Goal: Complete application form

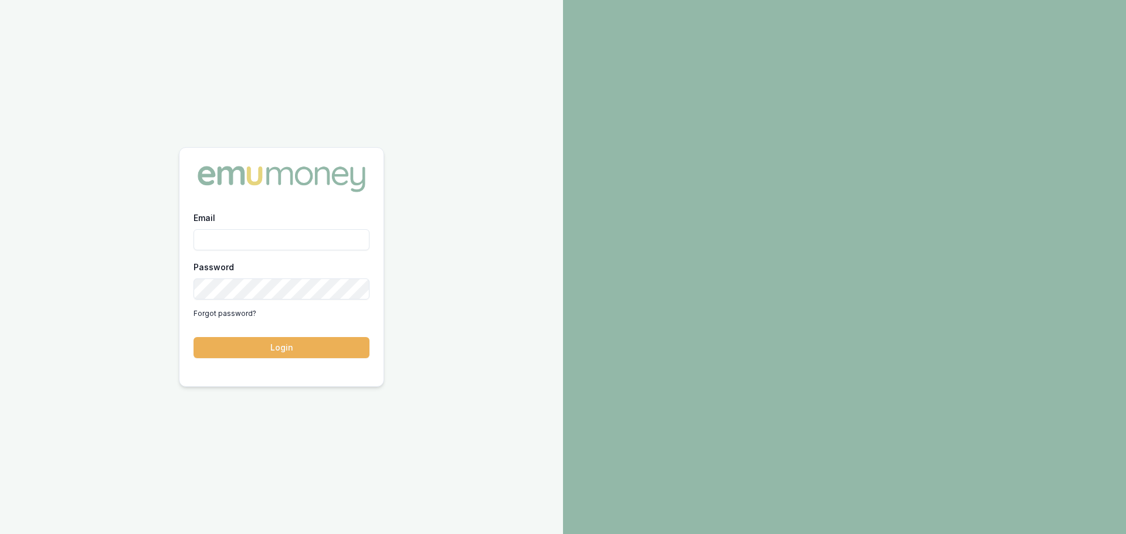
click at [213, 234] on input "Email" at bounding box center [281, 239] width 176 height 21
type input "natasha.mccallum@emumoney.com.au"
click at [193, 337] on button "Login" at bounding box center [281, 347] width 176 height 21
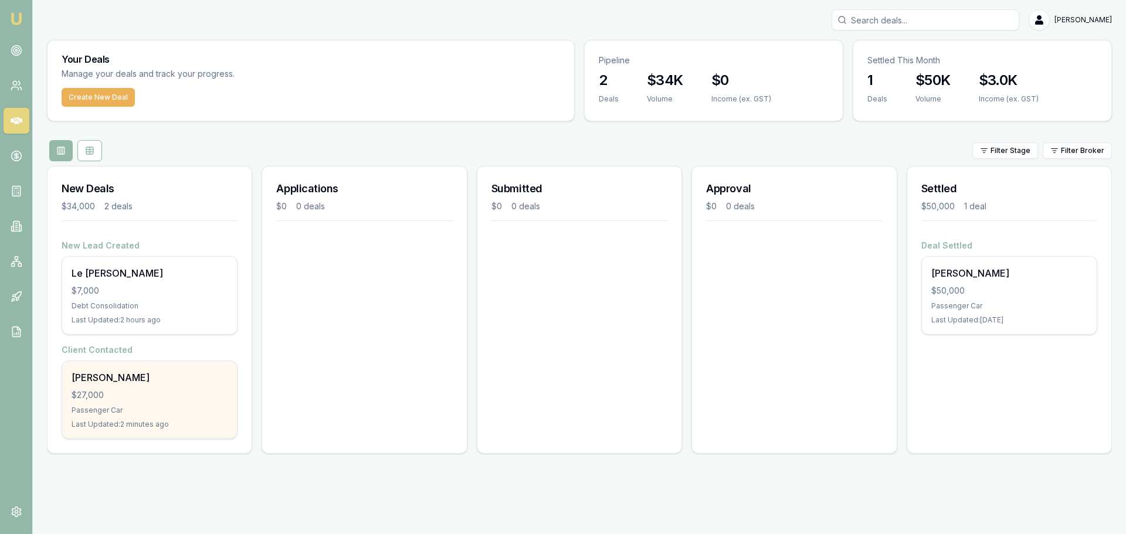
click at [148, 386] on div "Robert Erich $27,000 Passenger Car Last Updated: 2 minutes ago" at bounding box center [149, 399] width 175 height 77
click at [142, 403] on div "Robert Erich $27,000 Passenger Car Last Updated: 2 minutes ago" at bounding box center [149, 399] width 175 height 77
click at [166, 402] on div "Robert Erich $27,000 Passenger Car Last Updated: 3 minutes ago" at bounding box center [149, 399] width 175 height 77
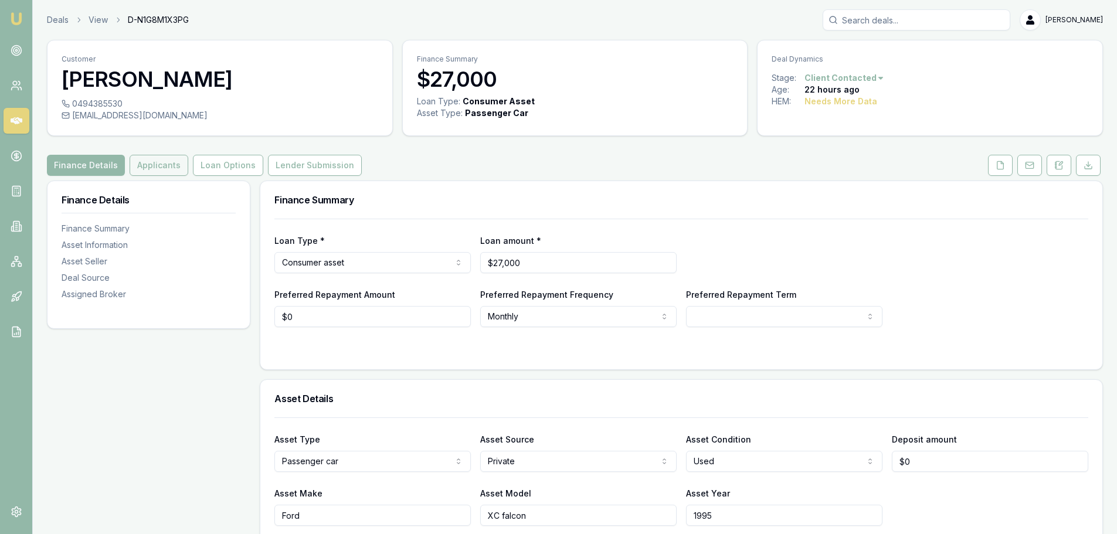
click at [161, 166] on button "Applicants" at bounding box center [159, 165] width 59 height 21
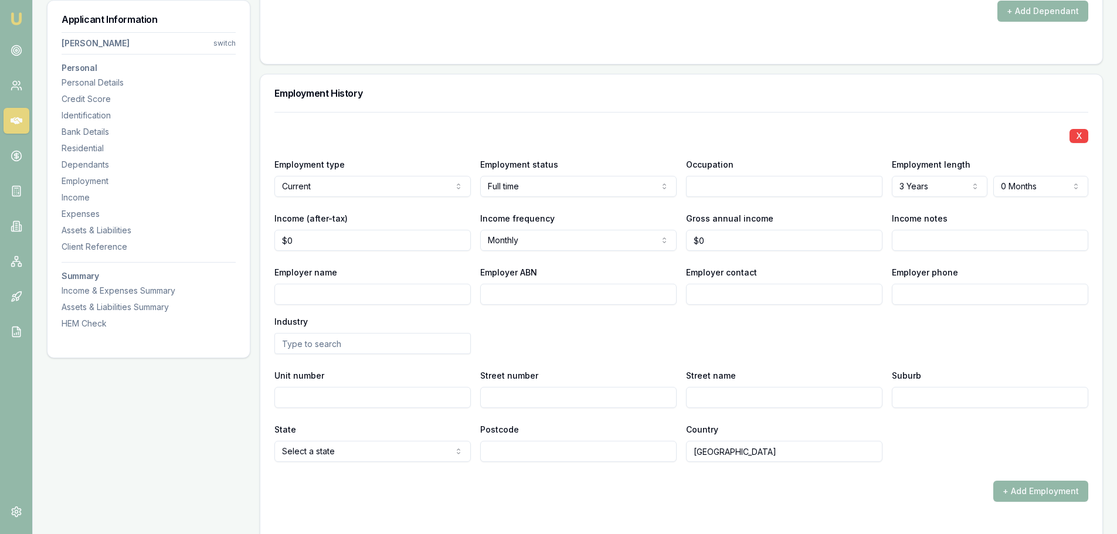
scroll to position [1524, 0]
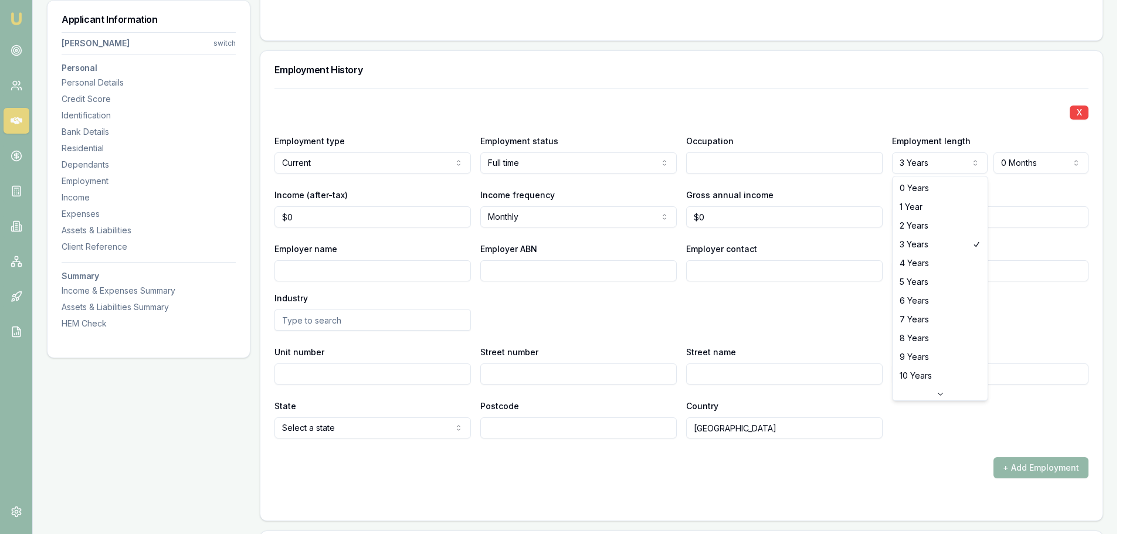
select select "2"
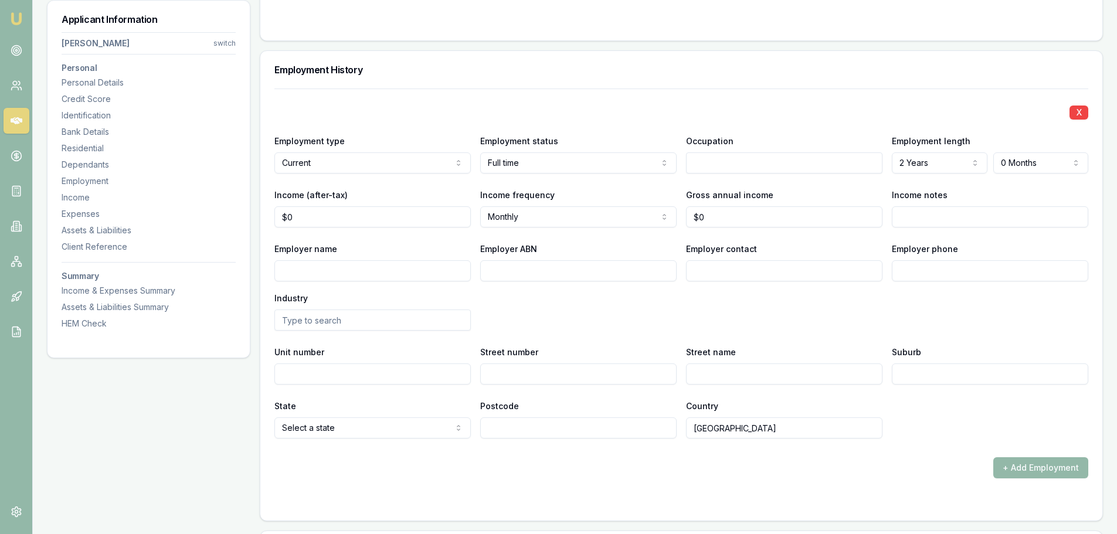
click at [832, 174] on div "X Employment type Current Current Previous Employment status Full time Full tim…" at bounding box center [681, 264] width 814 height 350
click at [750, 151] on div "Occupation" at bounding box center [784, 154] width 196 height 40
click at [737, 165] on input "text" at bounding box center [784, 162] width 196 height 21
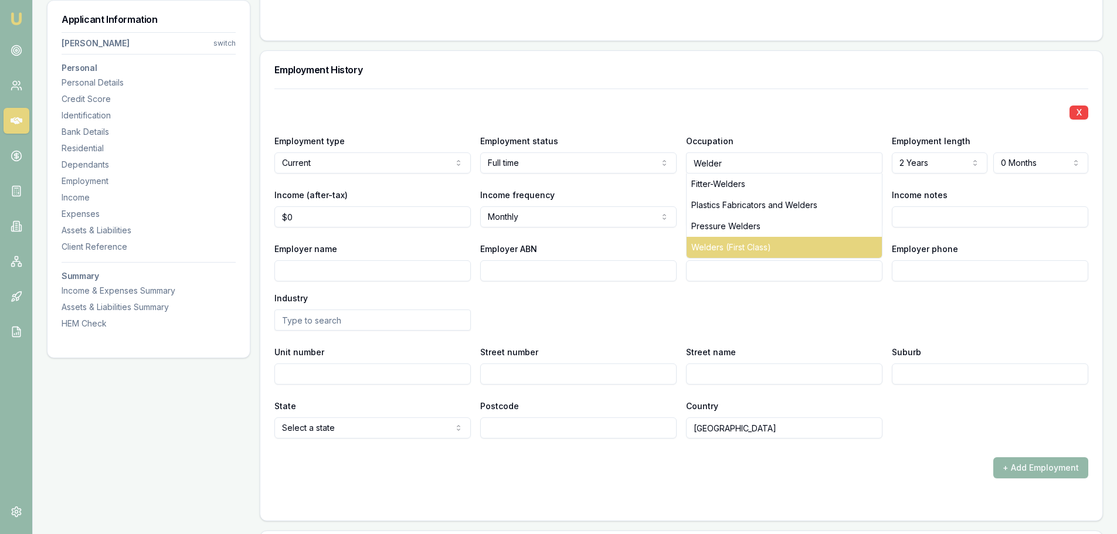
click at [723, 248] on div "Welders (First Class)" at bounding box center [783, 247] width 195 height 21
type input "Welders (First Class)"
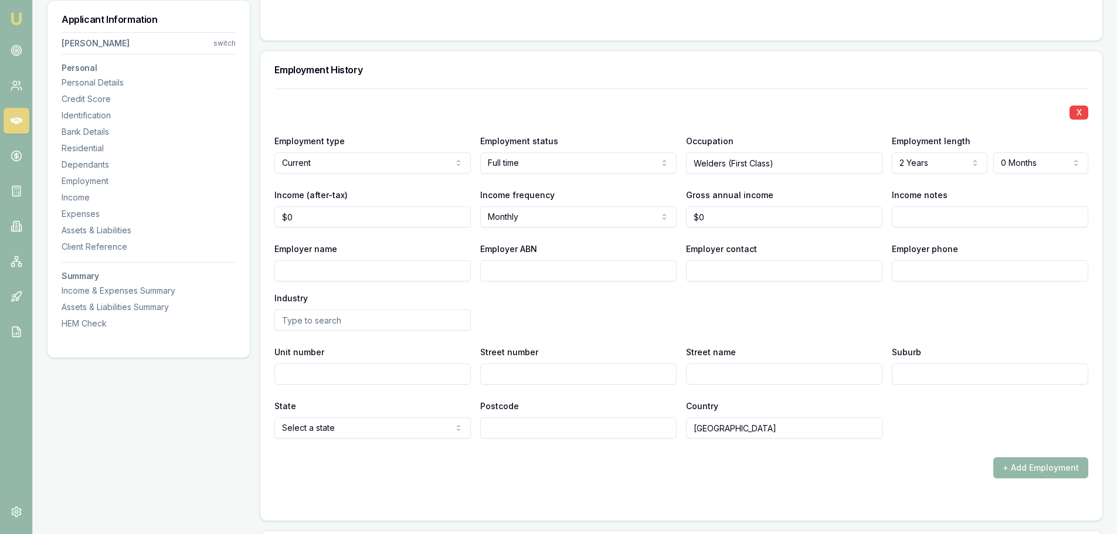
click at [364, 270] on input "Employer name" at bounding box center [372, 270] width 196 height 21
type input "Can Weld Contracting Pty Ltd"
type input "33071232043"
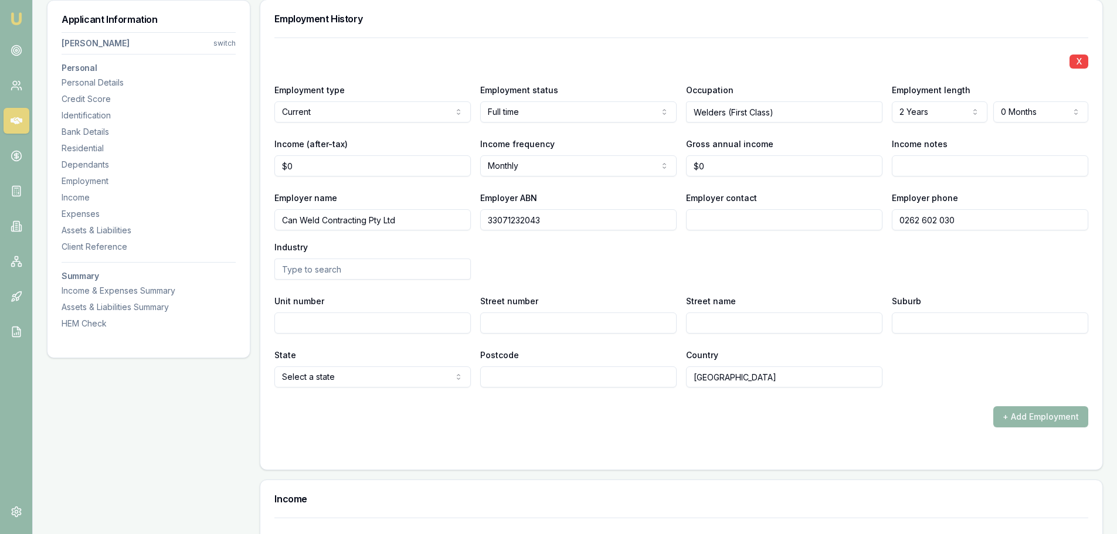
scroll to position [1641, 0]
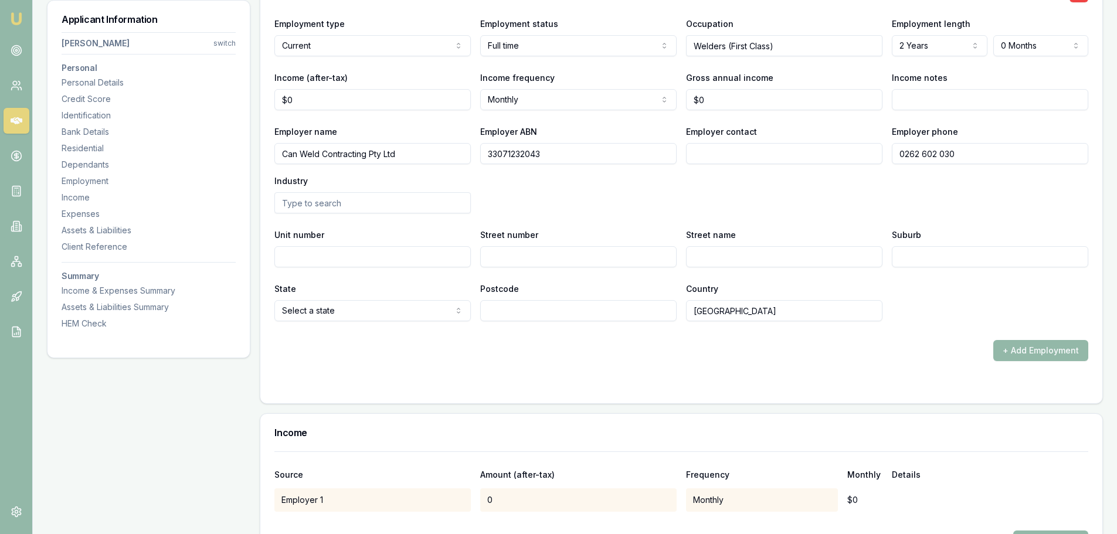
type input "0262 602 030"
click at [315, 205] on input "text" at bounding box center [372, 202] width 196 height 21
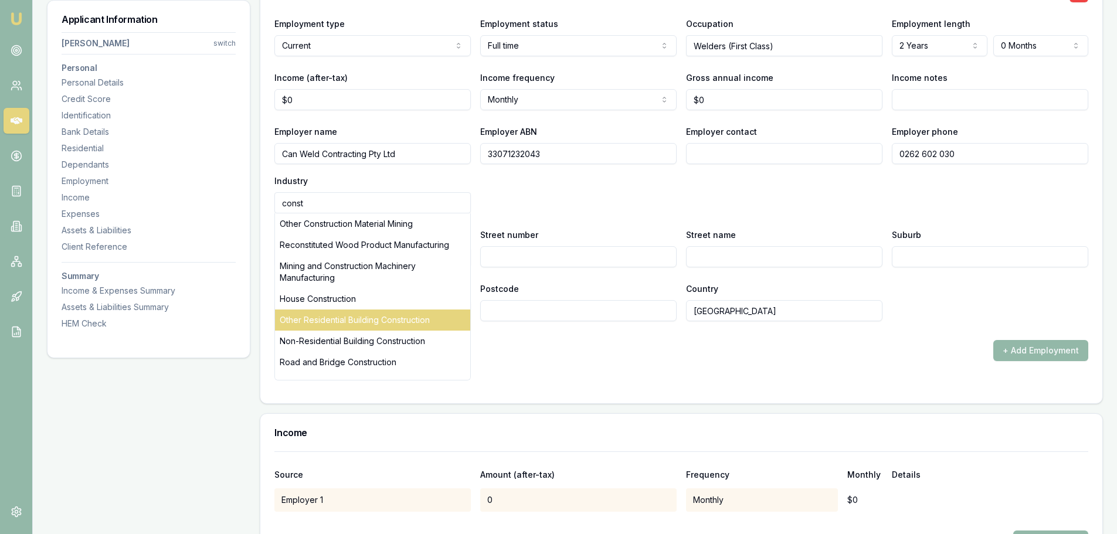
click at [316, 318] on div "Other Residential Building Construction" at bounding box center [372, 320] width 195 height 21
type input "Other Residential Building Construction"
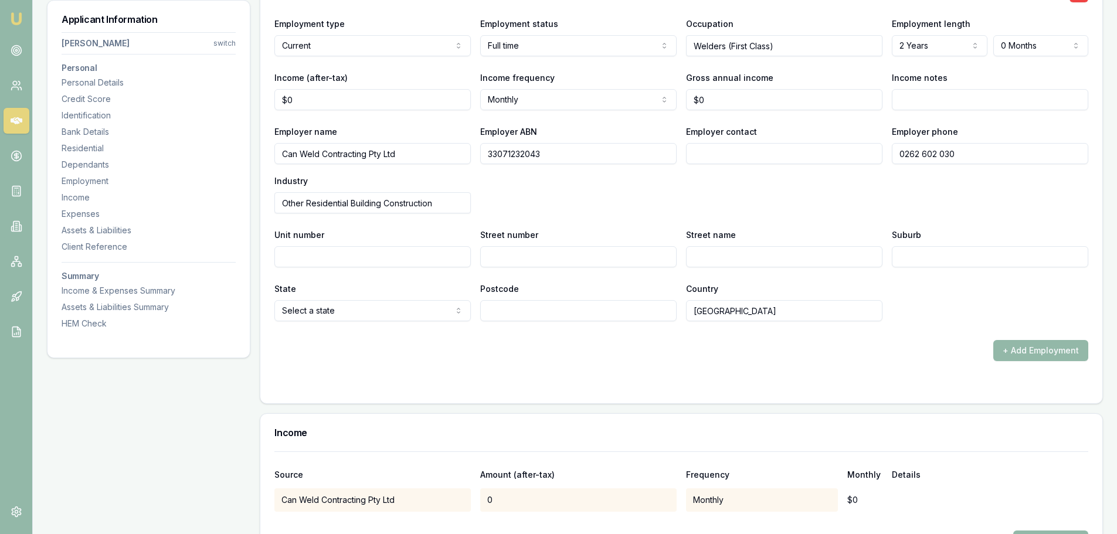
click at [334, 252] on input "Unit number" at bounding box center [372, 256] width 196 height 21
type input "2"
type input "Arnott"
type input "p"
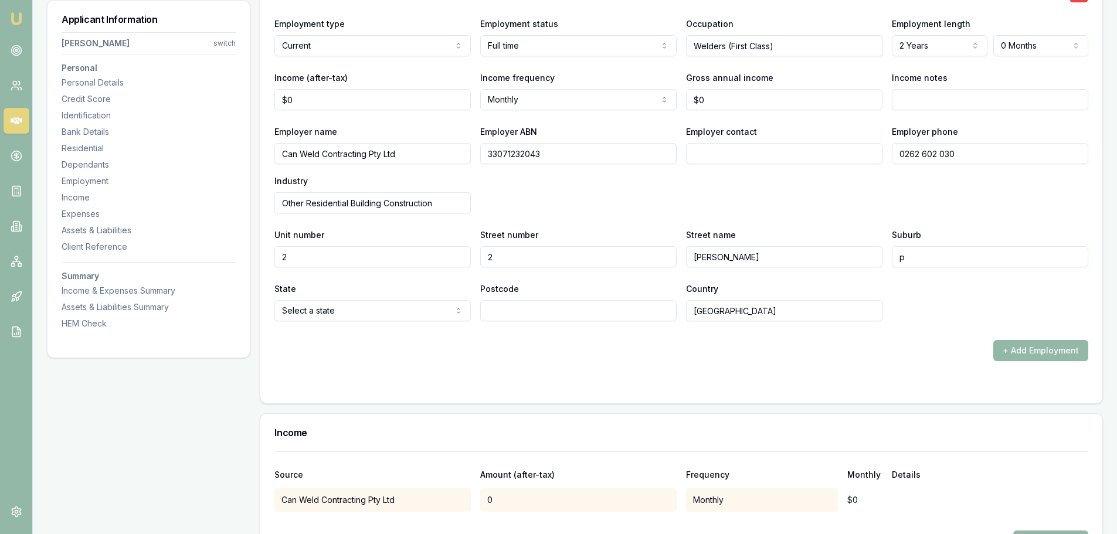
click at [801, 264] on input "Arnott" at bounding box center [784, 256] width 196 height 21
type input "Arnott place"
type input "[PERSON_NAME]"
select select "ACT"
type input "2606"
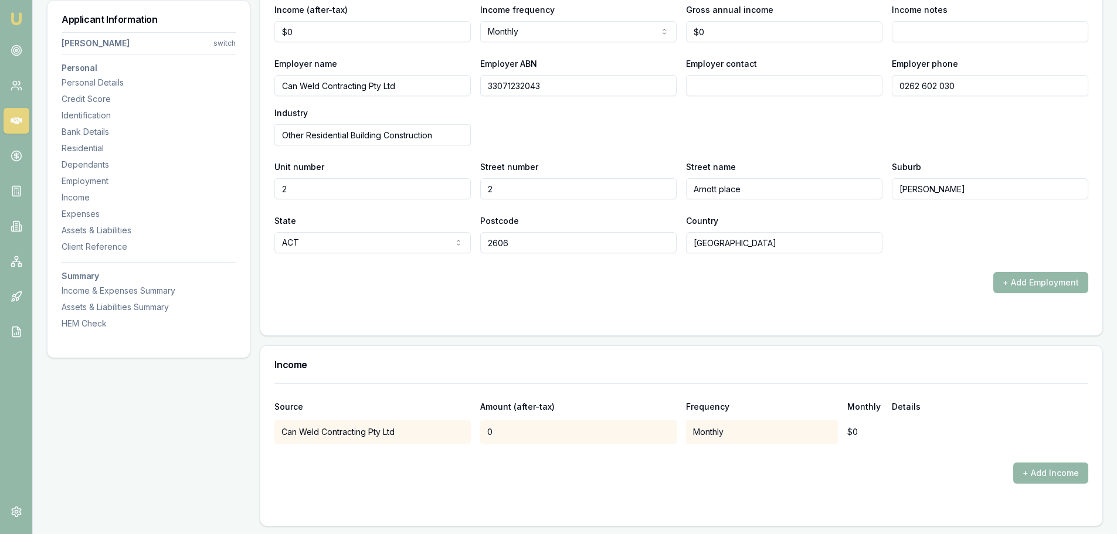
scroll to position [1817, 0]
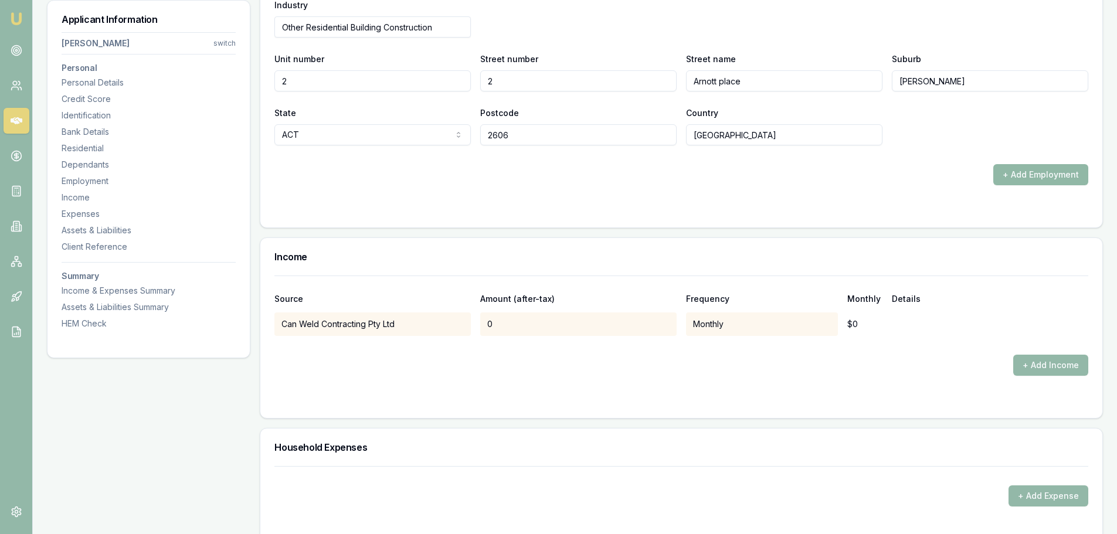
click at [1022, 177] on button "+ Add Employment" at bounding box center [1040, 174] width 95 height 21
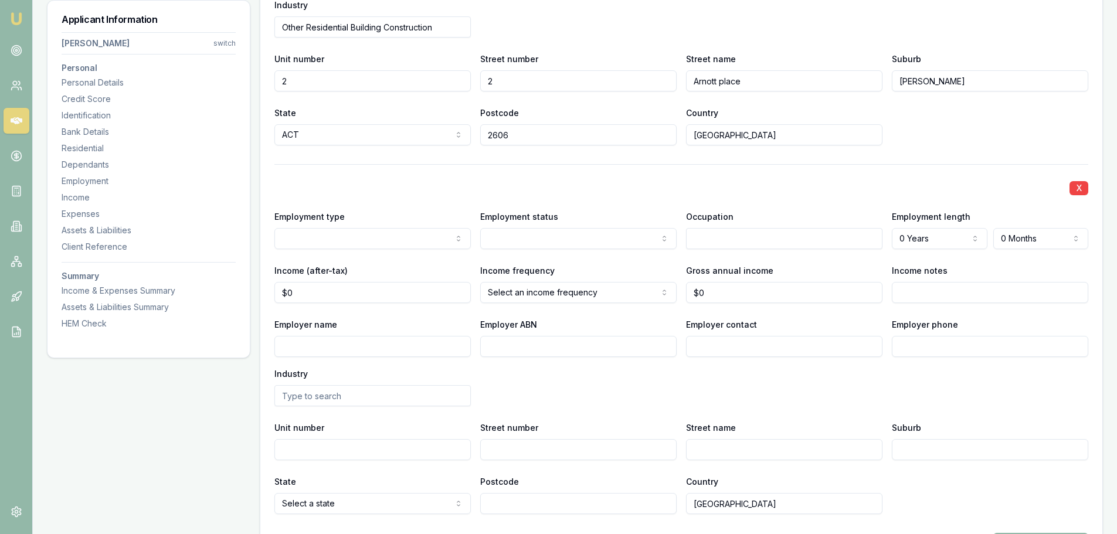
click at [240, 244] on div "Applicant Information Robert Erich switch Personal Personal Details Credit Scor…" at bounding box center [148, 172] width 202 height 343
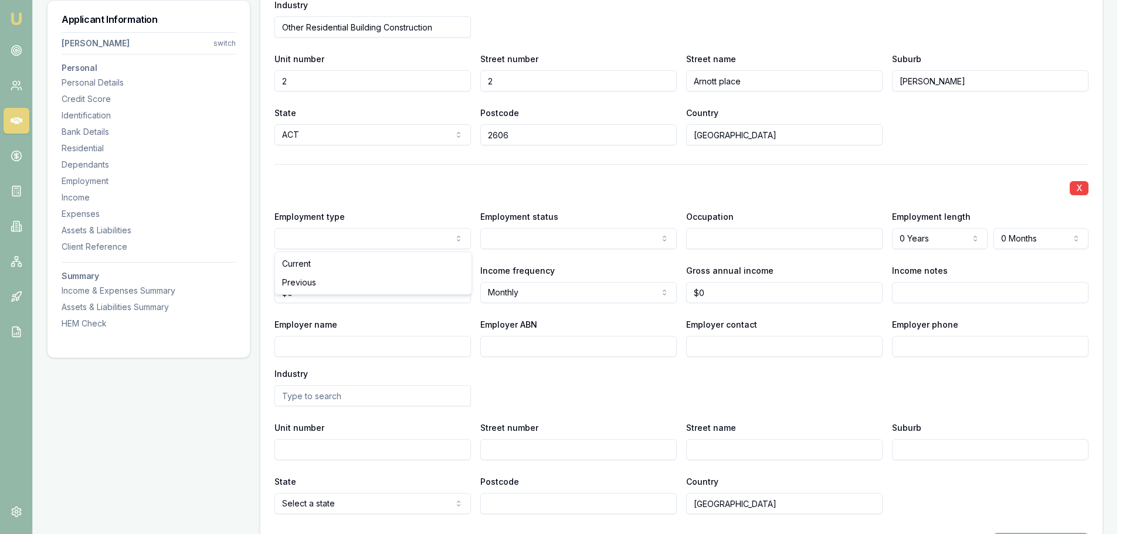
select select "PREVIOUS"
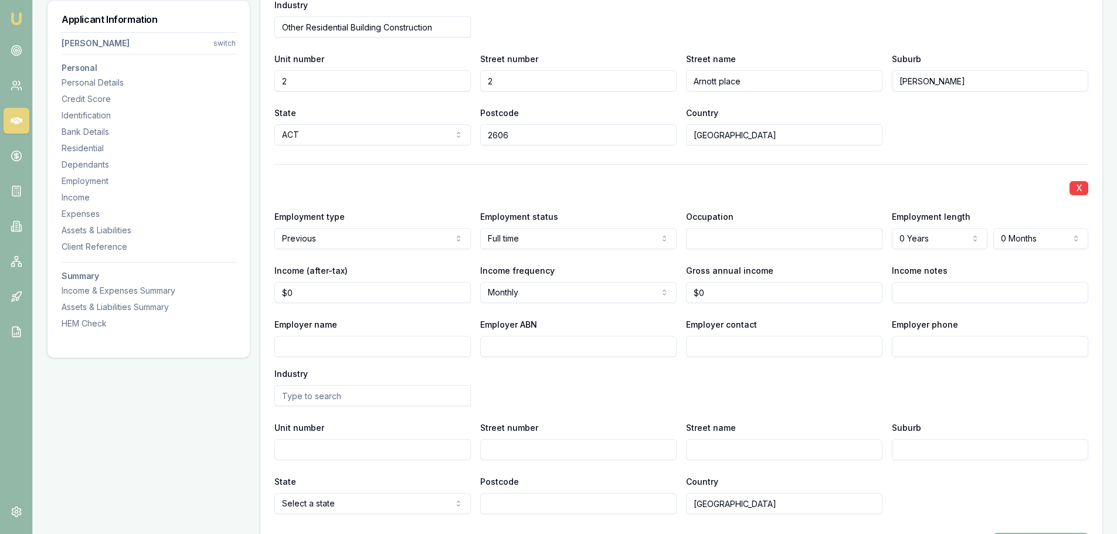
click at [739, 234] on input "text" at bounding box center [784, 238] width 196 height 21
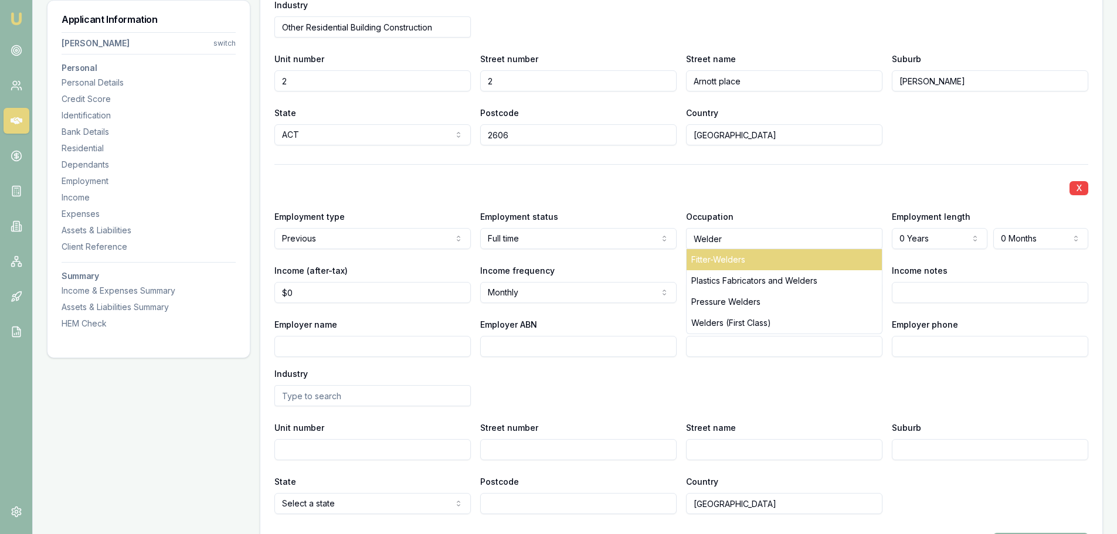
click at [753, 261] on div "Fitter-Welders" at bounding box center [783, 259] width 195 height 21
type input "Fitter-Welders"
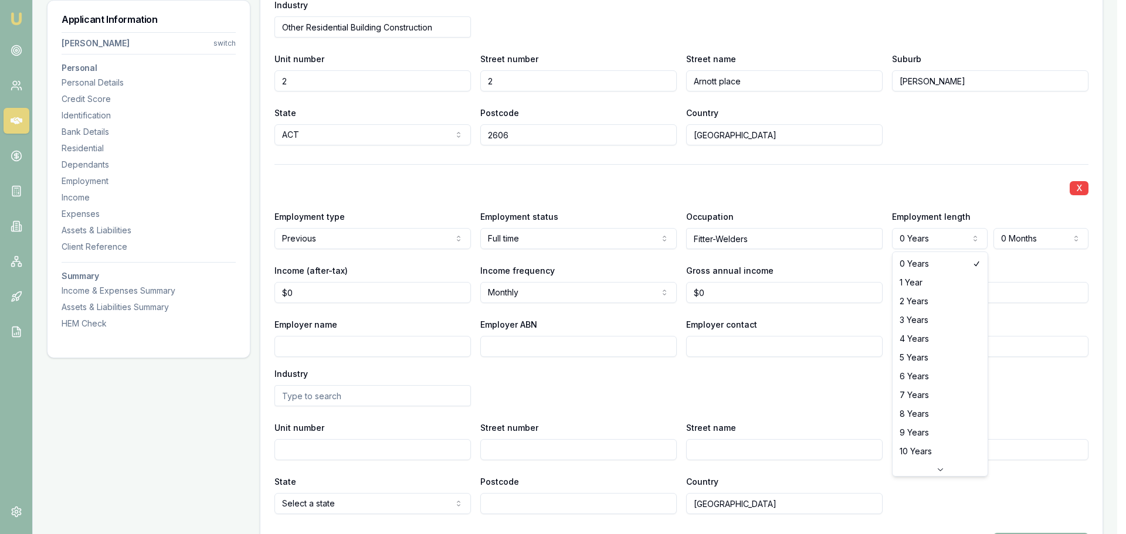
select select "1"
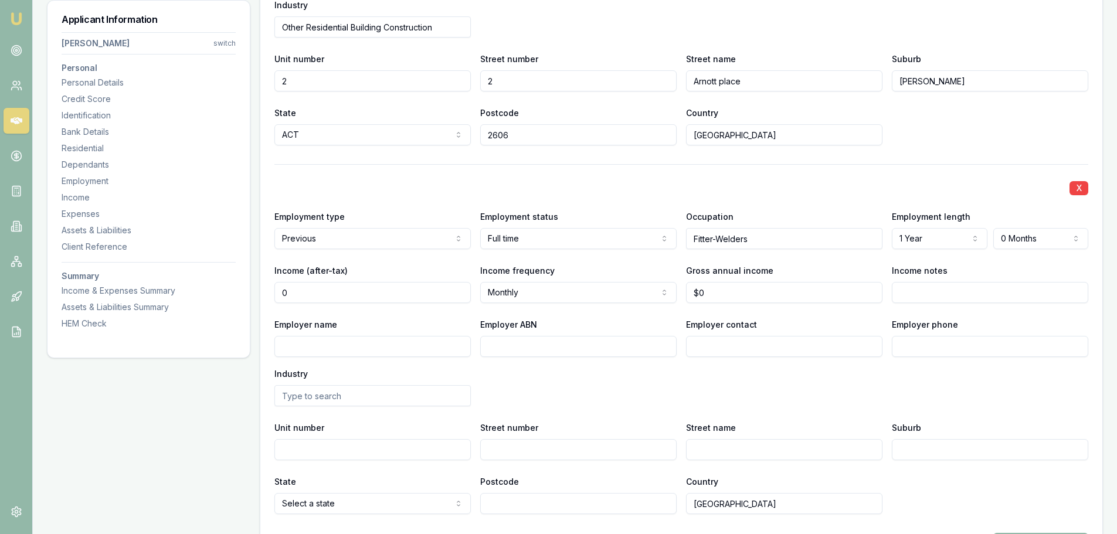
click at [395, 302] on input "0" at bounding box center [372, 292] width 196 height 21
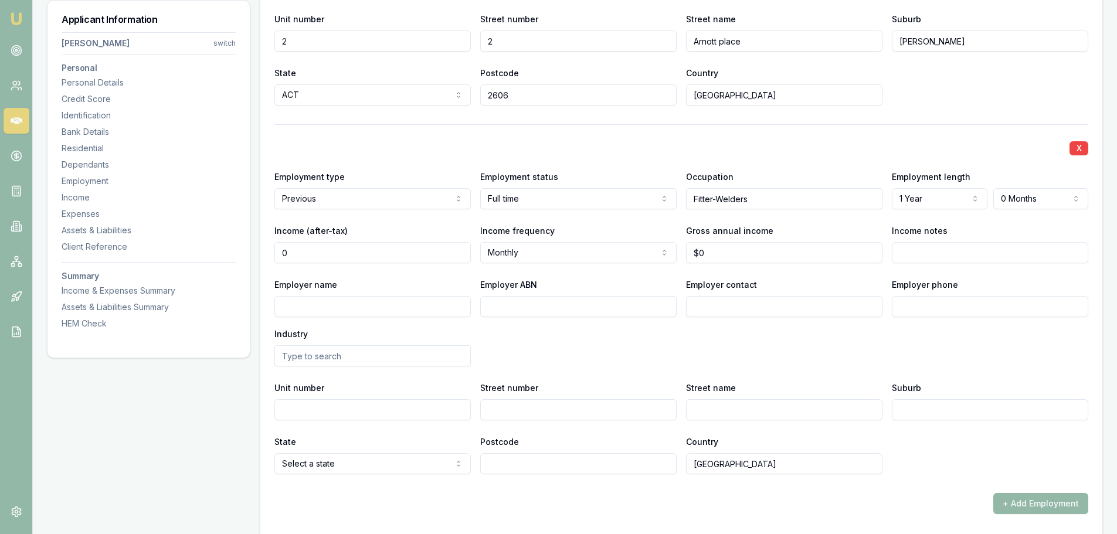
scroll to position [1876, 0]
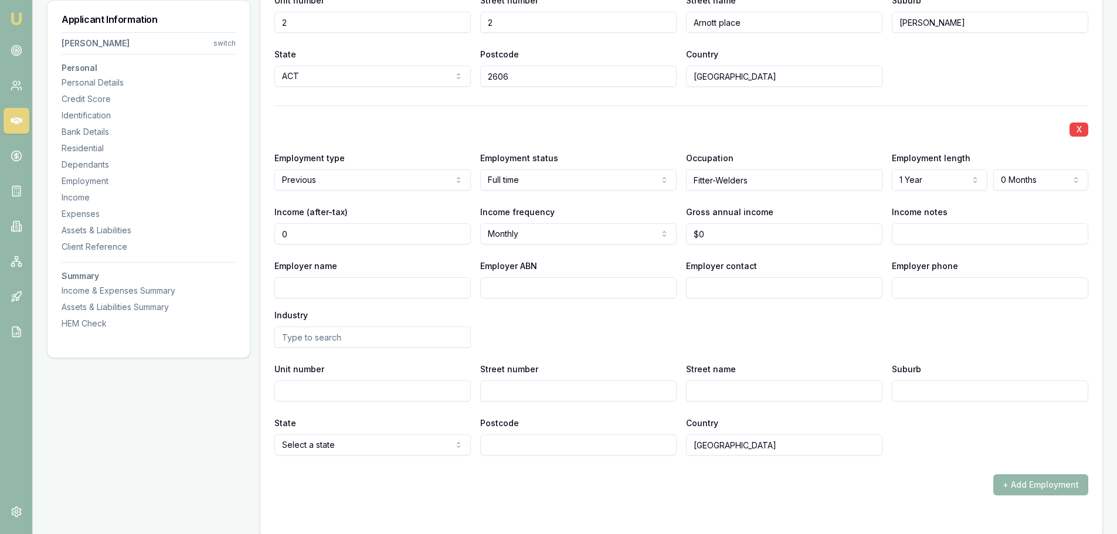
type input "$0"
click at [321, 290] on input "Employer name" at bounding box center [372, 287] width 196 height 21
type input "Mag Welding"
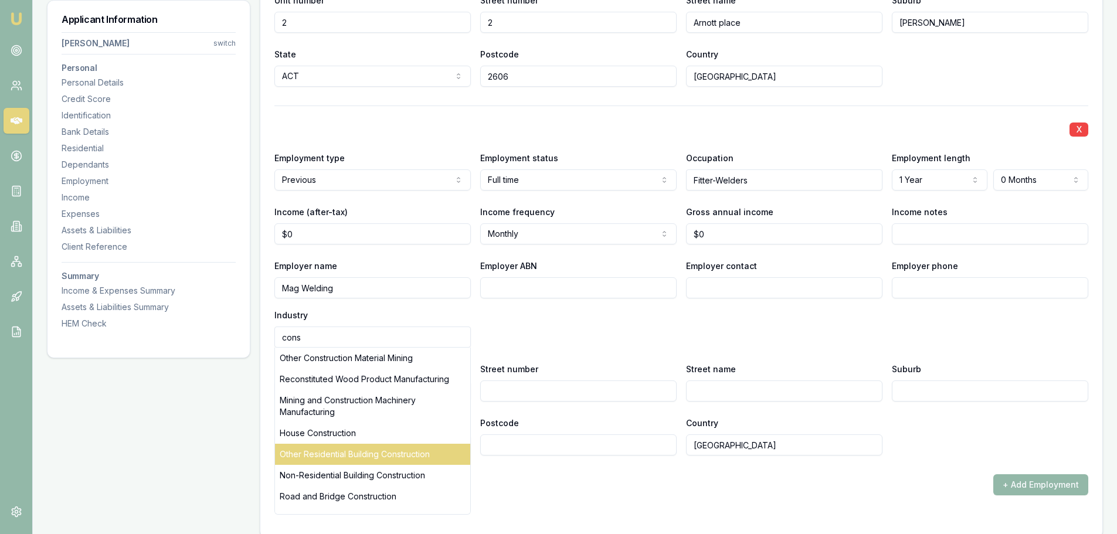
click at [427, 450] on div "Other Residential Building Construction" at bounding box center [372, 454] width 195 height 21
type input "Other Residential Building Construction"
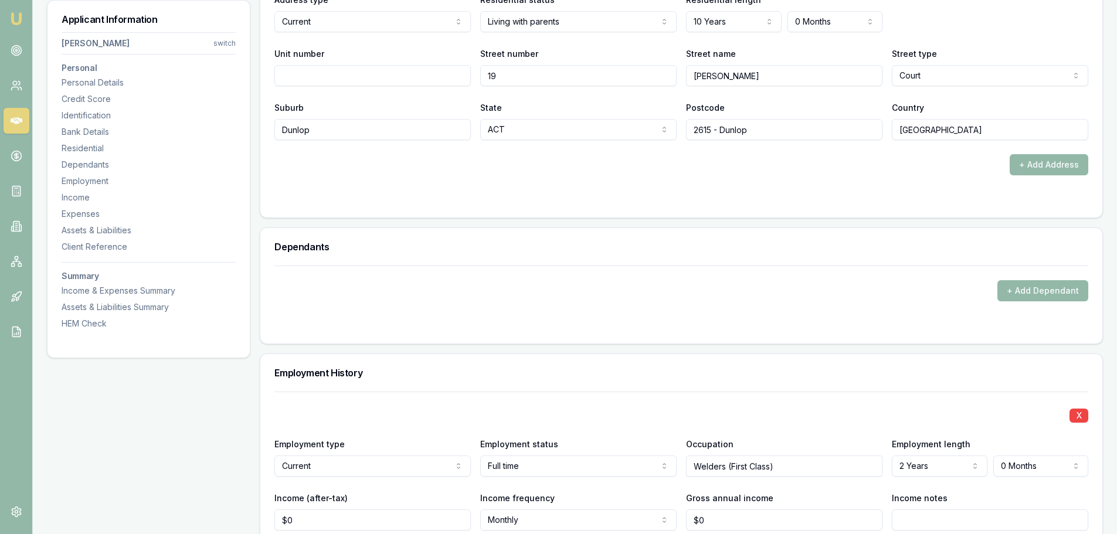
scroll to position [1407, 0]
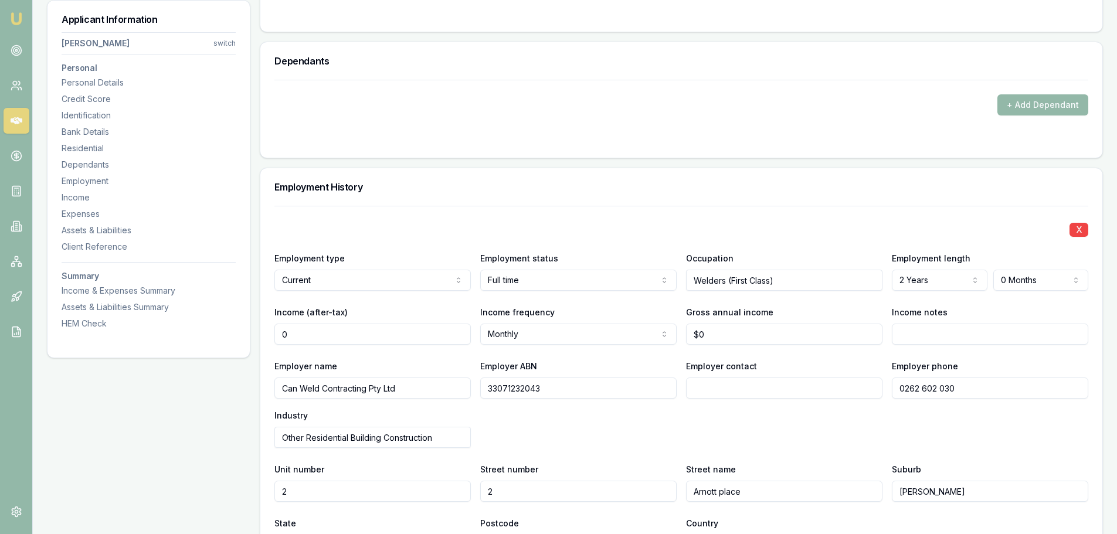
drag, startPoint x: 340, startPoint y: 334, endPoint x: 239, endPoint y: 332, distance: 101.4
click at [253, 334] on div "Applicant Information [PERSON_NAME] switch Personal Personal Details Credit Sco…" at bounding box center [575, 436] width 1056 height 3324
click at [328, 342] on input "0" at bounding box center [372, 334] width 196 height 21
drag, startPoint x: 324, startPoint y: 332, endPoint x: 185, endPoint y: 314, distance: 140.7
click at [185, 314] on div "Applicant Information [PERSON_NAME] switch Personal Personal Details Credit Sco…" at bounding box center [575, 436] width 1056 height 3324
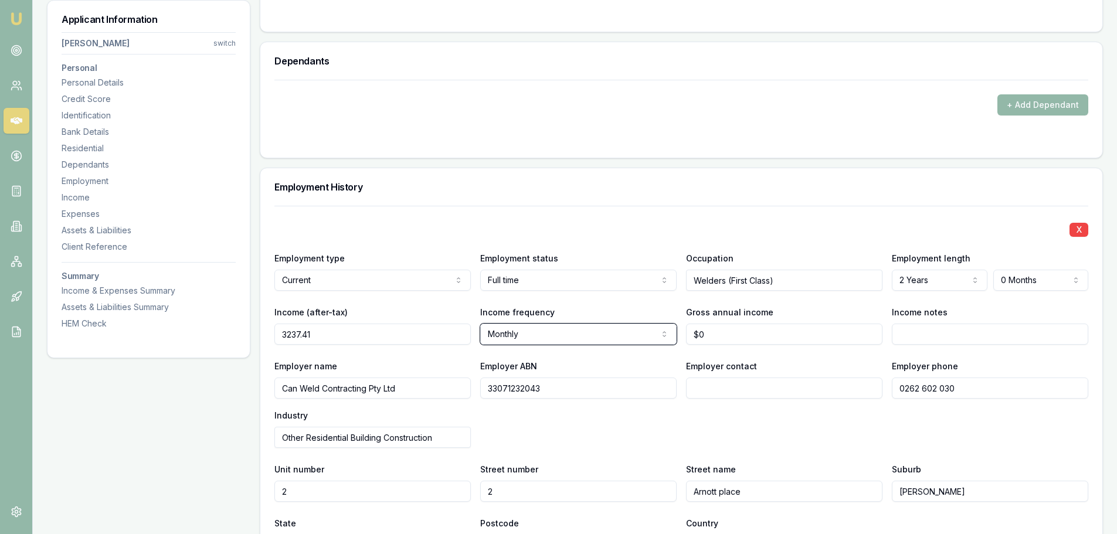
type input "$3,237"
click at [776, 338] on input "0" at bounding box center [784, 334] width 196 height 21
type input "$0"
click at [951, 342] on input "Income notes" at bounding box center [990, 334] width 196 height 21
type input "Used 3 month average"
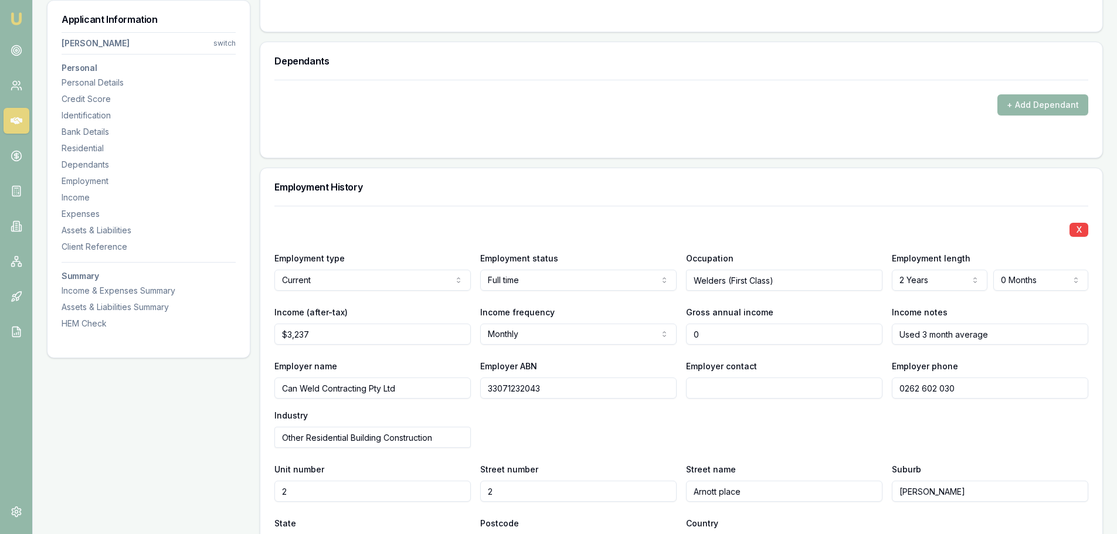
click at [760, 329] on input "0" at bounding box center [784, 334] width 196 height 21
drag, startPoint x: 760, startPoint y: 329, endPoint x: 705, endPoint y: 322, distance: 55.6
click at [707, 322] on div "Gross annual income 0" at bounding box center [784, 325] width 196 height 40
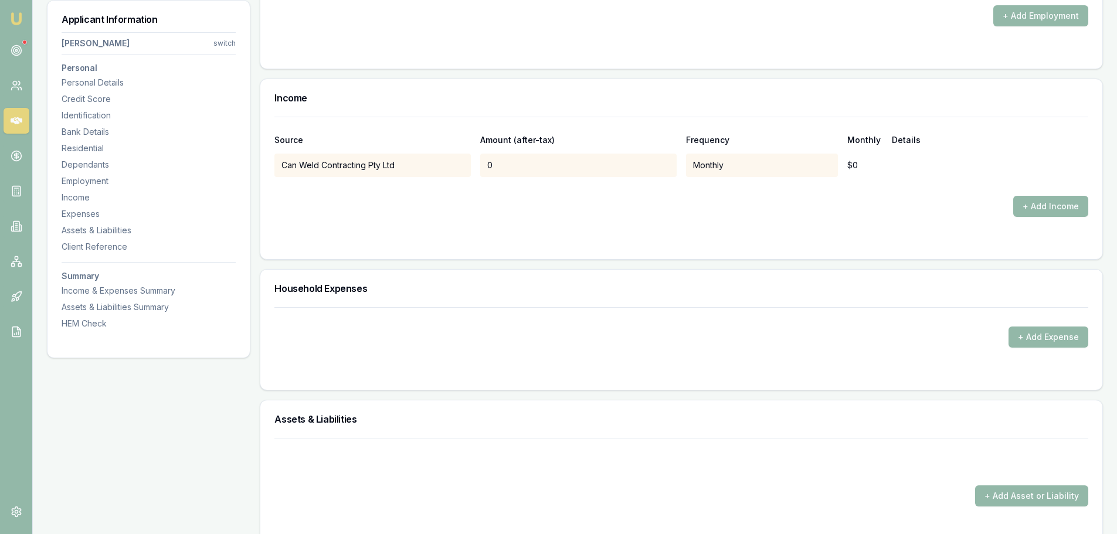
scroll to position [2403, 0]
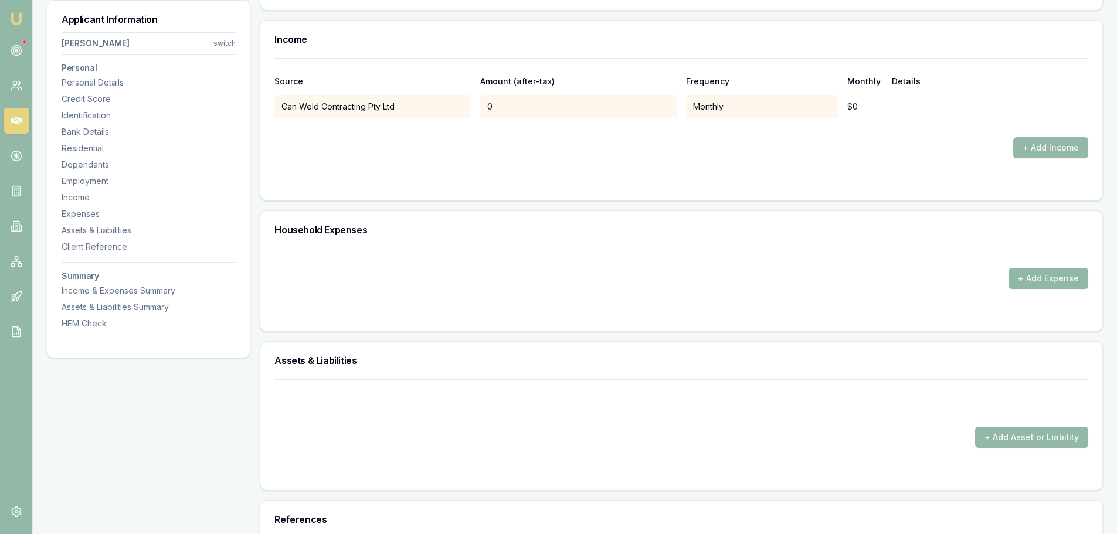
type input "$0"
click at [1043, 272] on button "+ Add Expense" at bounding box center [1048, 278] width 80 height 21
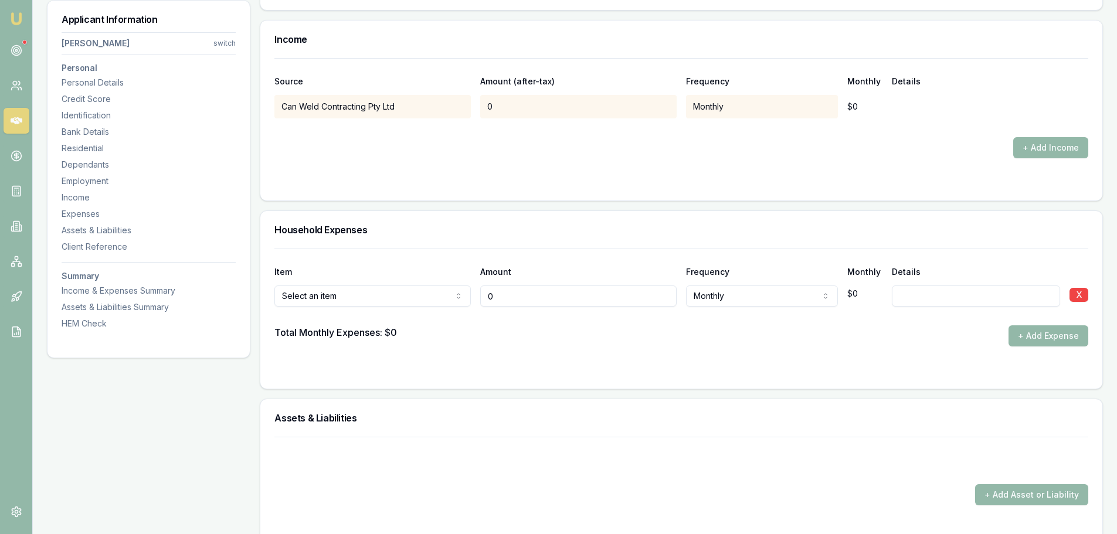
type input "$0"
click at [386, 308] on div at bounding box center [681, 316] width 814 height 19
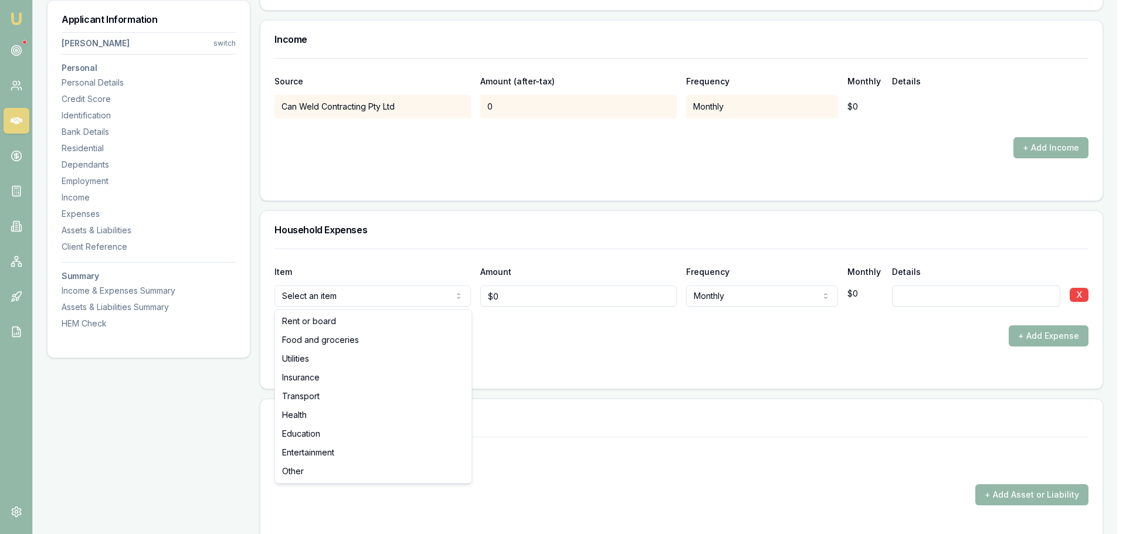
select select "FOOD_AND_GROCERIES"
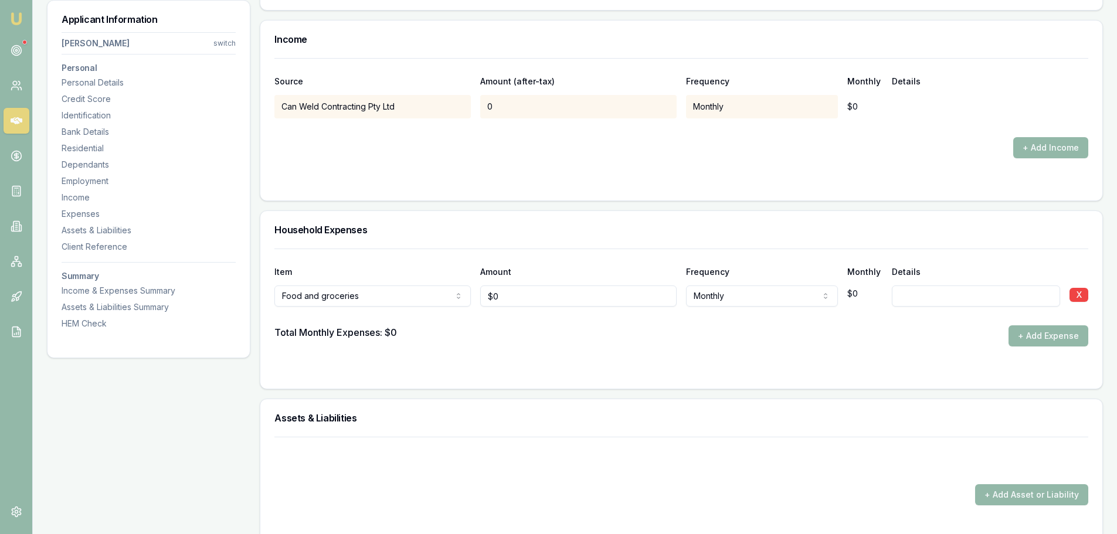
type input "0"
drag, startPoint x: 535, startPoint y: 294, endPoint x: 508, endPoint y: 290, distance: 26.7
click at [508, 290] on input "0" at bounding box center [578, 295] width 196 height 21
type input "$216"
click at [969, 295] on input at bounding box center [976, 295] width 168 height 21
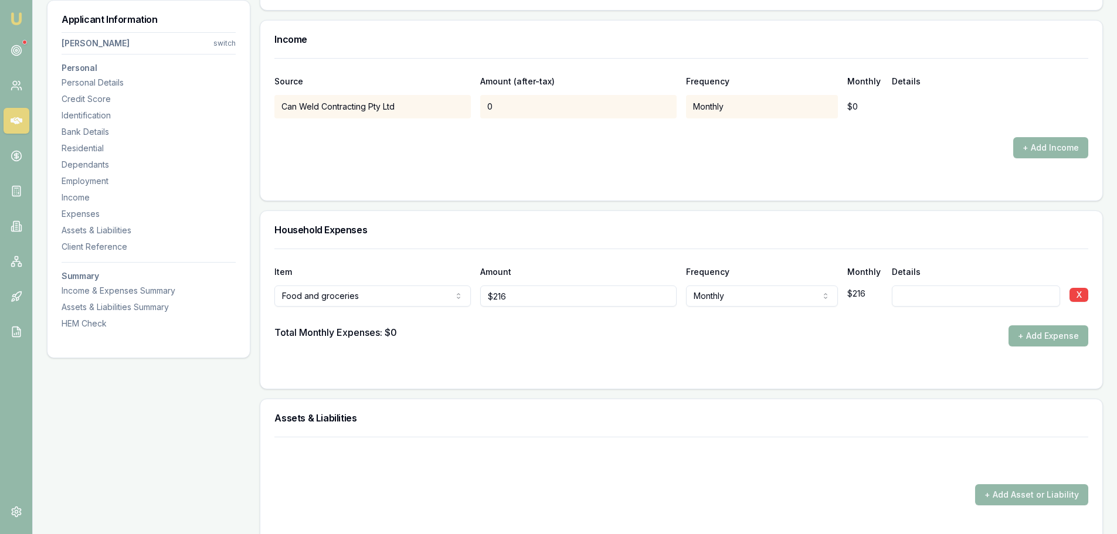
click at [1059, 342] on button "+ Add Expense" at bounding box center [1048, 335] width 80 height 21
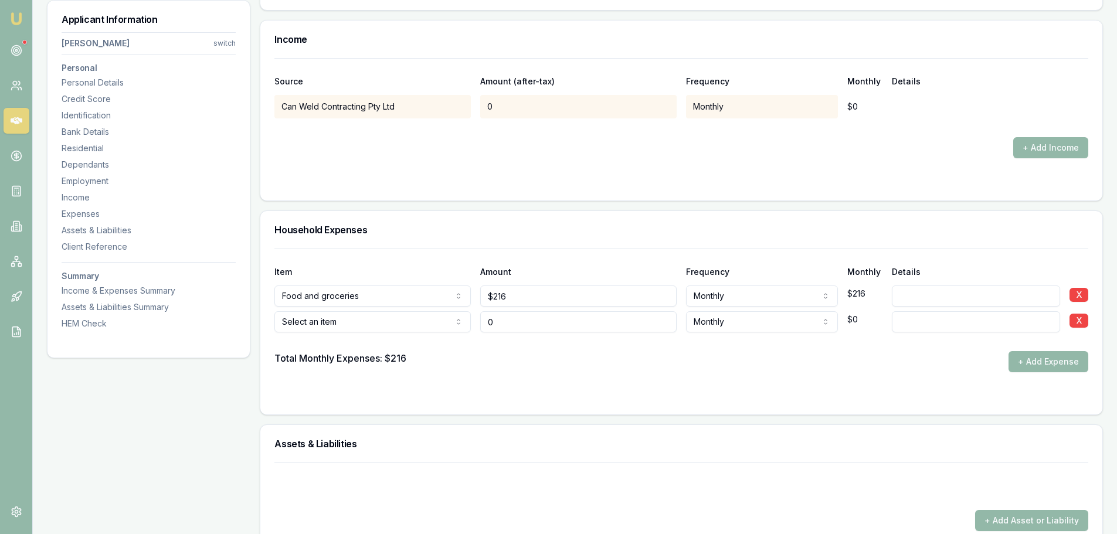
type input "$0"
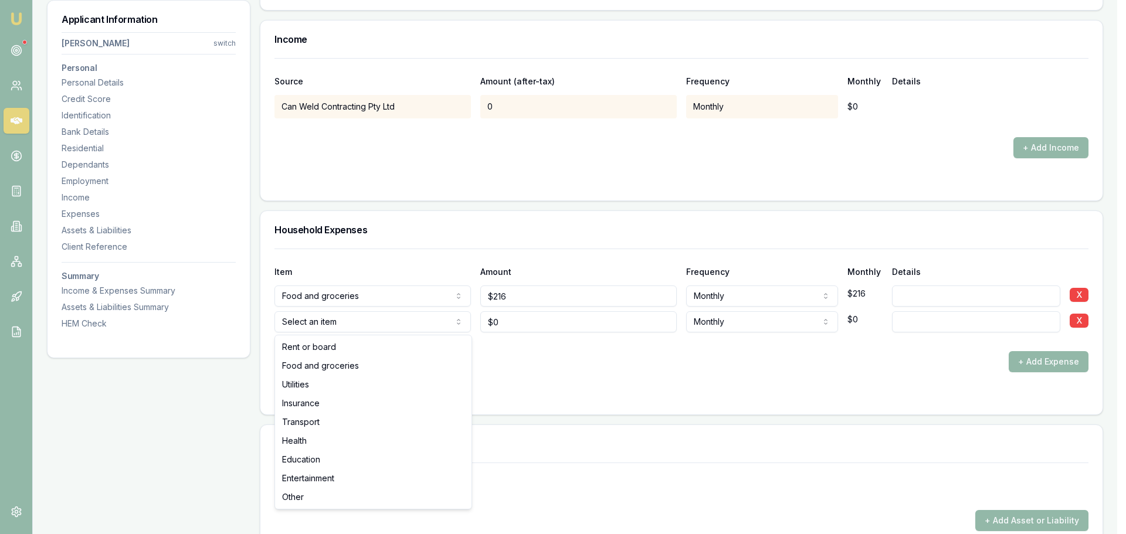
select select "FOOD_AND_GROCERIES"
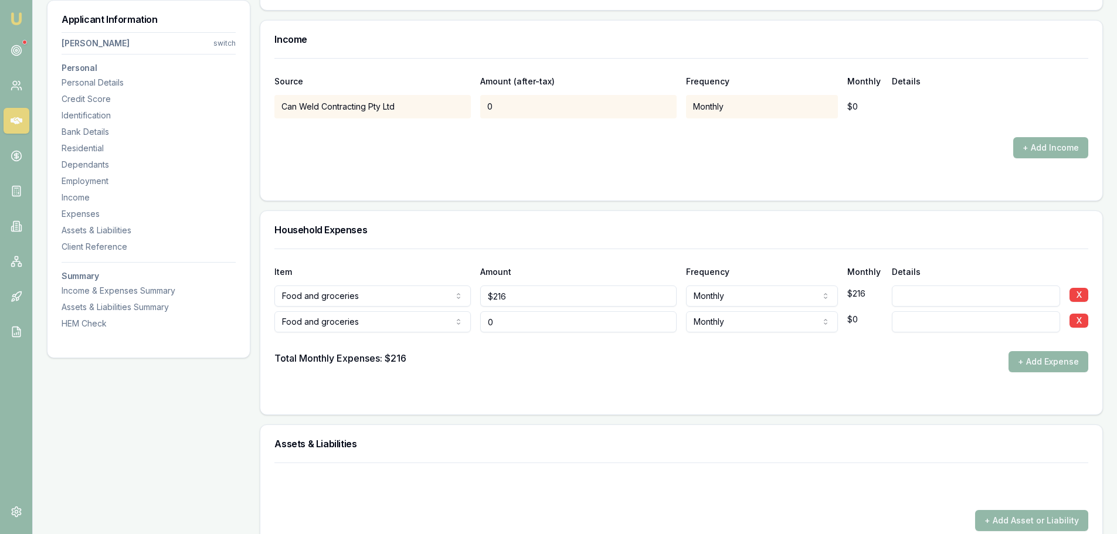
drag, startPoint x: 490, startPoint y: 324, endPoint x: 465, endPoint y: 324, distance: 24.6
click at [465, 325] on div "Food and groceries Rent or board Food and groceries Utilities Insurance Transpo…" at bounding box center [681, 320] width 814 height 26
type input "$378"
click at [1062, 359] on button "+ Add Expense" at bounding box center [1048, 361] width 80 height 21
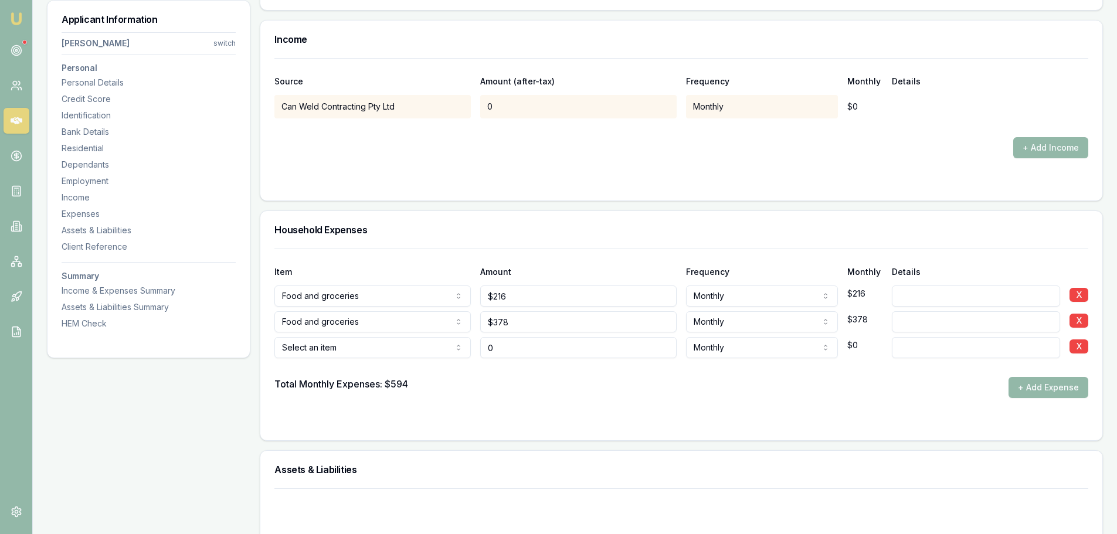
type input "$0"
click at [317, 358] on div at bounding box center [681, 367] width 814 height 19
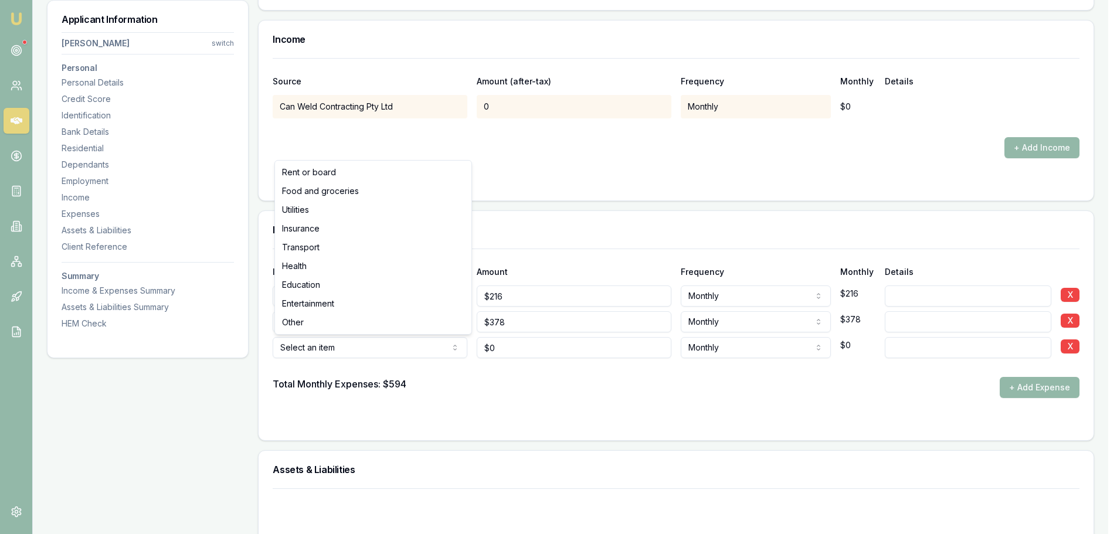
select select "TRANSPORT"
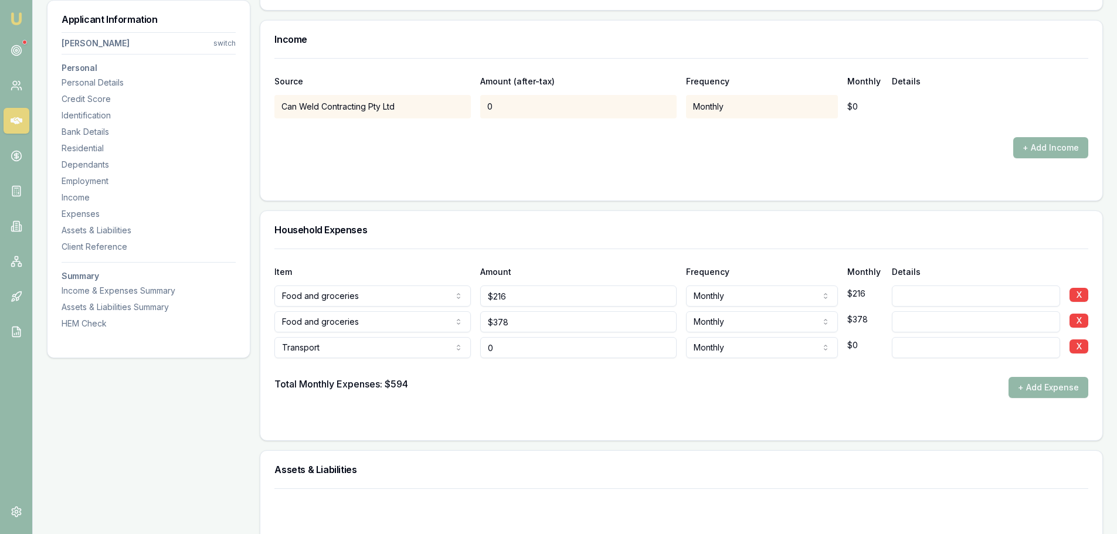
drag, startPoint x: 528, startPoint y: 351, endPoint x: 414, endPoint y: 346, distance: 114.4
click at [414, 346] on div "Transport Rent or board Food and groceries Utilities Insurance Transport Health…" at bounding box center [681, 345] width 814 height 26
type input "5"
type input "$500"
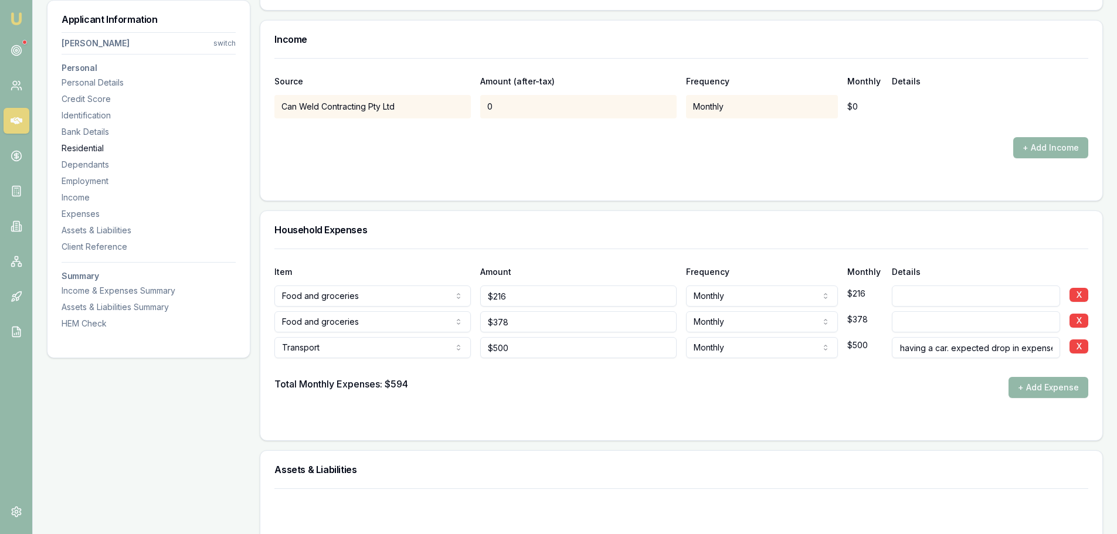
type input "Currently higher due to not having a car. expected drop in expense"
click at [1063, 392] on button "+ Add Expense" at bounding box center [1048, 387] width 80 height 21
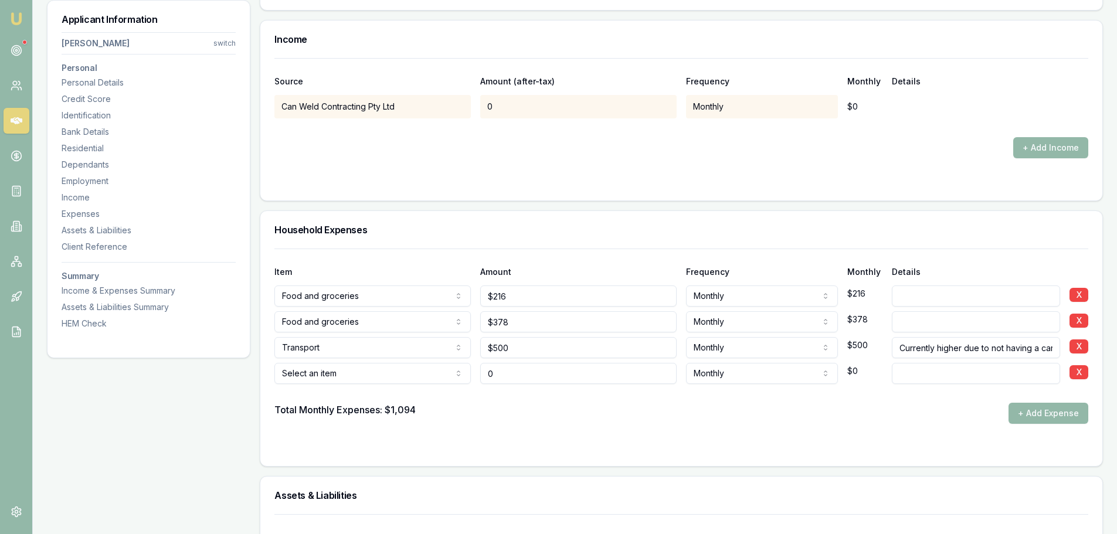
type input "$0"
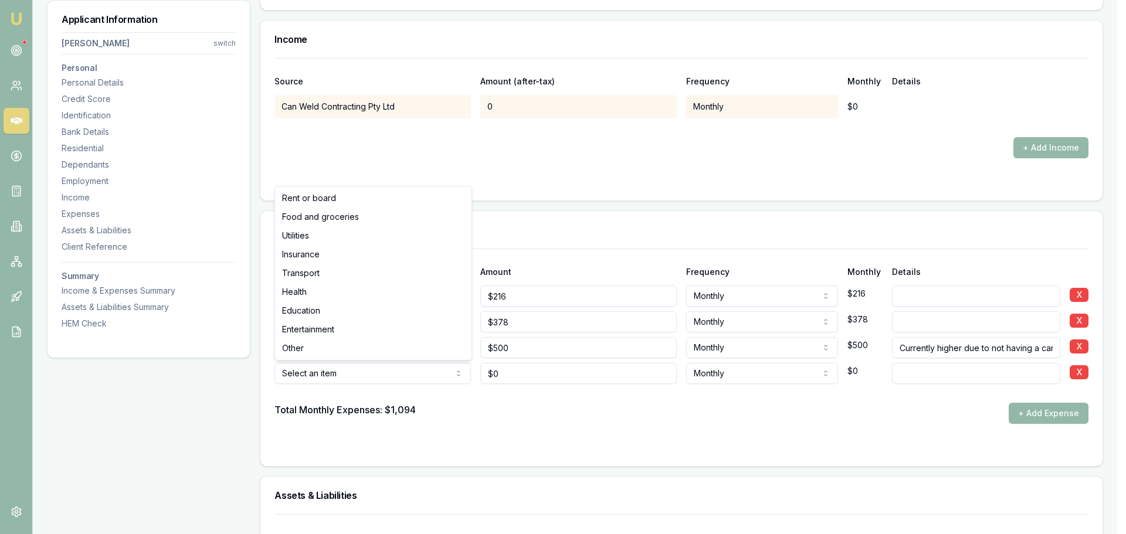
select select "HEALTH"
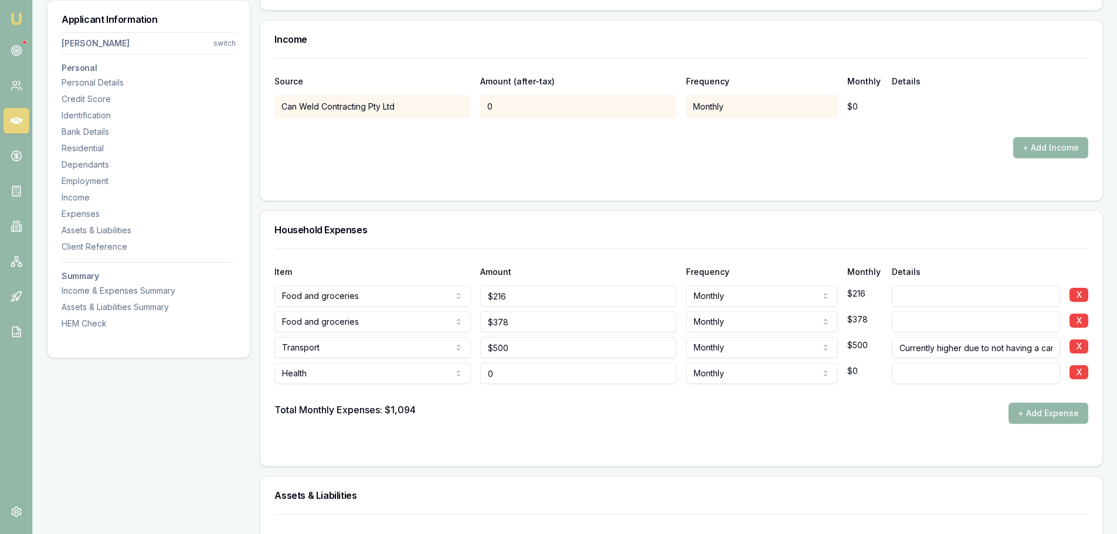
drag, startPoint x: 546, startPoint y: 376, endPoint x: 467, endPoint y: 368, distance: 78.9
click at [467, 368] on div "Health Rent or board Food and groceries Utilities Insurance Transport Health Ed…" at bounding box center [681, 371] width 814 height 26
type input "$30"
click at [1016, 412] on button "+ Add Expense" at bounding box center [1048, 413] width 80 height 21
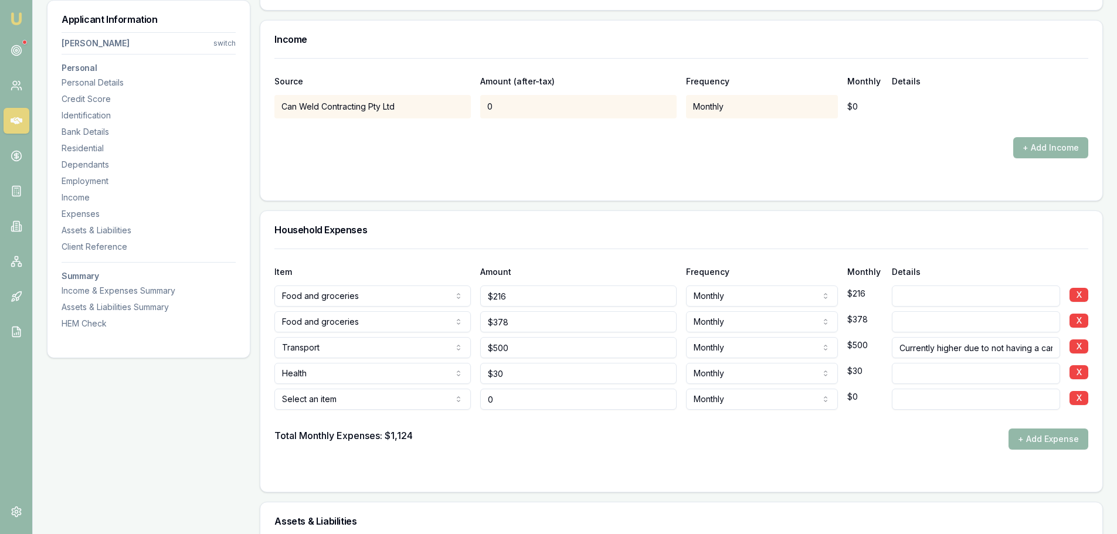
type input "$0"
click at [372, 410] on div at bounding box center [681, 419] width 814 height 19
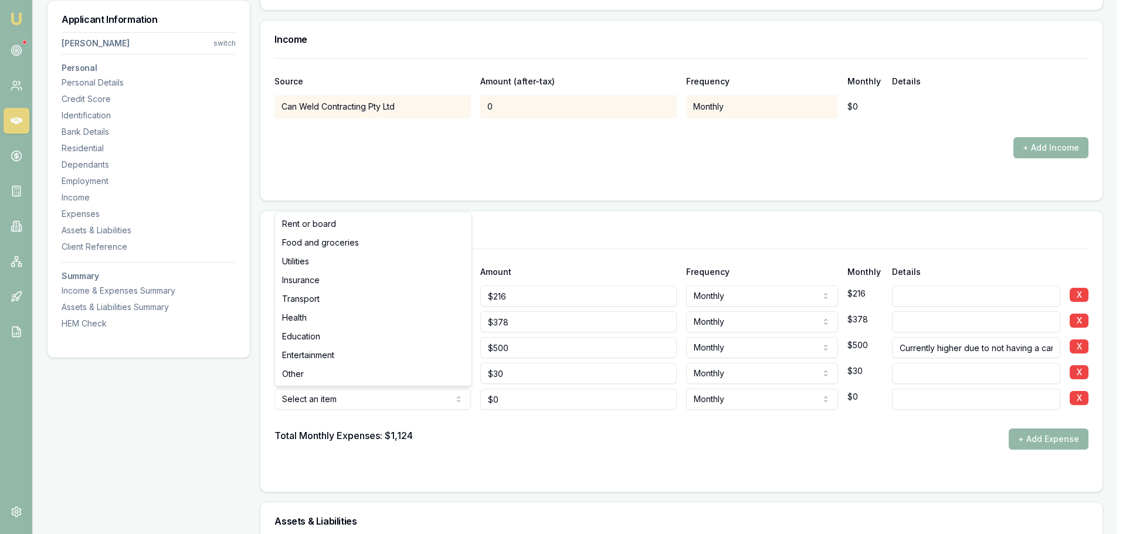
select select "ENTERTAINMENT"
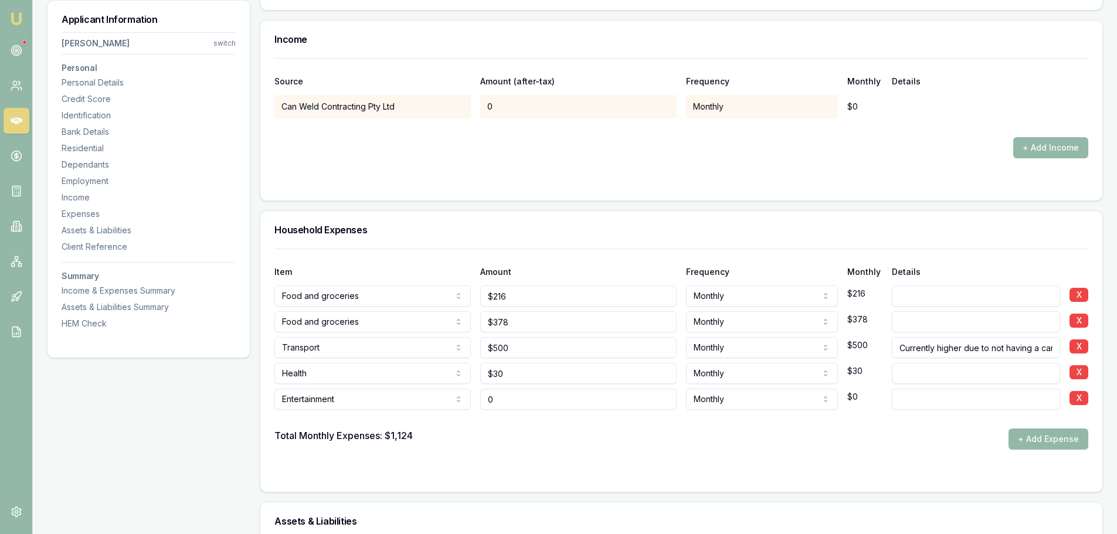
drag, startPoint x: 512, startPoint y: 397, endPoint x: 472, endPoint y: 392, distance: 40.8
click at [472, 392] on div "Entertainment Rent or board Food and groceries Utilities Insurance Transport He…" at bounding box center [681, 397] width 814 height 26
type input "$310"
click at [660, 441] on div "Total Monthly Expenses: $1,124 + Add Expense" at bounding box center [681, 439] width 814 height 21
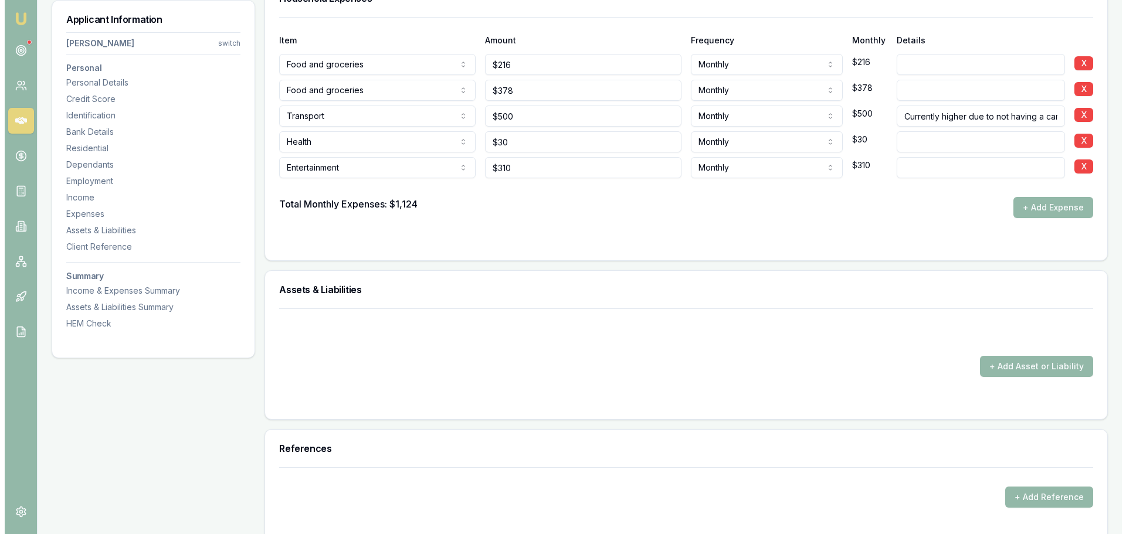
scroll to position [2638, 0]
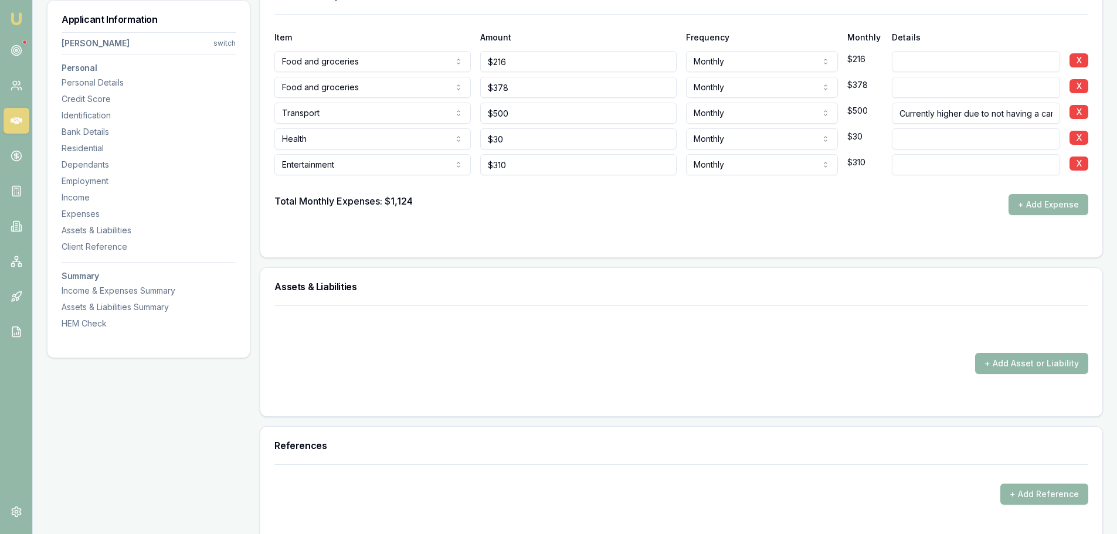
click at [1040, 368] on button "+ Add Asset or Liability" at bounding box center [1031, 363] width 113 height 21
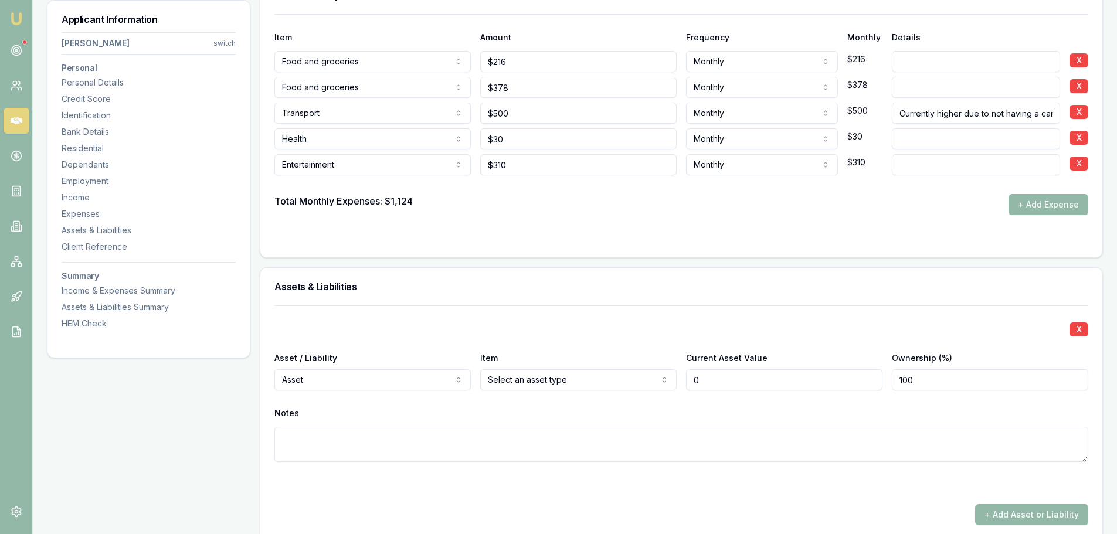
type input "$0"
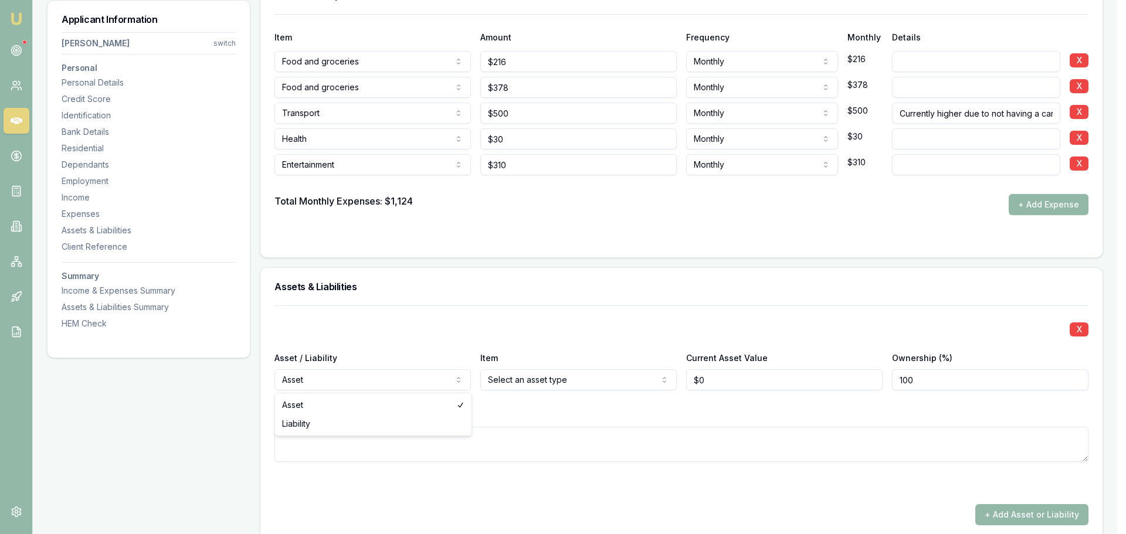
select select "LIABILITY"
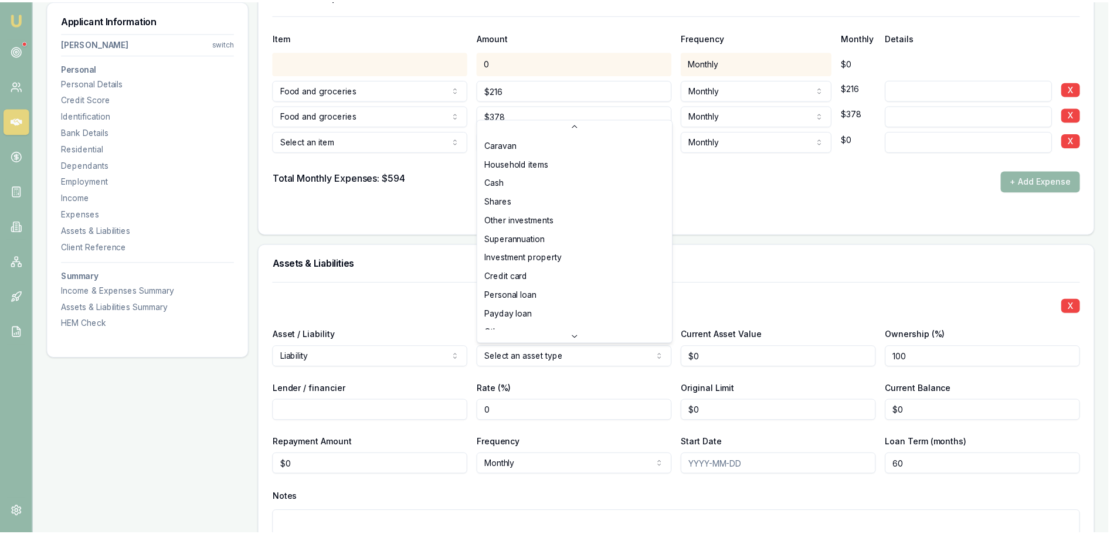
scroll to position [76, 0]
select select "PERSONAL_LOAN"
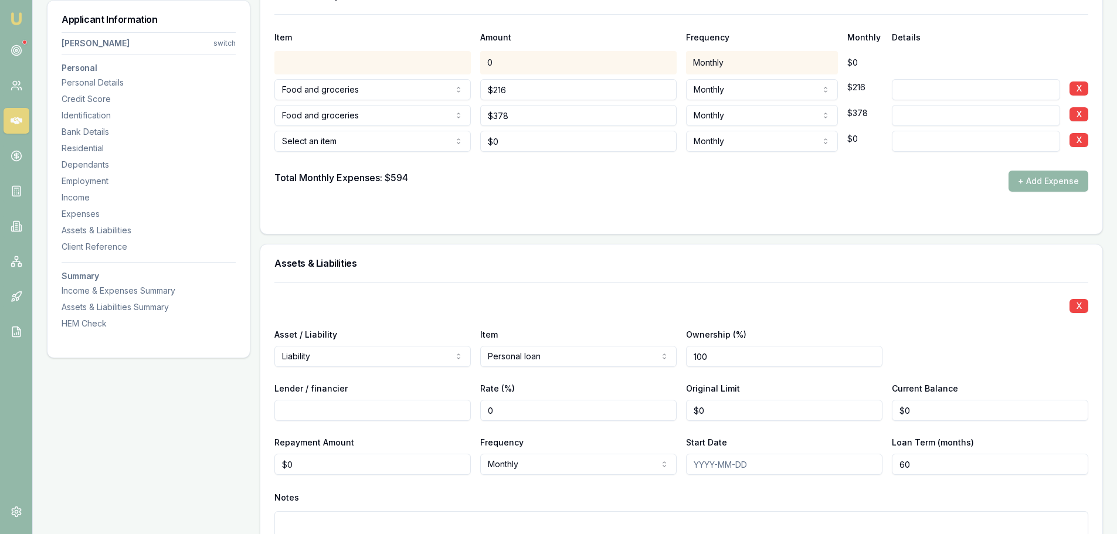
click at [315, 407] on input "Lender / financier" at bounding box center [372, 410] width 196 height 21
type input "Now Finance"
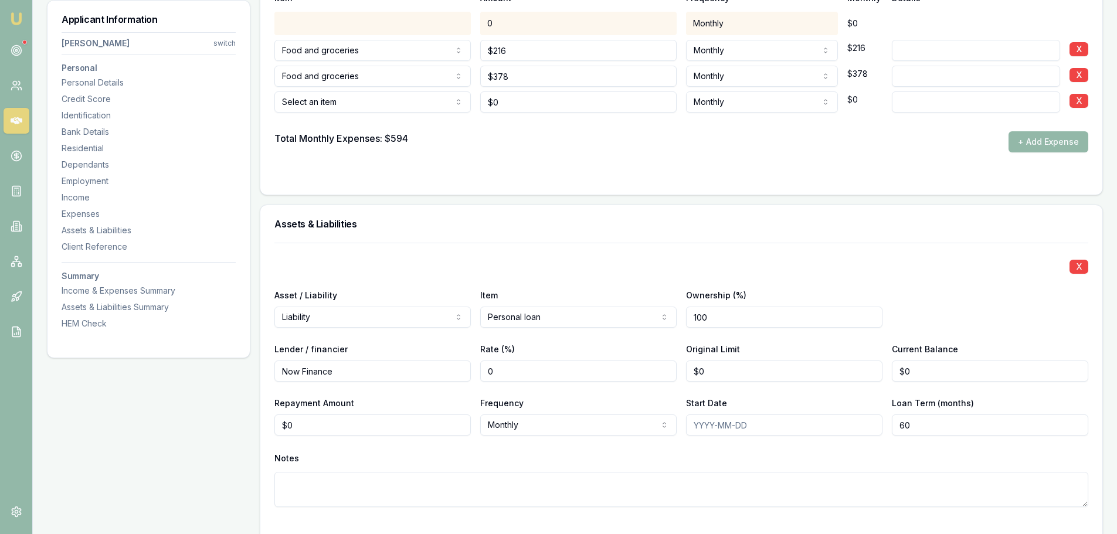
scroll to position [2697, 0]
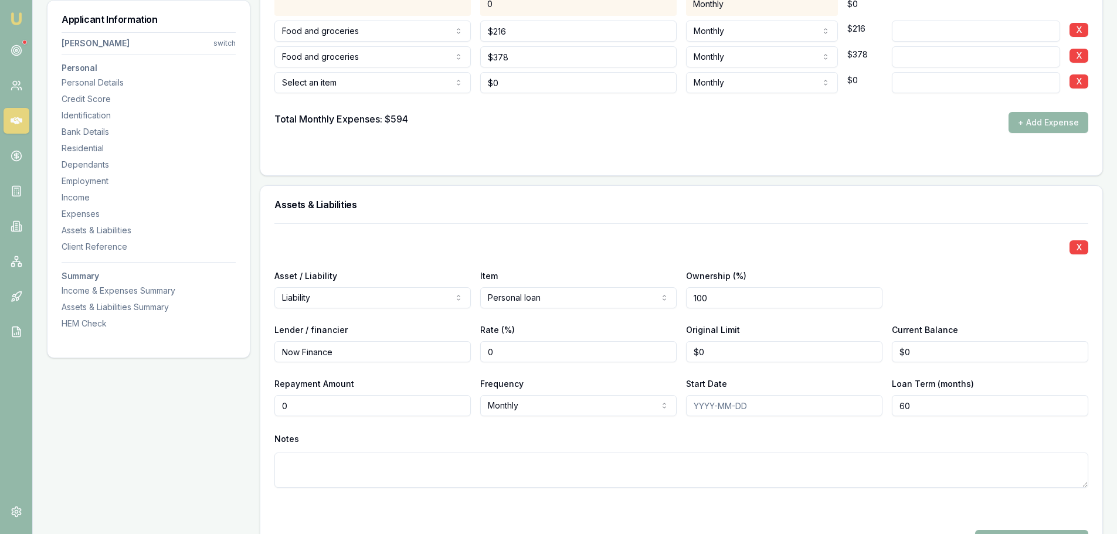
drag, startPoint x: 386, startPoint y: 407, endPoint x: 174, endPoint y: 410, distance: 211.6
type input "$106"
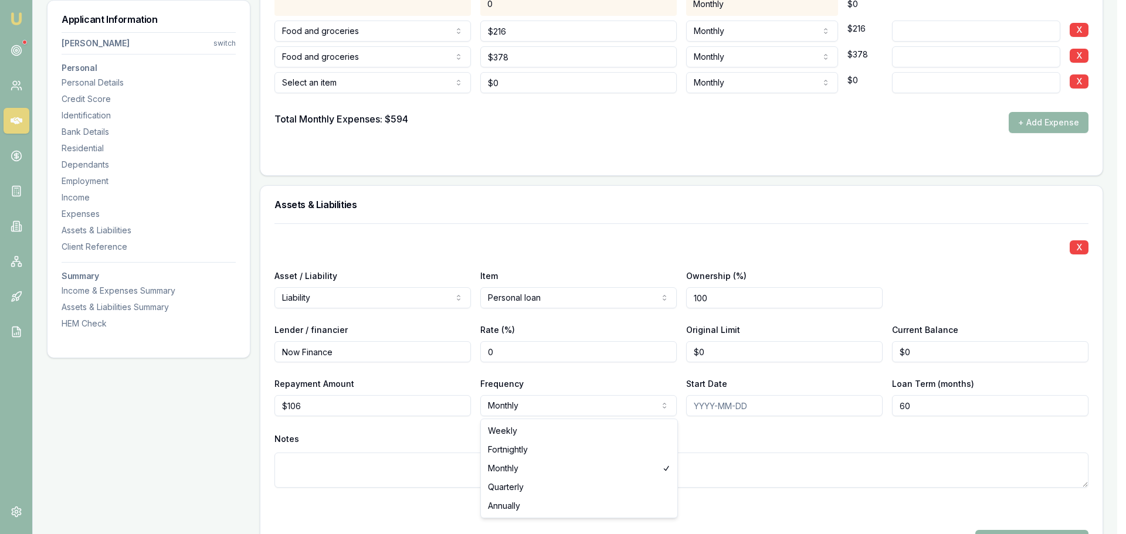
select select "WEEKLY"
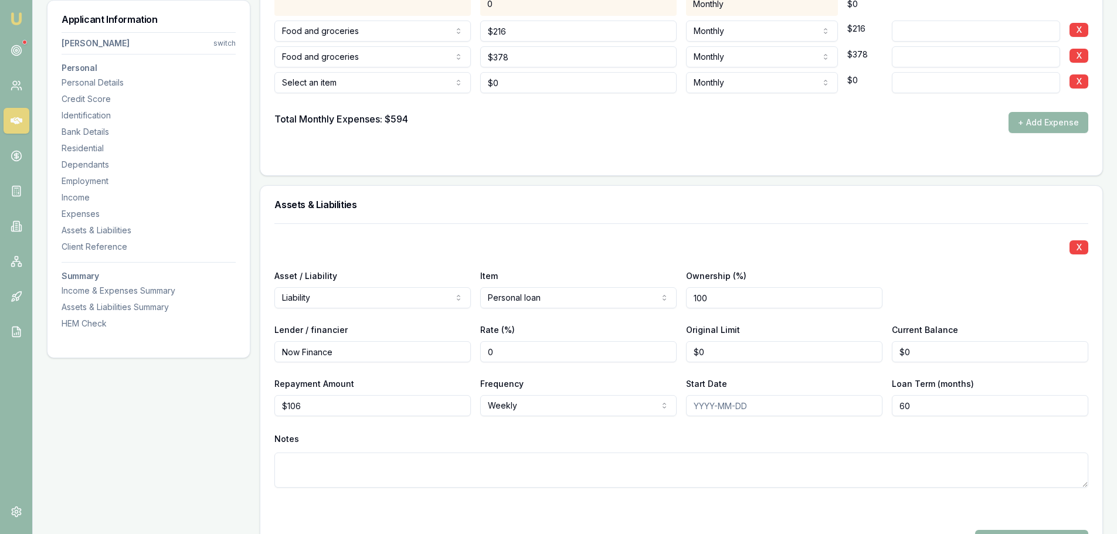
click at [594, 354] on input "0" at bounding box center [578, 351] width 196 height 21
drag, startPoint x: 715, startPoint y: 351, endPoint x: 689, endPoint y: 355, distance: 26.0
click at [689, 355] on input "0" at bounding box center [784, 351] width 196 height 21
type input "$10,000"
type input "$9,500"
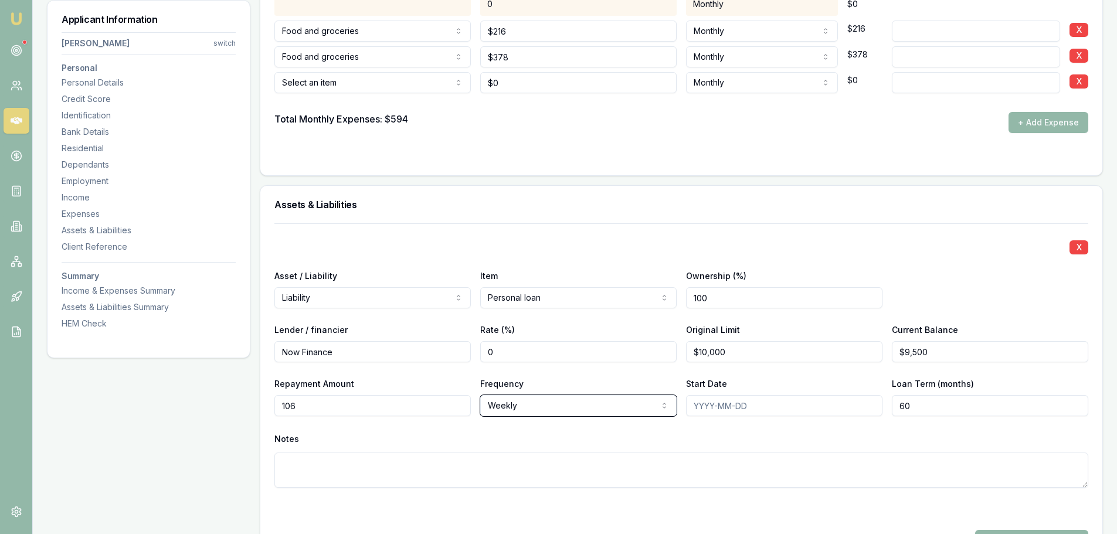
type input "$106"
click at [715, 408] on input "Start Date" at bounding box center [784, 405] width 196 height 21
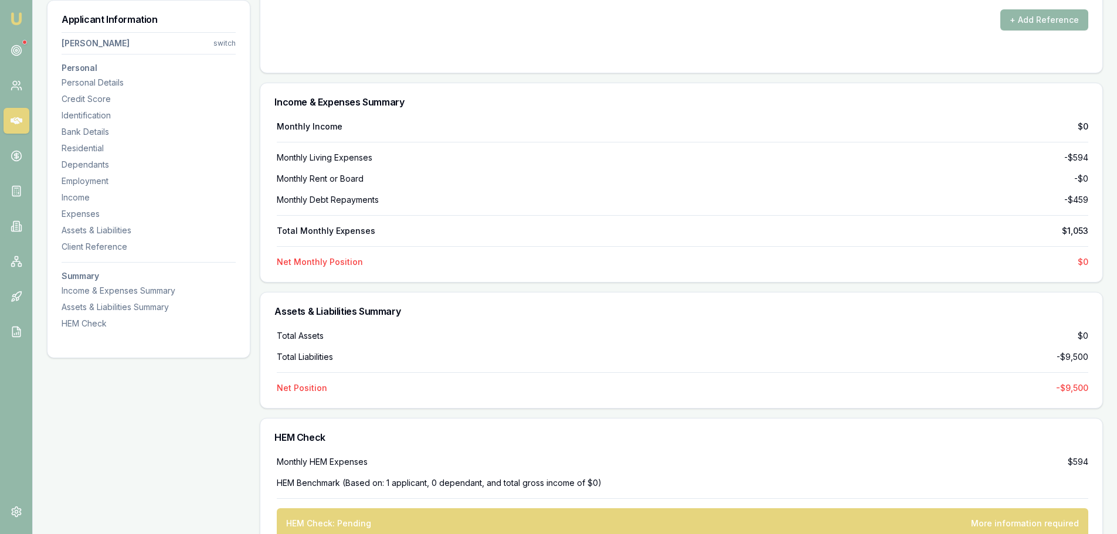
scroll to position [3377, 0]
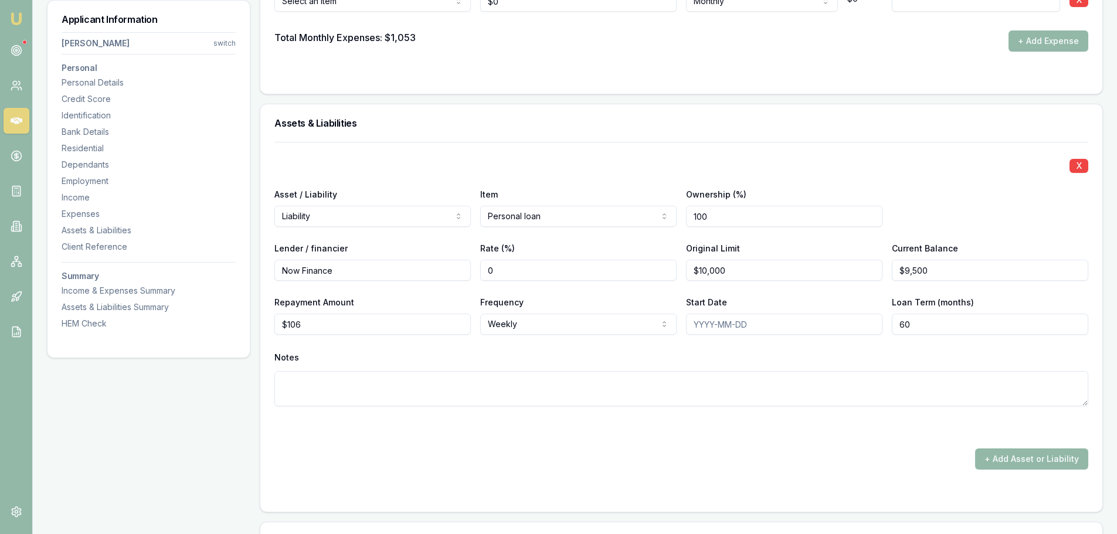
scroll to position [2790, 0]
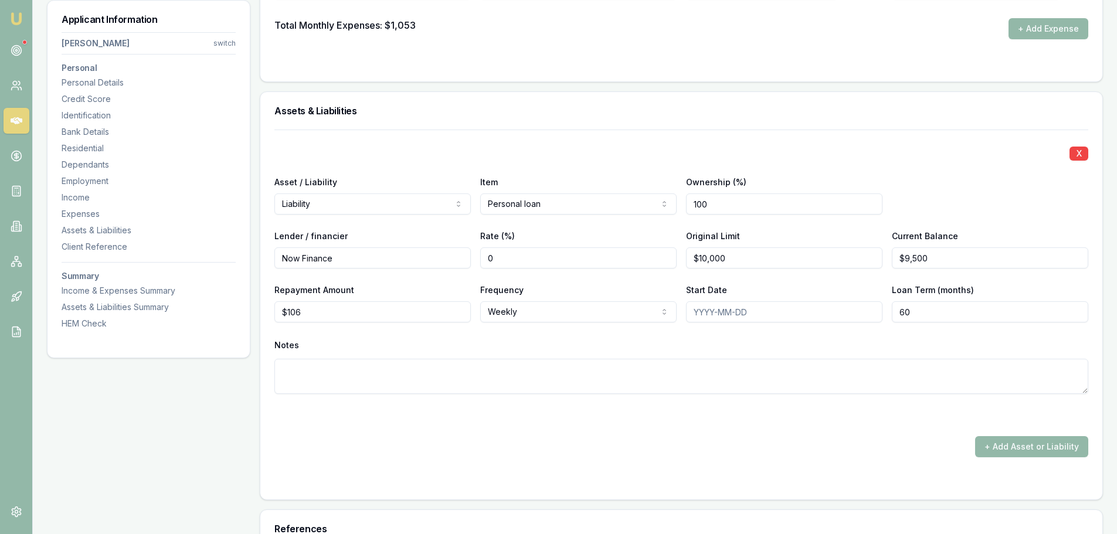
click at [491, 379] on textarea at bounding box center [681, 376] width 814 height 35
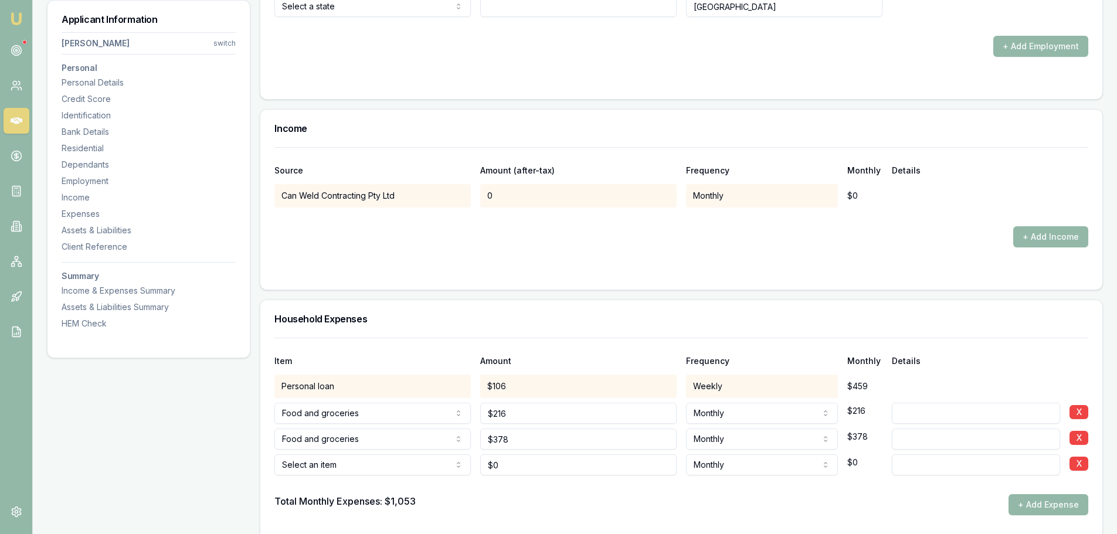
scroll to position [2380, 0]
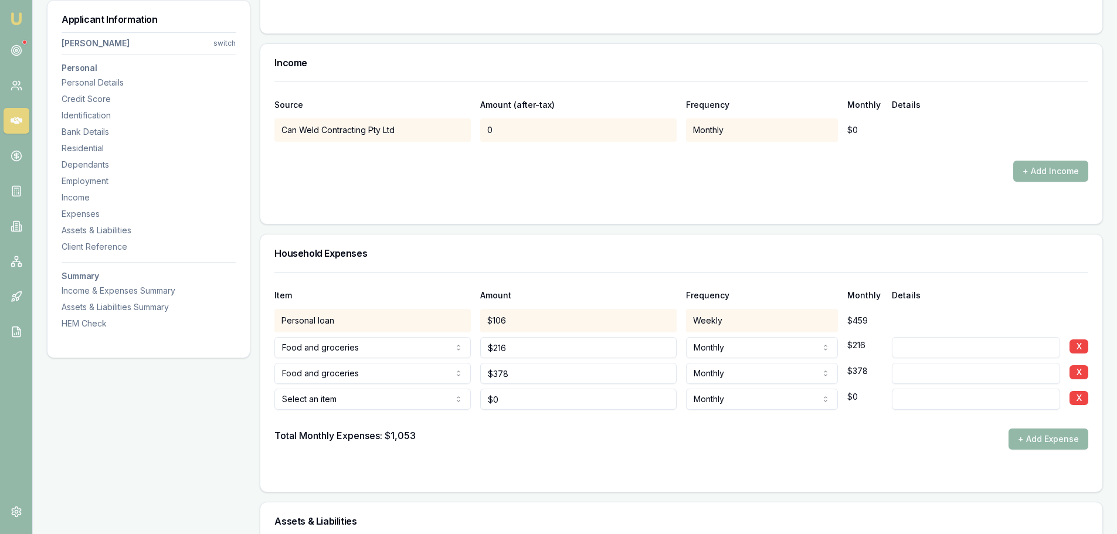
type textarea "Refinance loan. PIF NAB personal loan"
click at [408, 420] on div at bounding box center [681, 419] width 814 height 19
click at [399, 411] on div at bounding box center [681, 419] width 814 height 19
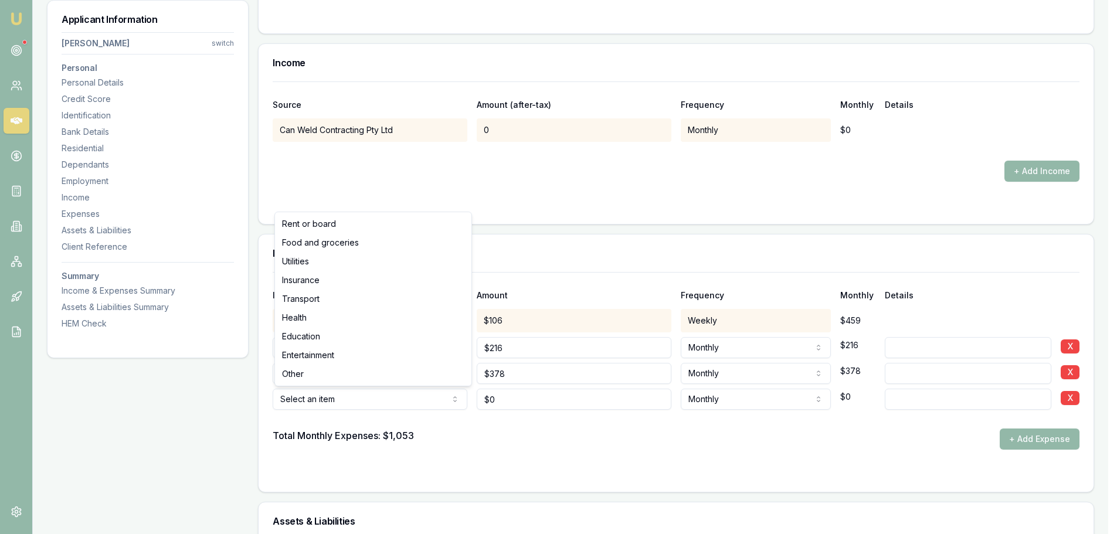
select select "HEALTH"
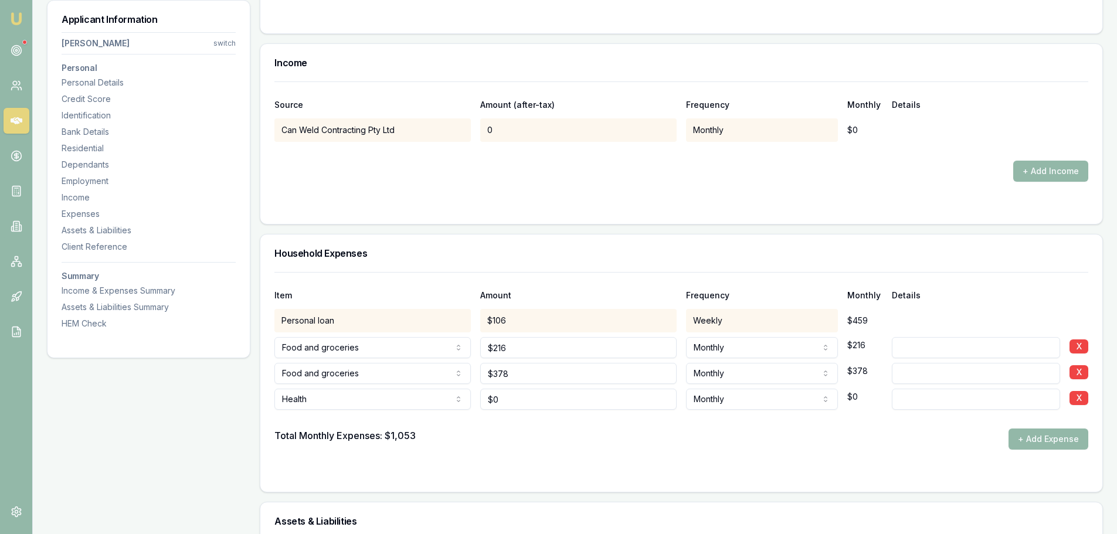
type input "0"
drag, startPoint x: 522, startPoint y: 401, endPoint x: 492, endPoint y: 400, distance: 29.3
click at [492, 400] on input "0" at bounding box center [578, 399] width 196 height 21
type input "$30"
click at [1038, 441] on button "+ Add Expense" at bounding box center [1048, 439] width 80 height 21
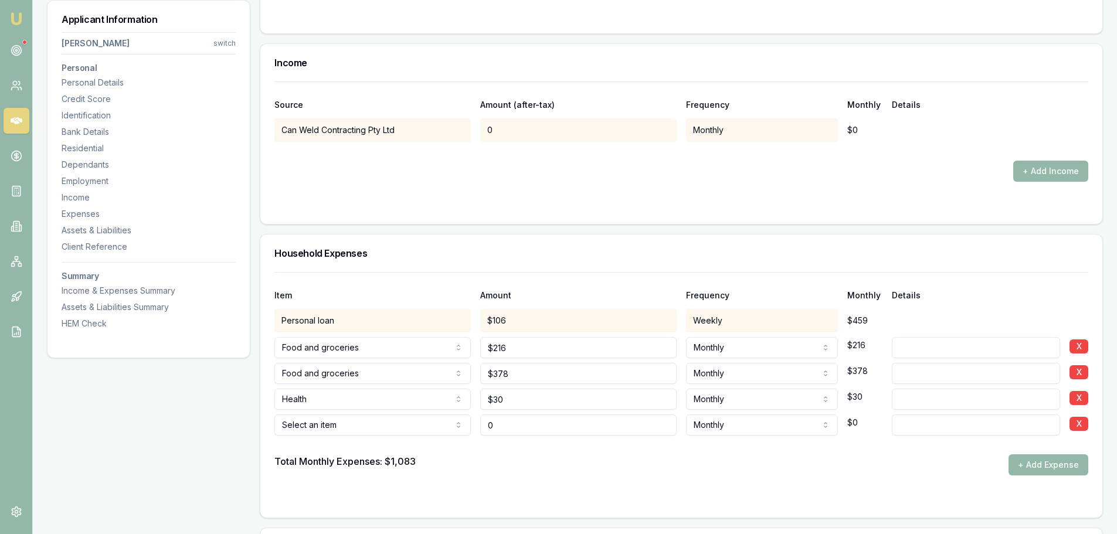
type input "$0"
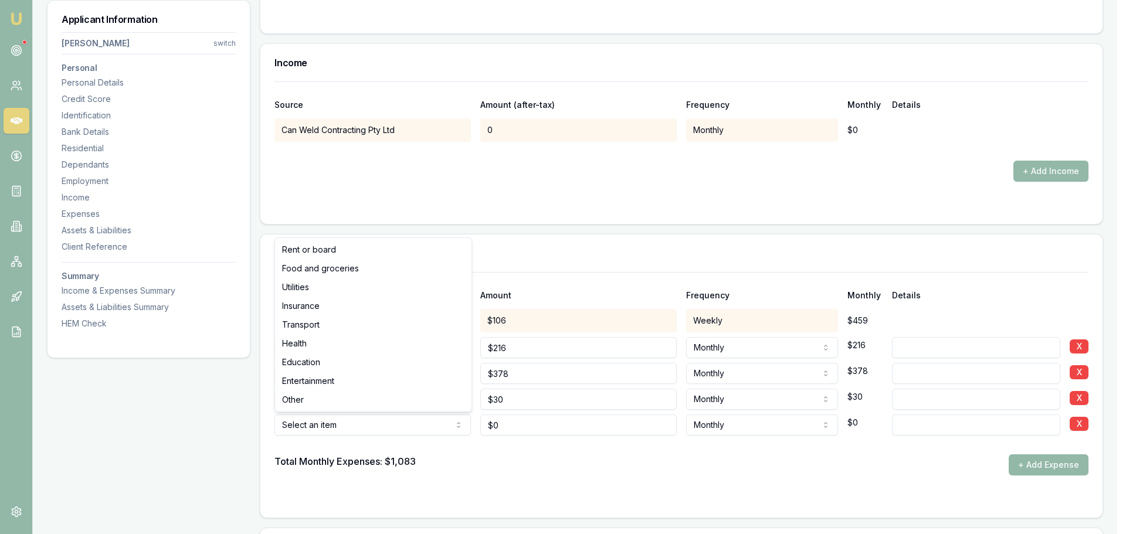
select select "TRANSPORT"
drag, startPoint x: 405, startPoint y: 335, endPoint x: 404, endPoint y: 327, distance: 7.6
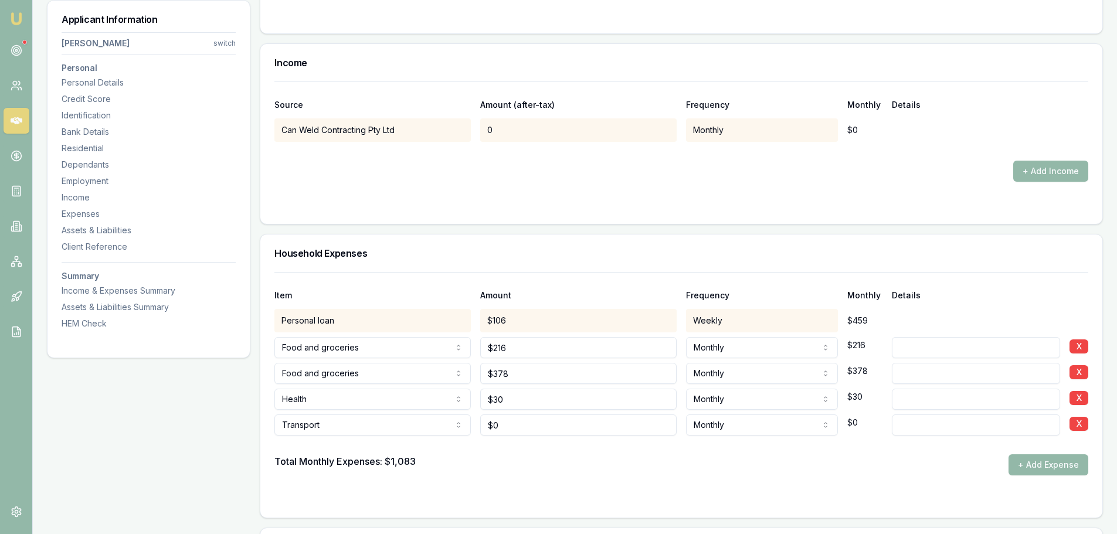
type input "0"
drag, startPoint x: 561, startPoint y: 421, endPoint x: 506, endPoint y: 416, distance: 55.3
click at [506, 416] on input "0" at bounding box center [578, 424] width 196 height 21
type input "$500"
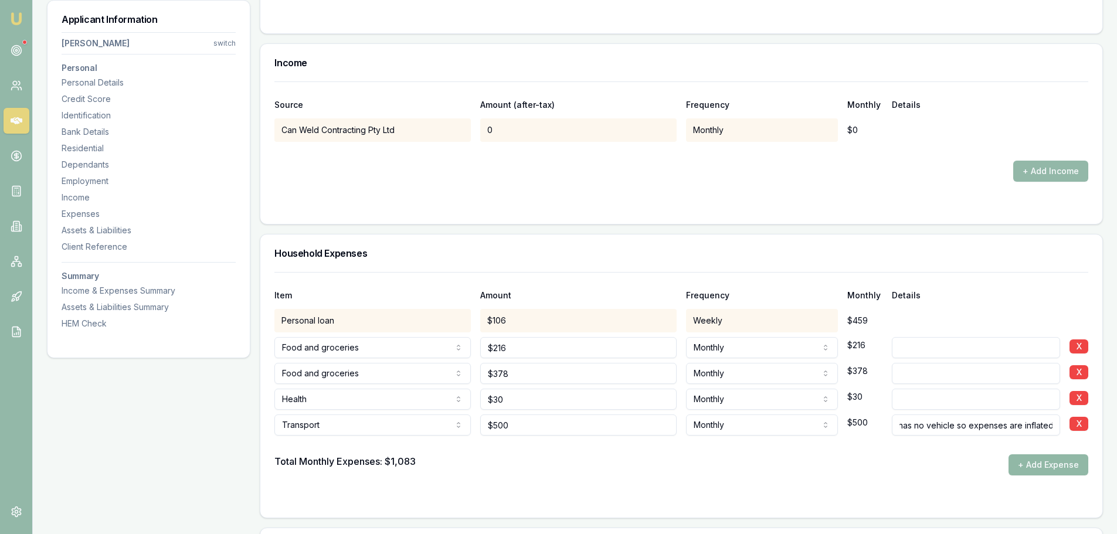
type input "Currently higher however guest has no vehicle so expenses are inflated."
click at [1035, 474] on button "+ Add Expense" at bounding box center [1048, 464] width 80 height 21
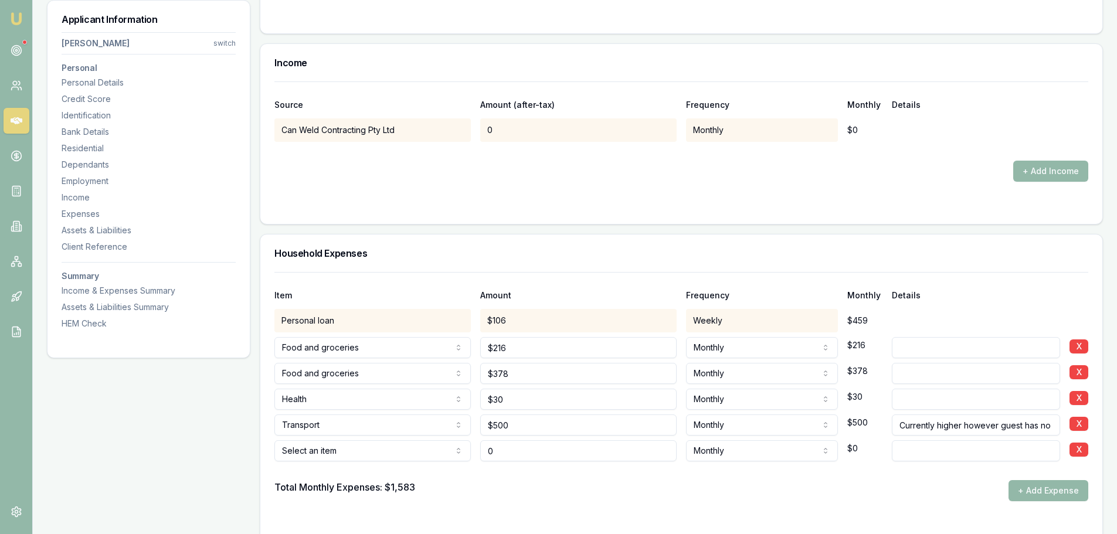
type input "$0"
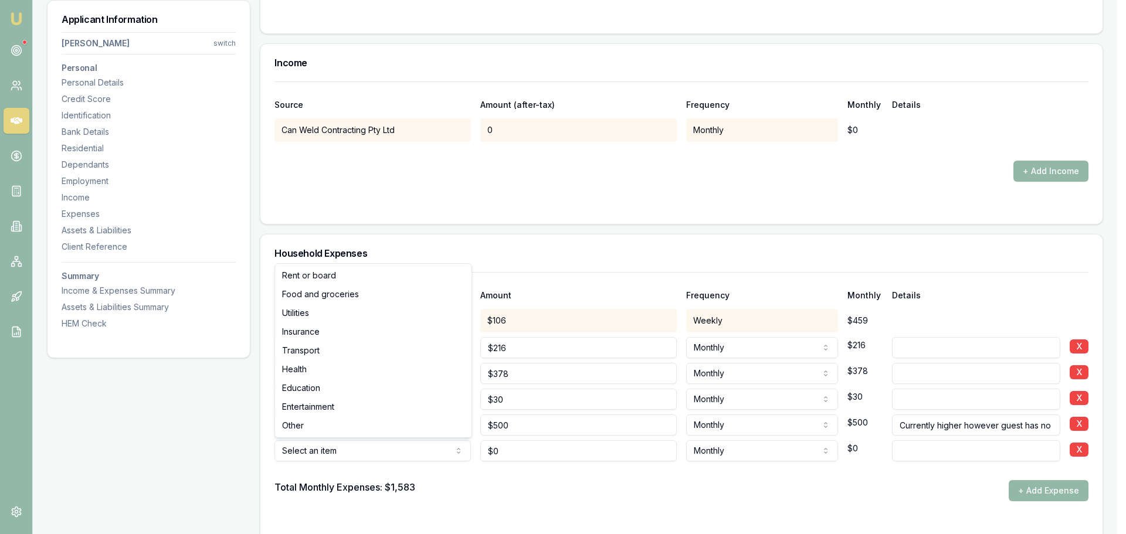
select select "ENTERTAINMENT"
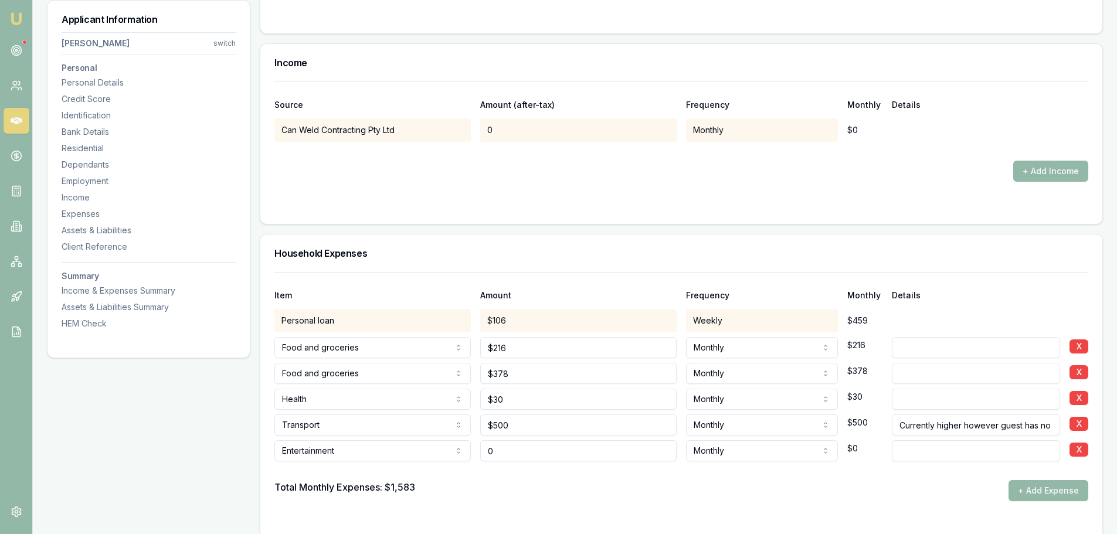
drag, startPoint x: 492, startPoint y: 445, endPoint x: 464, endPoint y: 445, distance: 27.6
click at [465, 445] on div "Entertainment Rent or board Food and groceries Utilities Insurance Transport He…" at bounding box center [681, 449] width 814 height 26
type input "$325"
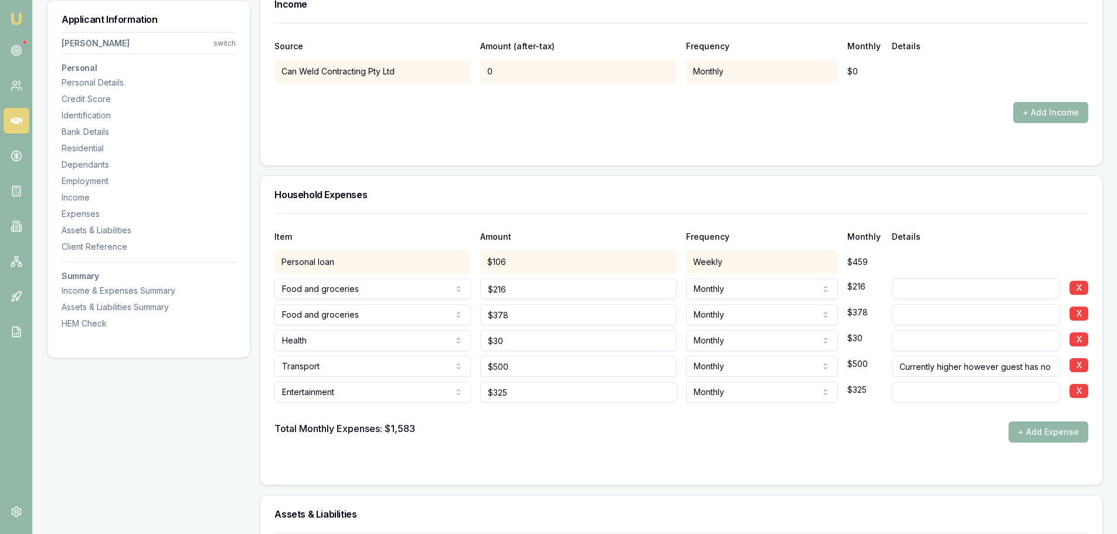
click at [831, 454] on form "Item Amount Frequency Monthly Details Personal loan $106 Weekly $459 Food and g…" at bounding box center [681, 341] width 814 height 257
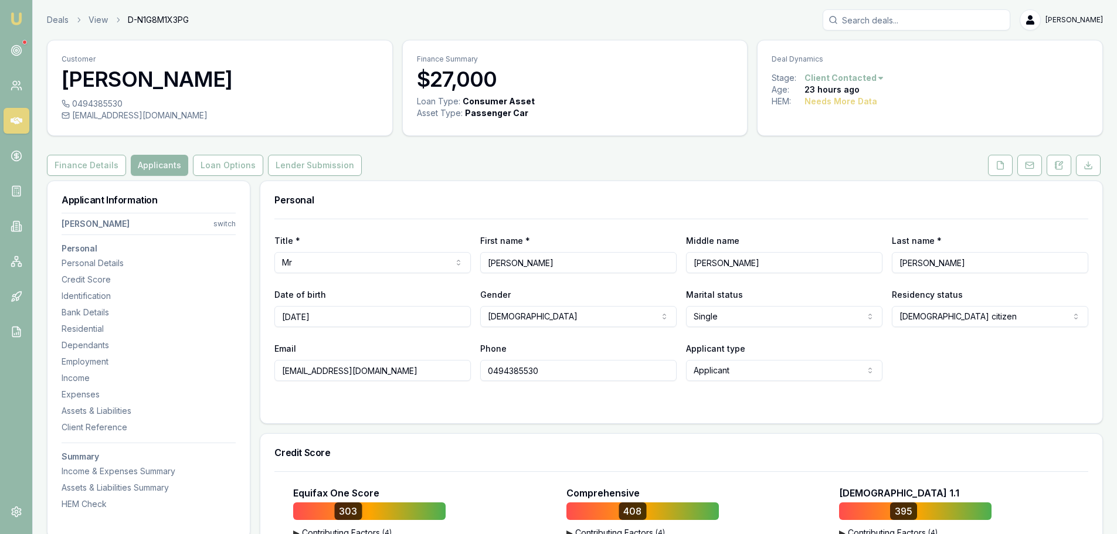
click at [1093, 164] on button at bounding box center [1088, 165] width 25 height 21
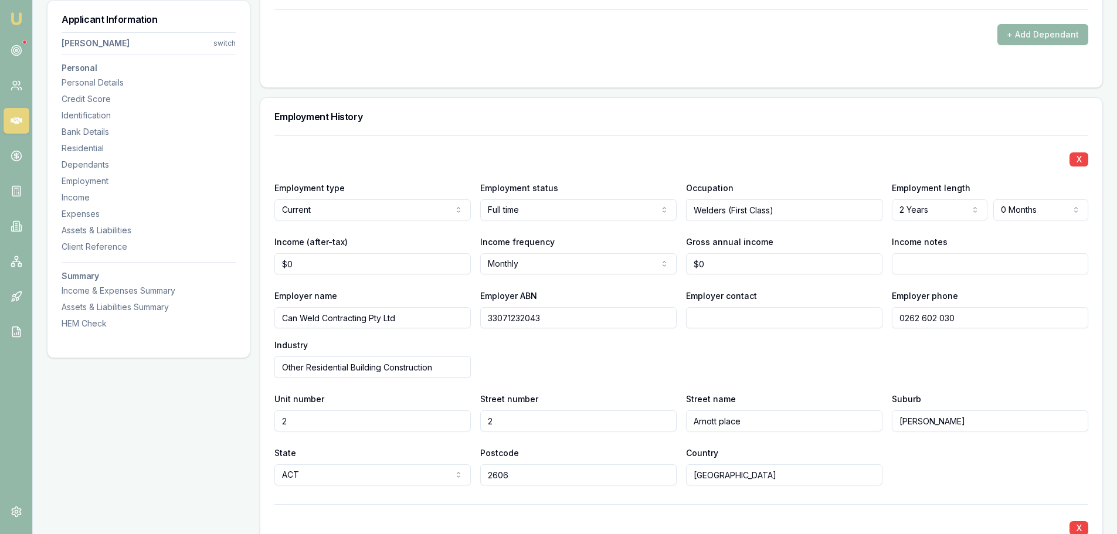
scroll to position [1466, 0]
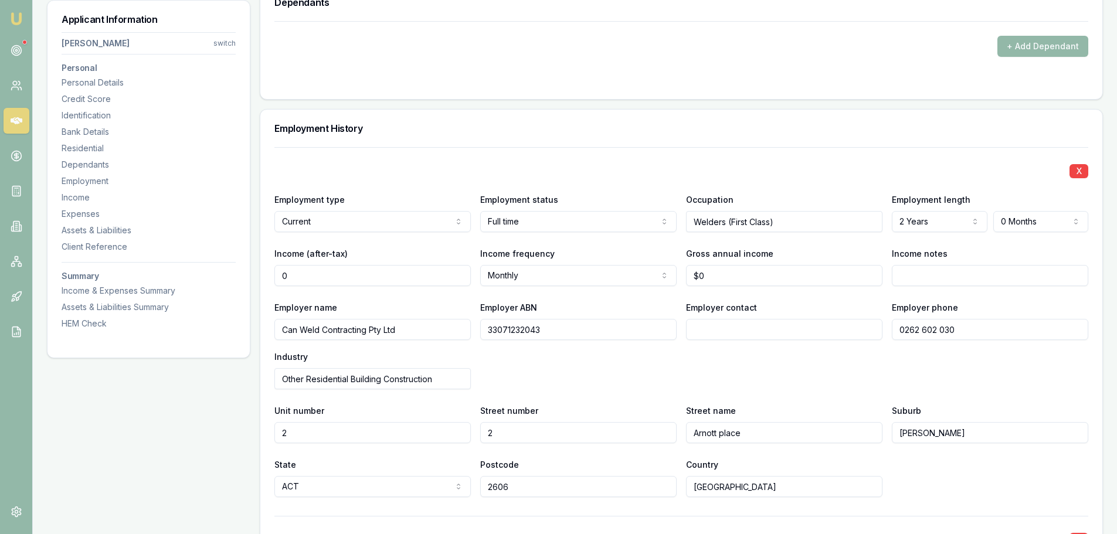
drag, startPoint x: 342, startPoint y: 277, endPoint x: 195, endPoint y: 260, distance: 148.6
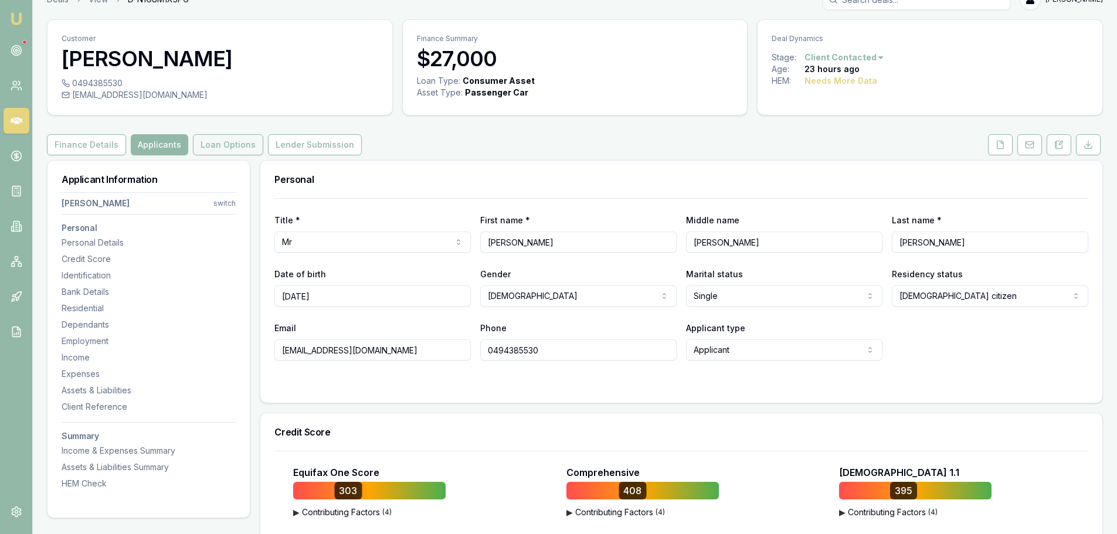
scroll to position [0, 0]
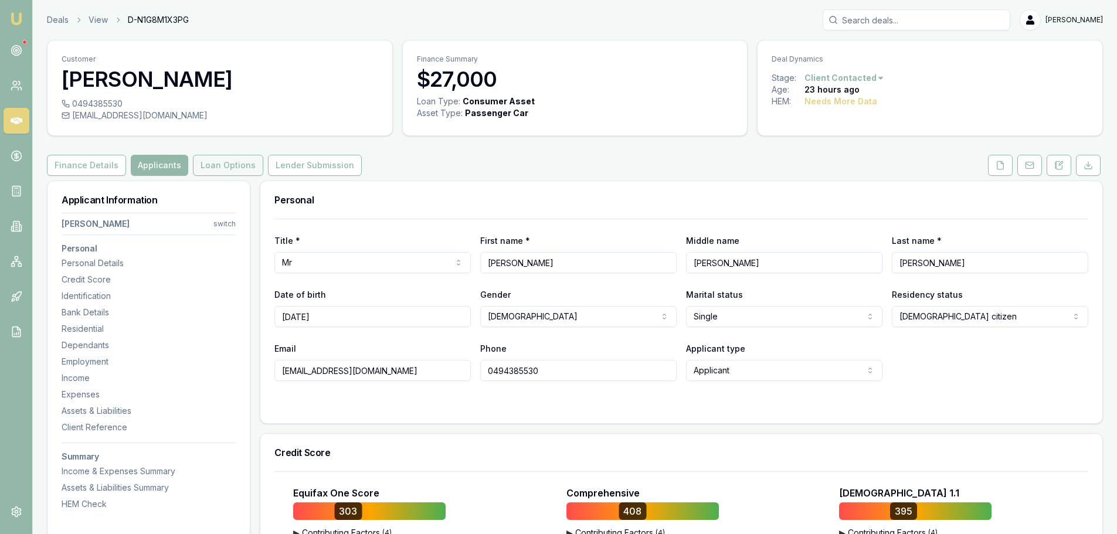
type input "$0"
click at [233, 168] on button "Loan Options" at bounding box center [228, 165] width 70 height 21
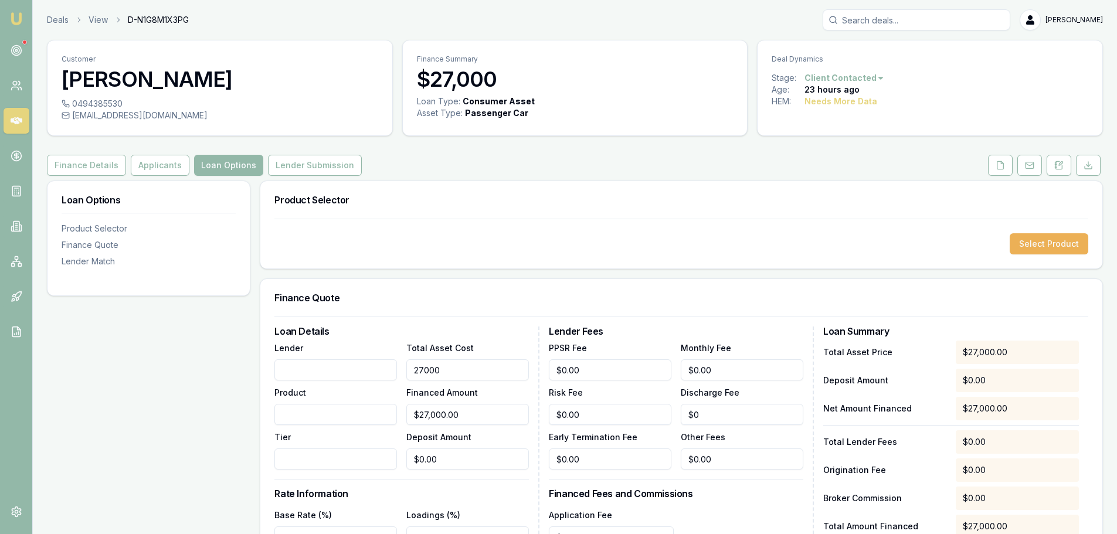
drag, startPoint x: 467, startPoint y: 375, endPoint x: 369, endPoint y: 374, distance: 98.5
click at [369, 374] on div "Lender Product Tier Total Asset Cost 27000 Financed Amount $27,000.00 Deposit A…" at bounding box center [401, 405] width 254 height 129
type input "1"
type input "$1.00"
type input "15"
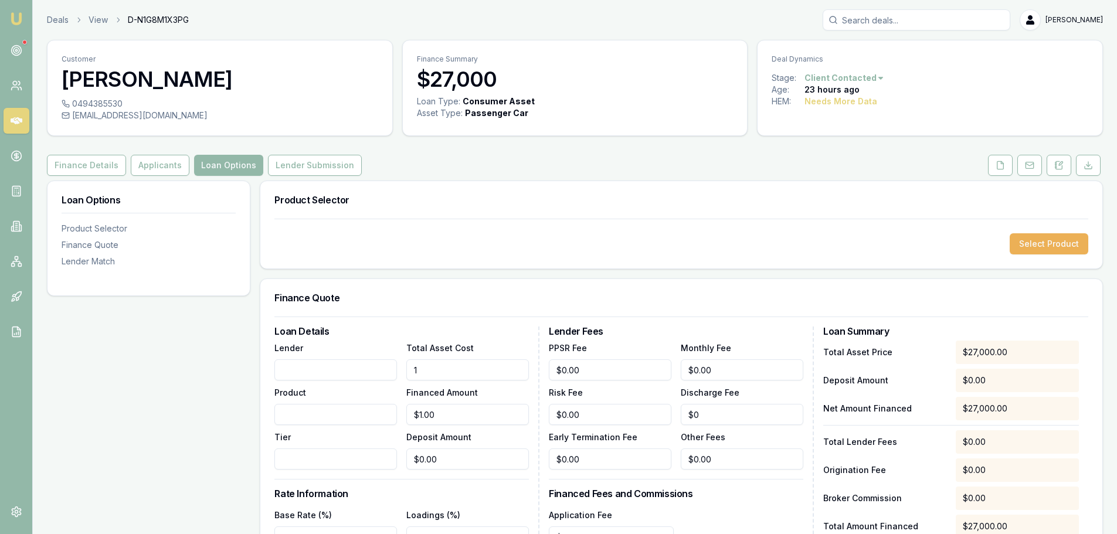
type input "$15.00"
type input "150"
type input "$150.00"
type input "1500"
type input "$1,500.00"
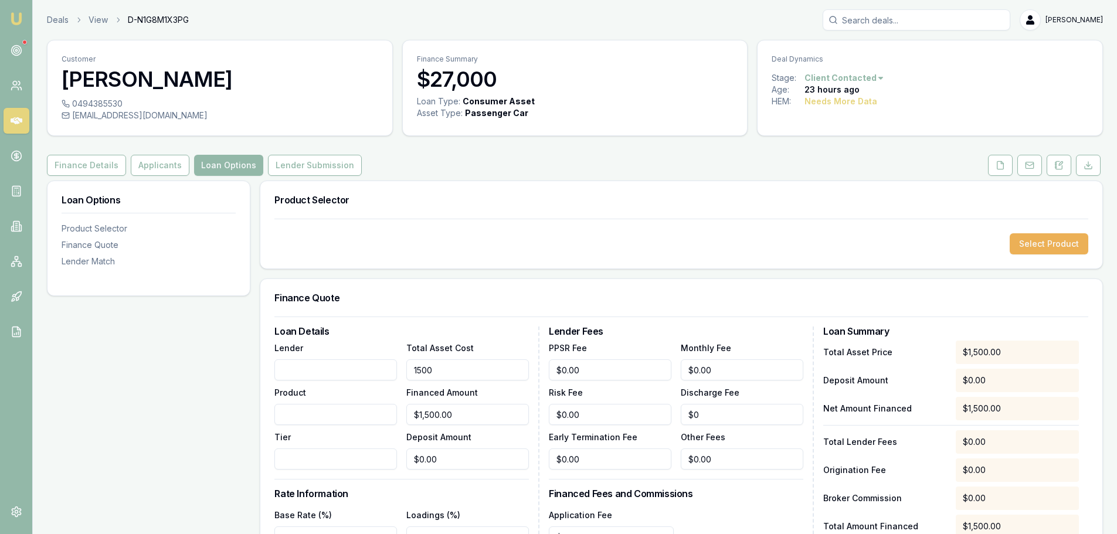
type input "15000"
type input "$15,000.00"
click at [451, 311] on div "Finance Quote" at bounding box center [681, 298] width 842 height 38
click at [170, 170] on button "Applicants" at bounding box center [160, 165] width 59 height 21
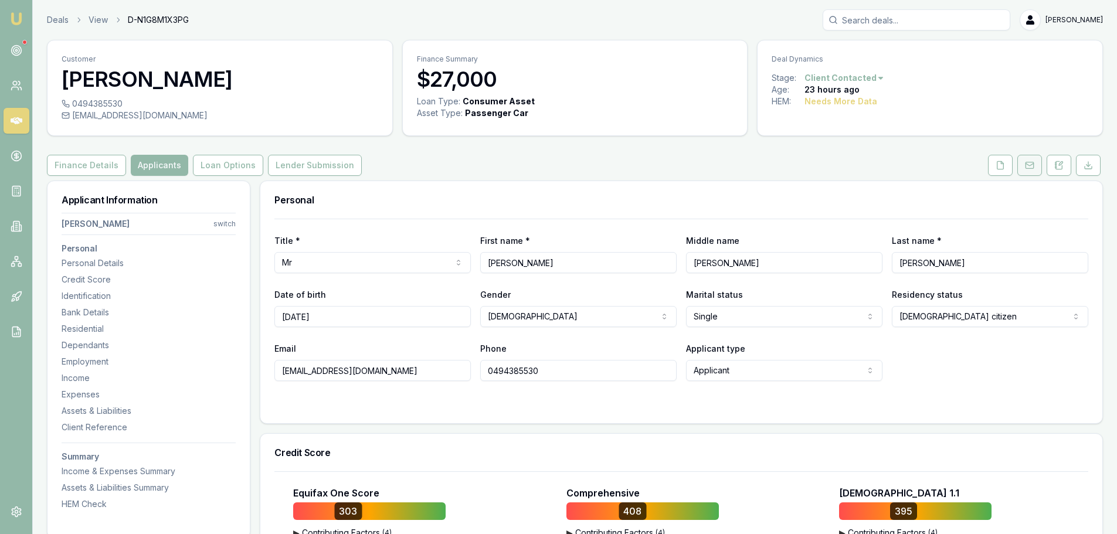
click at [1025, 167] on rect at bounding box center [1029, 165] width 8 height 6
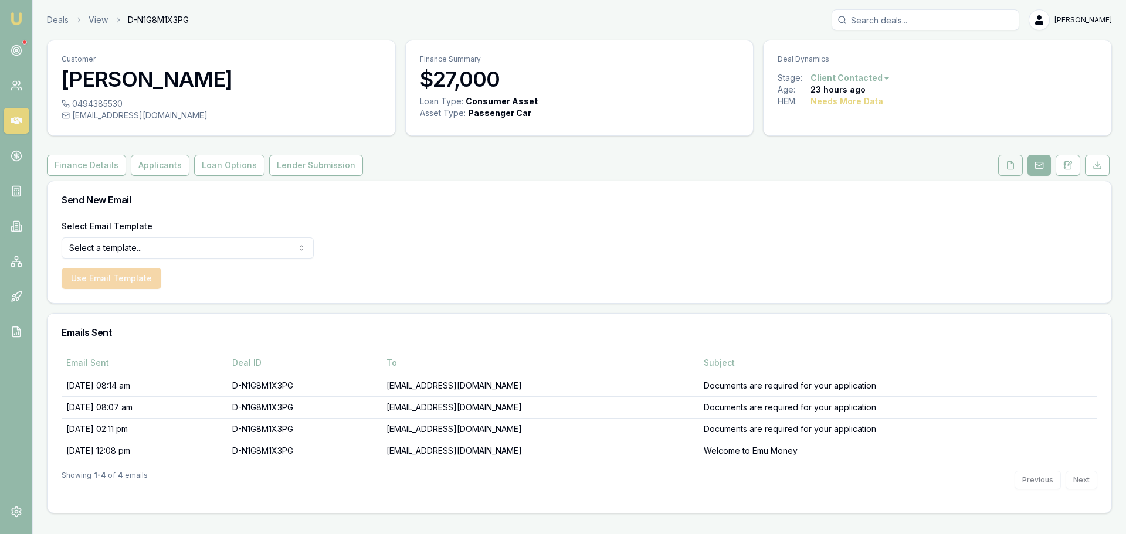
click at [1019, 165] on button at bounding box center [1010, 165] width 25 height 21
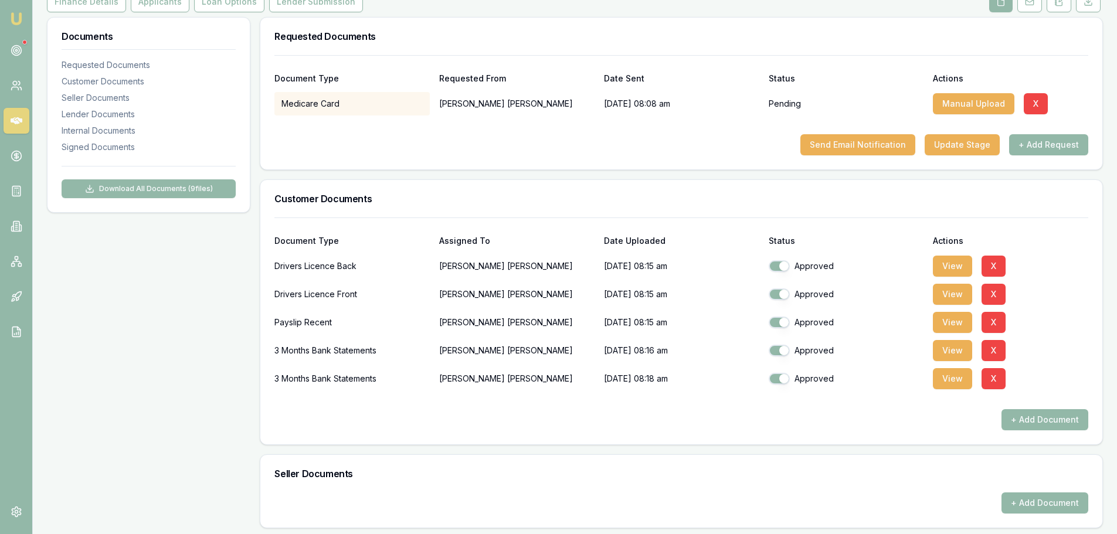
scroll to position [176, 0]
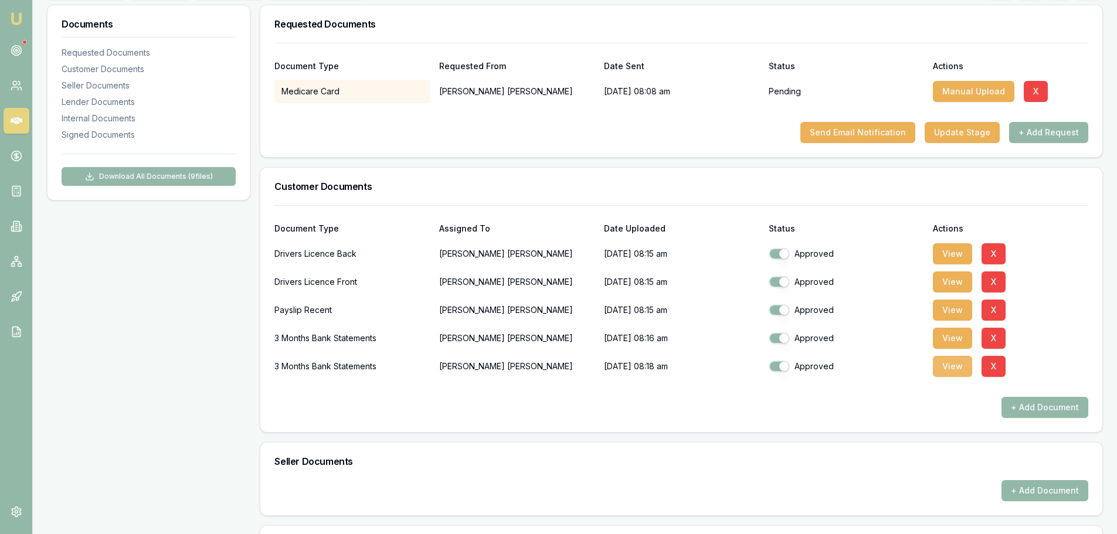
click at [943, 367] on button "View" at bounding box center [952, 366] width 39 height 21
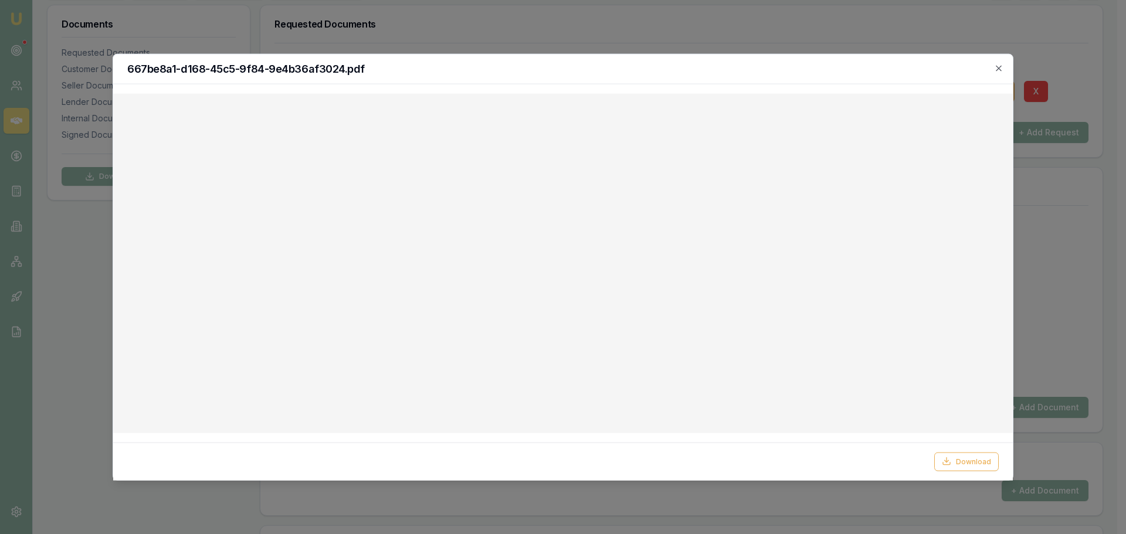
click at [1004, 63] on div "667be8a1-d168-45c5-9f84-9e4b36af3024.pdf" at bounding box center [562, 69] width 899 height 30
click at [1002, 63] on div "667be8a1-d168-45c5-9f84-9e4b36af3024.pdf" at bounding box center [562, 69] width 899 height 30
click at [1002, 67] on icon "button" at bounding box center [998, 67] width 9 height 9
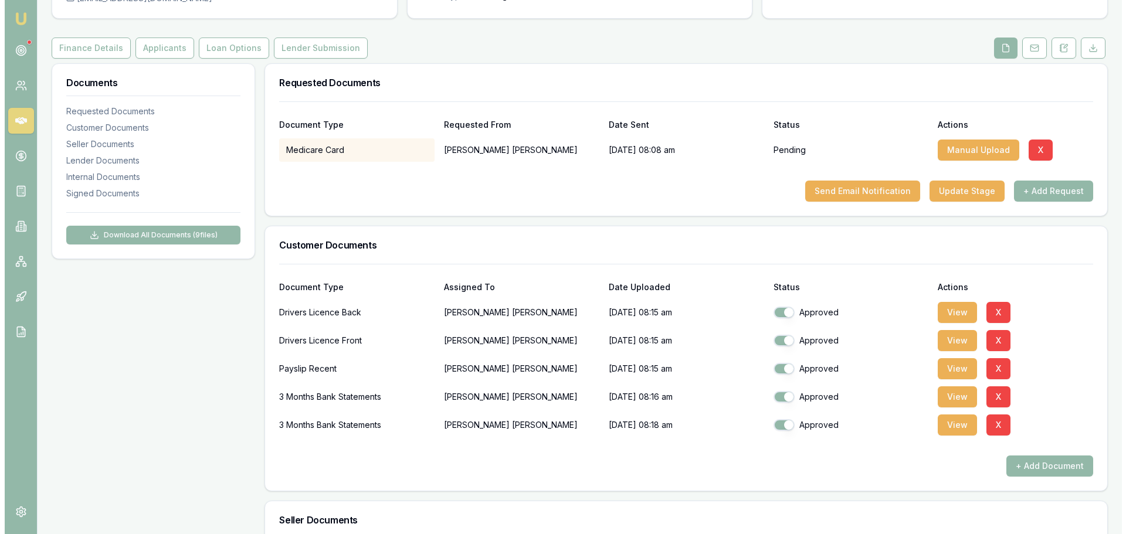
scroll to position [0, 0]
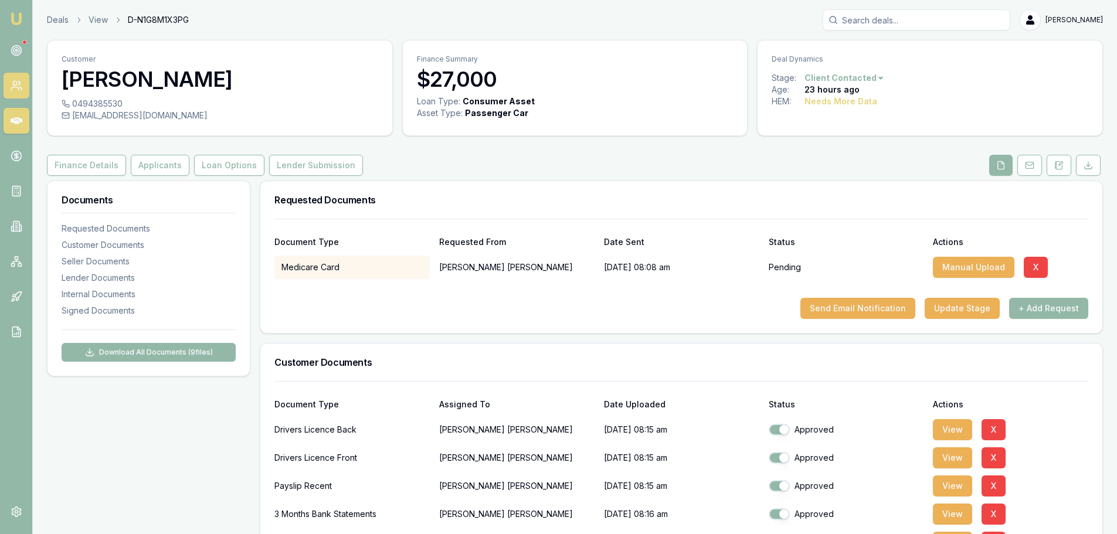
click at [17, 87] on icon at bounding box center [14, 88] width 7 height 3
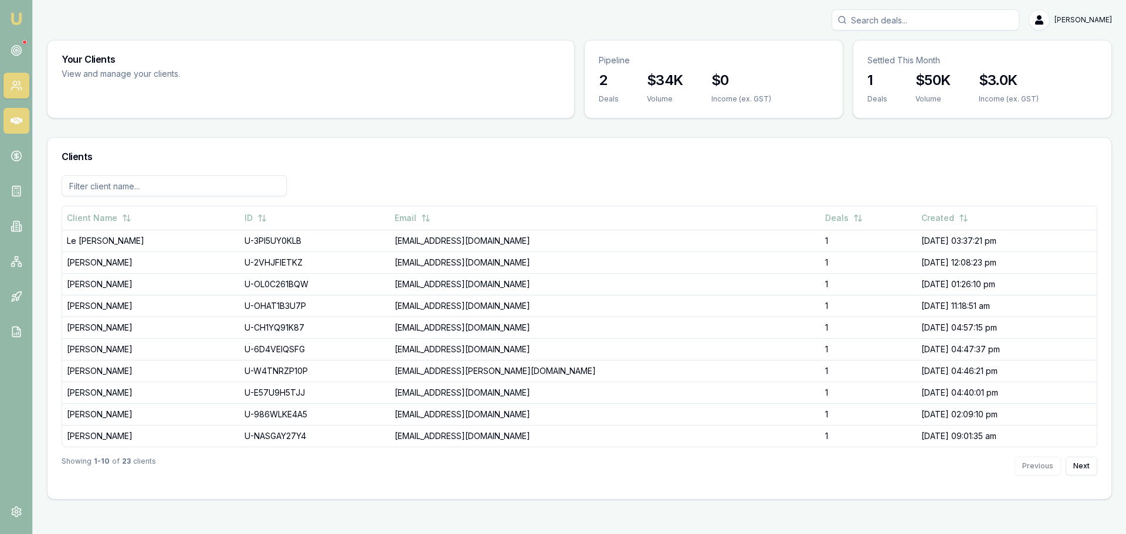
click at [20, 123] on icon at bounding box center [17, 121] width 12 height 12
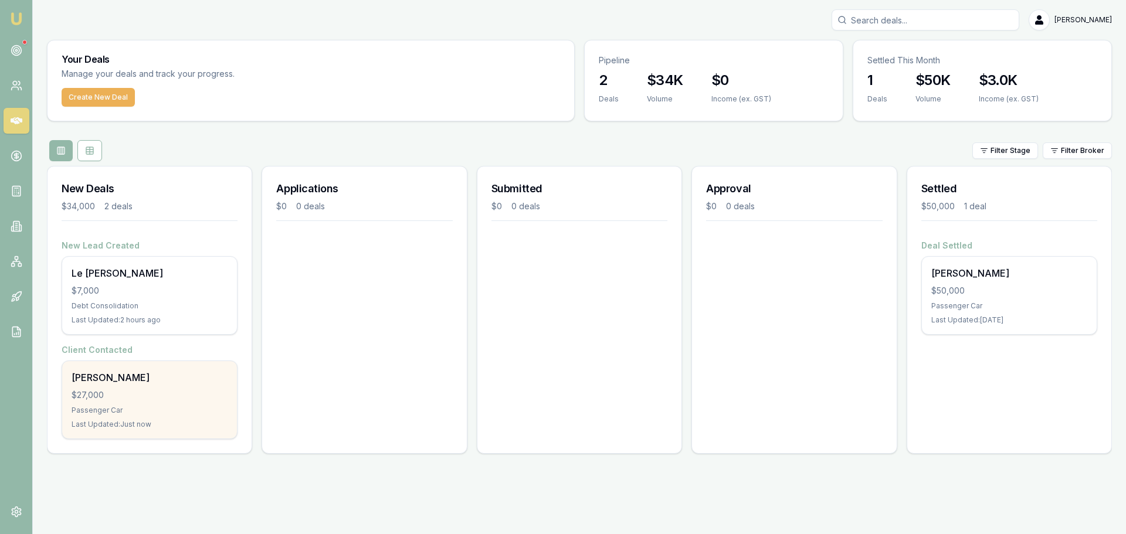
click at [120, 380] on div "[PERSON_NAME]" at bounding box center [150, 377] width 156 height 14
click at [157, 383] on div "[PERSON_NAME]" at bounding box center [150, 377] width 156 height 14
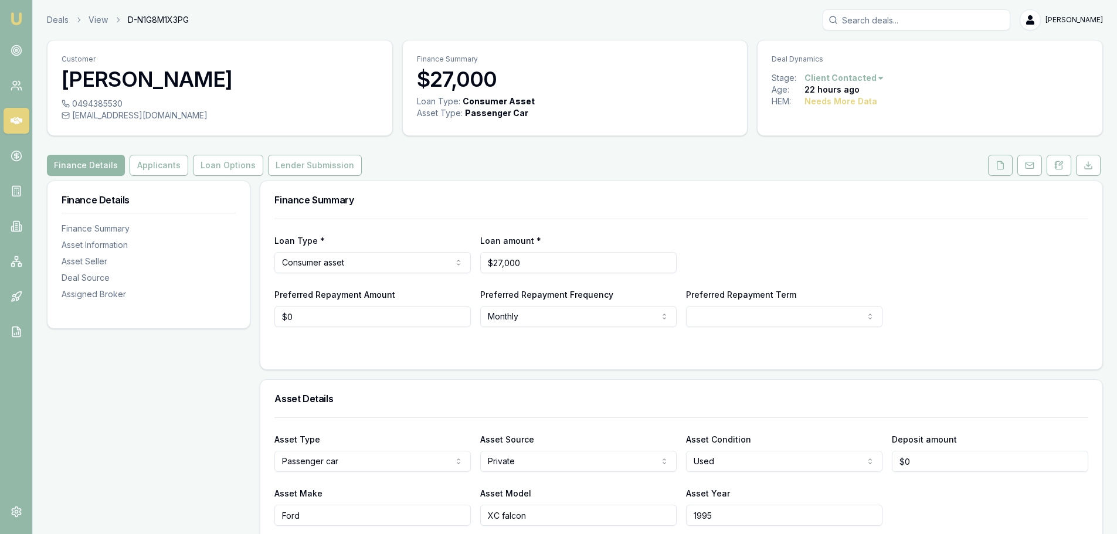
click at [1003, 171] on button at bounding box center [1000, 165] width 25 height 21
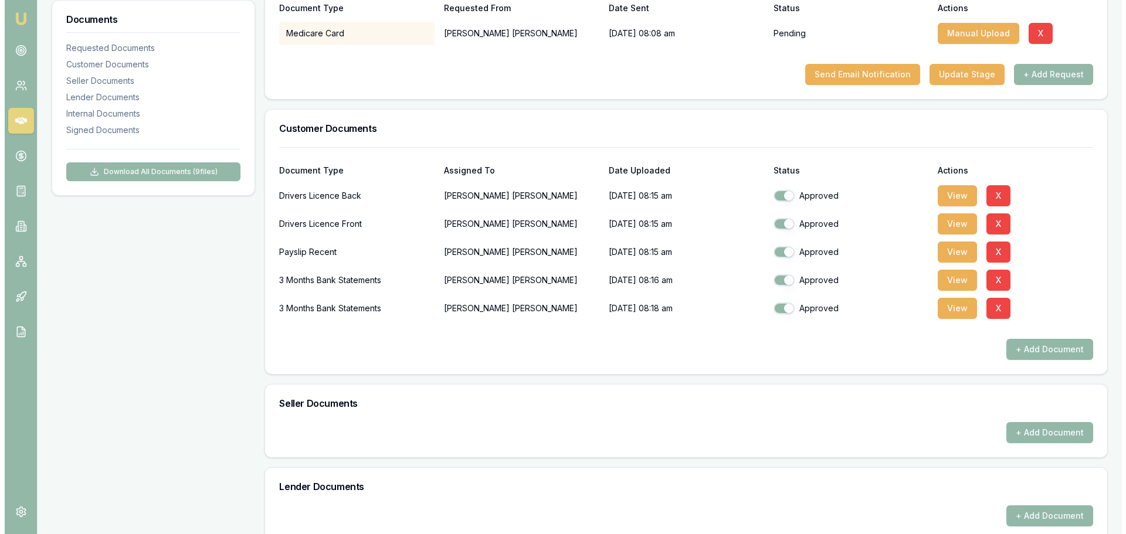
scroll to position [234, 0]
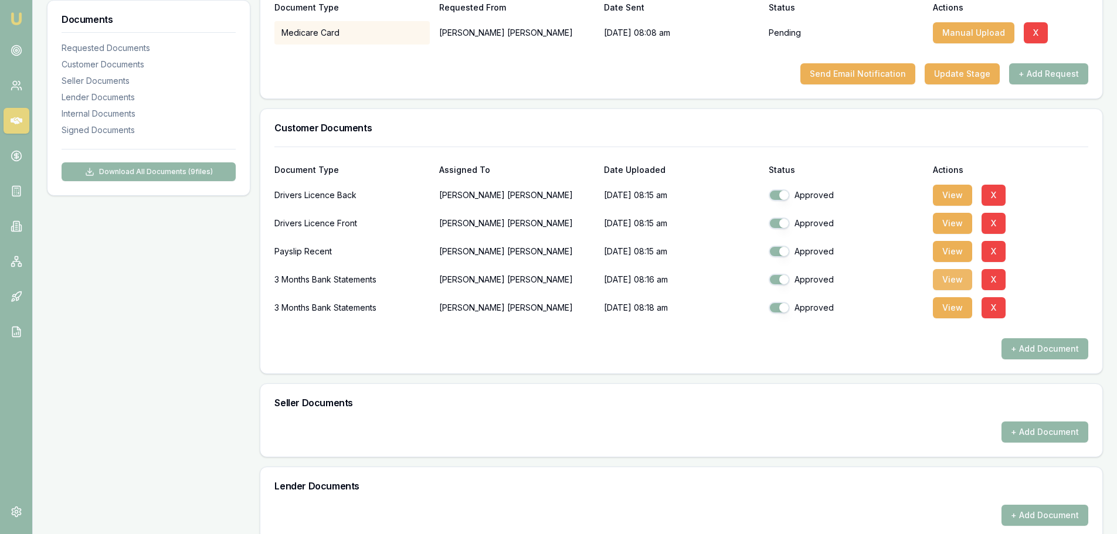
click at [934, 276] on button "View" at bounding box center [952, 279] width 39 height 21
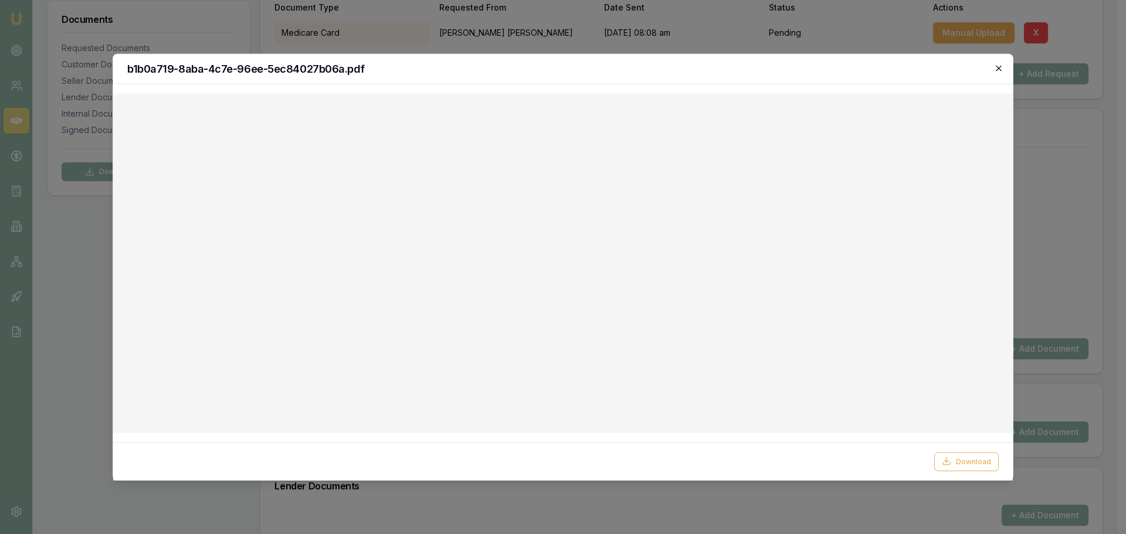
click at [998, 69] on icon "button" at bounding box center [998, 67] width 9 height 9
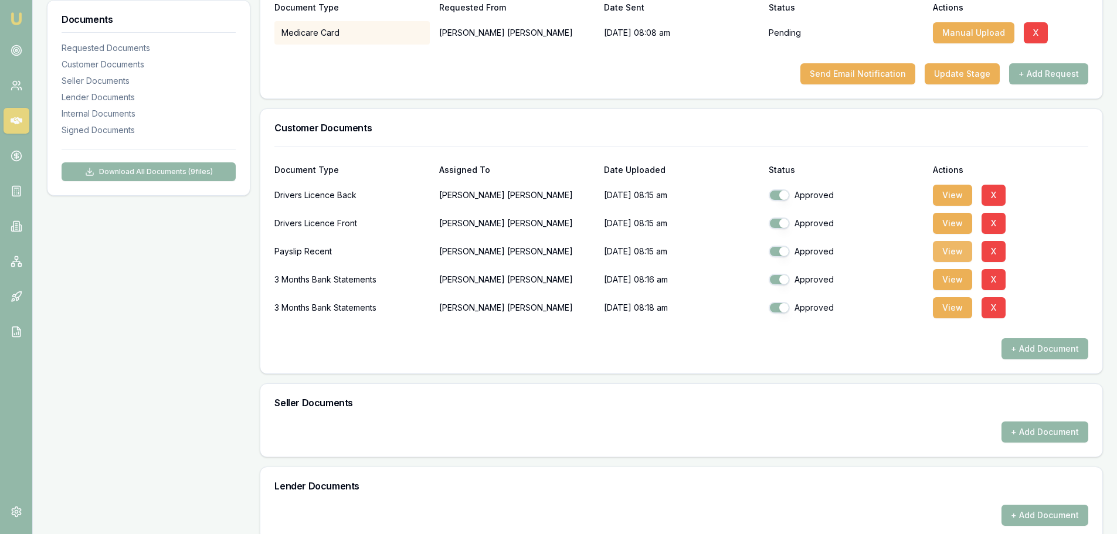
click at [941, 249] on button "View" at bounding box center [952, 251] width 39 height 21
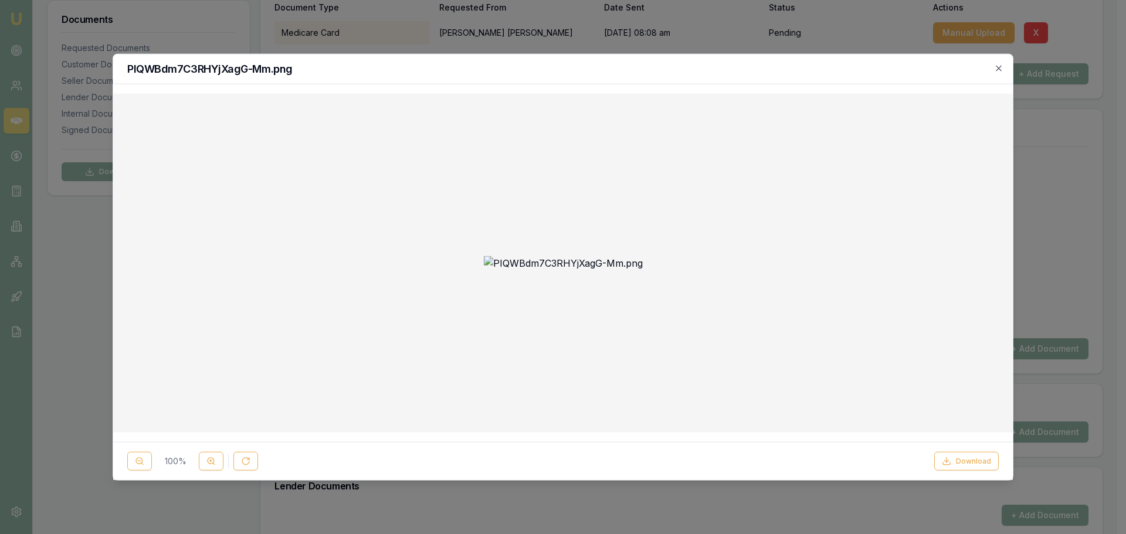
click at [564, 270] on img at bounding box center [563, 263] width 159 height 14
click at [211, 464] on circle at bounding box center [211, 461] width 6 height 6
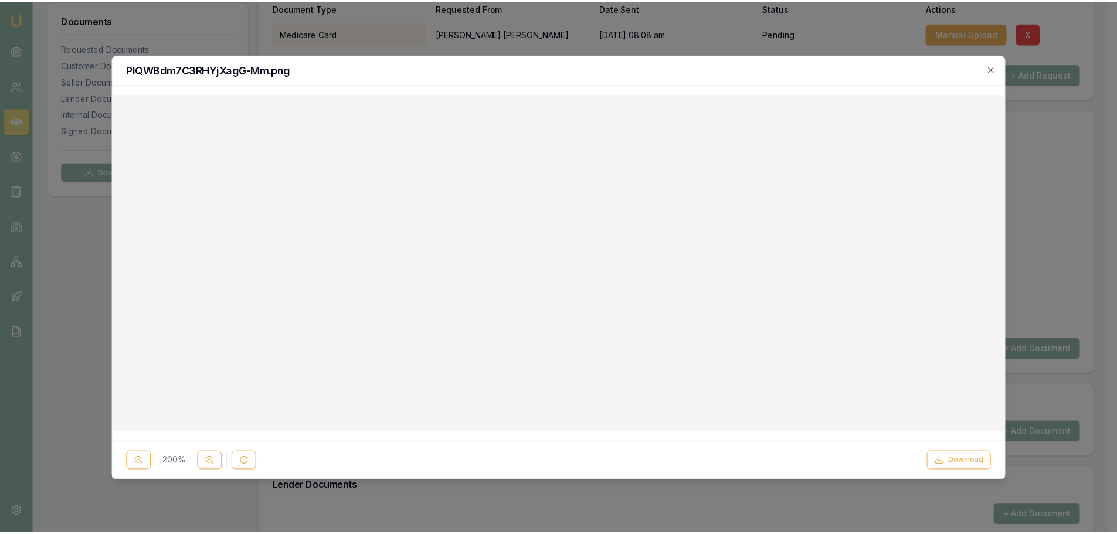
scroll to position [352, 0]
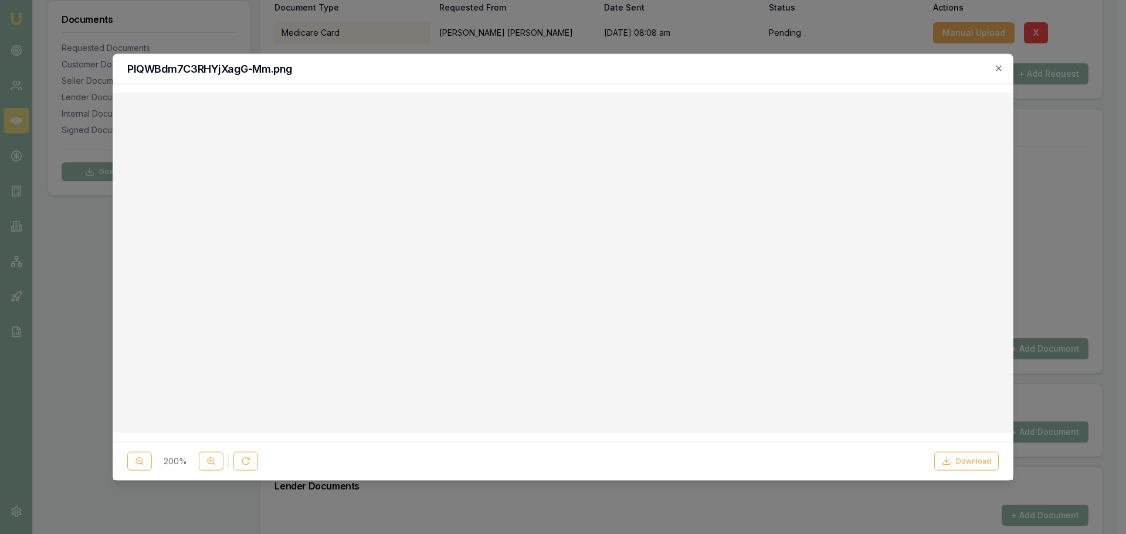
click at [991, 62] on div "PIQWBdm7C3RHYjXagG-Mm.png" at bounding box center [562, 69] width 899 height 30
click at [1000, 73] on icon "button" at bounding box center [998, 67] width 9 height 9
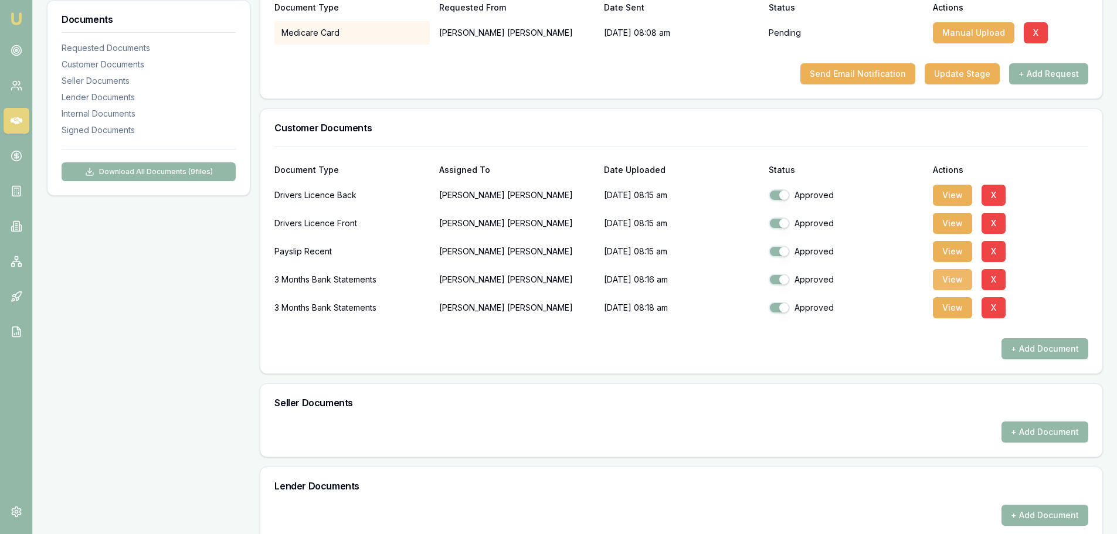
click at [944, 276] on button "View" at bounding box center [952, 279] width 39 height 21
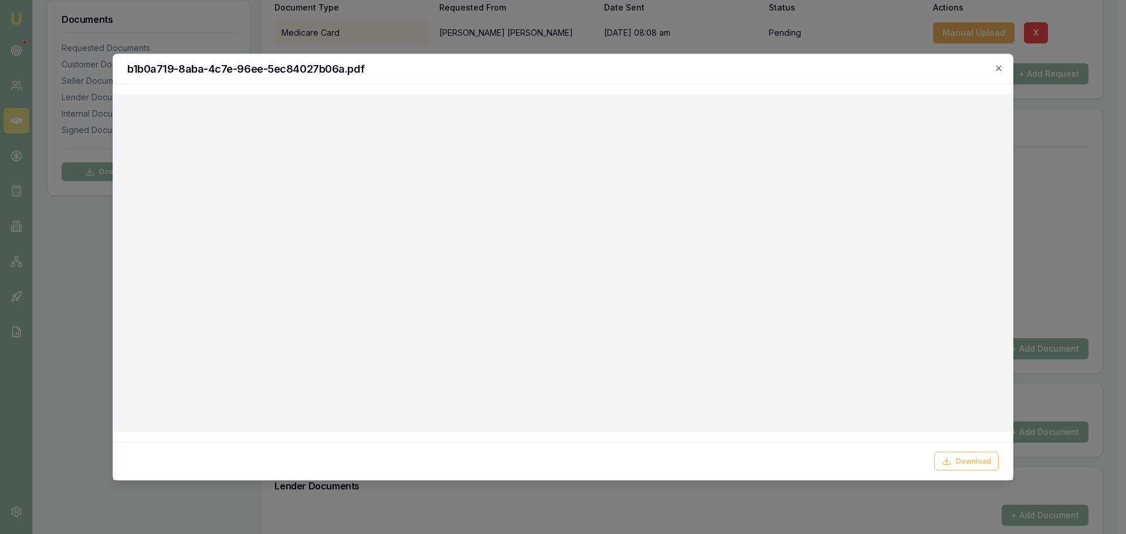
click at [993, 66] on h2 "b1b0a719-8aba-4c7e-96ee-5ec84027b06a.pdf" at bounding box center [562, 68] width 871 height 11
click at [997, 72] on icon "button" at bounding box center [998, 67] width 9 height 9
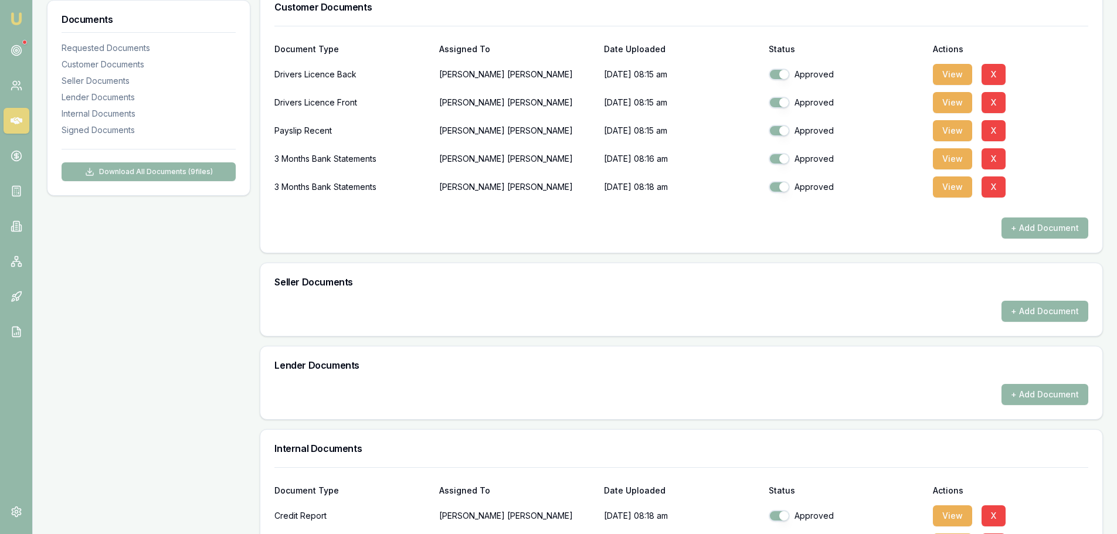
scroll to position [469, 0]
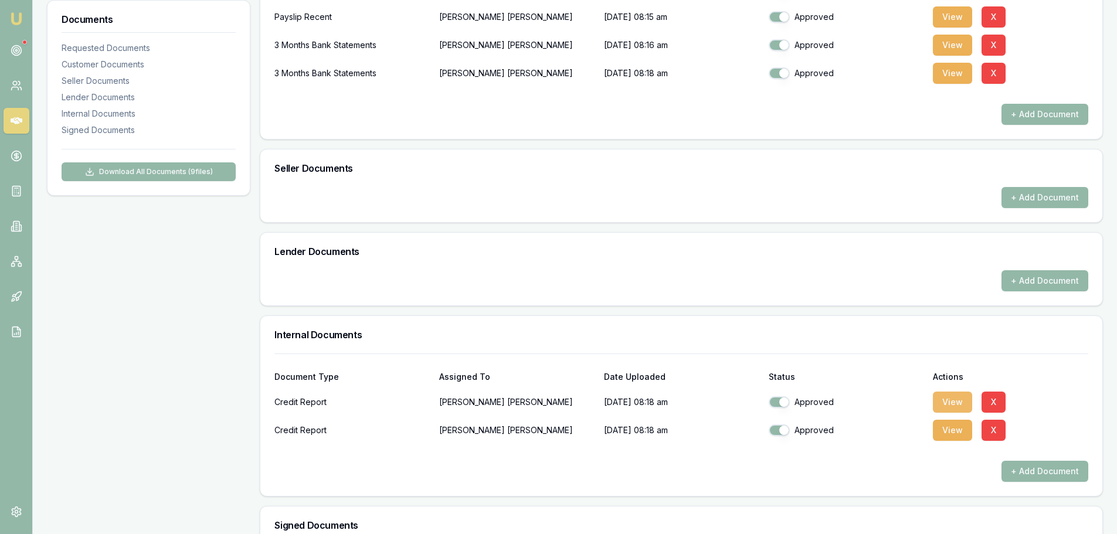
click at [949, 403] on button "View" at bounding box center [952, 402] width 39 height 21
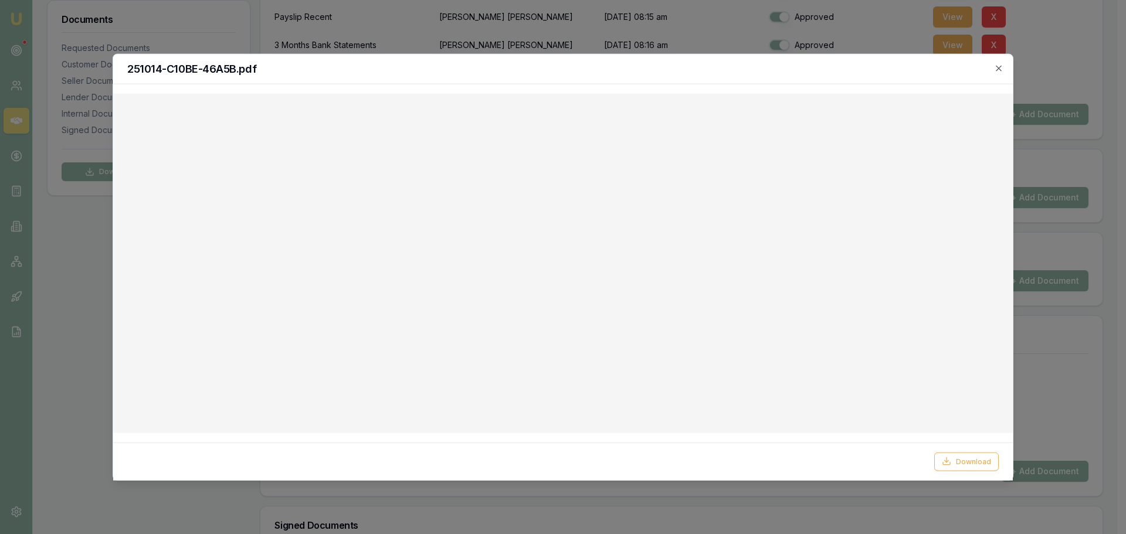
click at [1003, 67] on div "251014-C10BE-46A5B.pdf" at bounding box center [562, 69] width 899 height 30
click at [998, 70] on icon "button" at bounding box center [998, 67] width 9 height 9
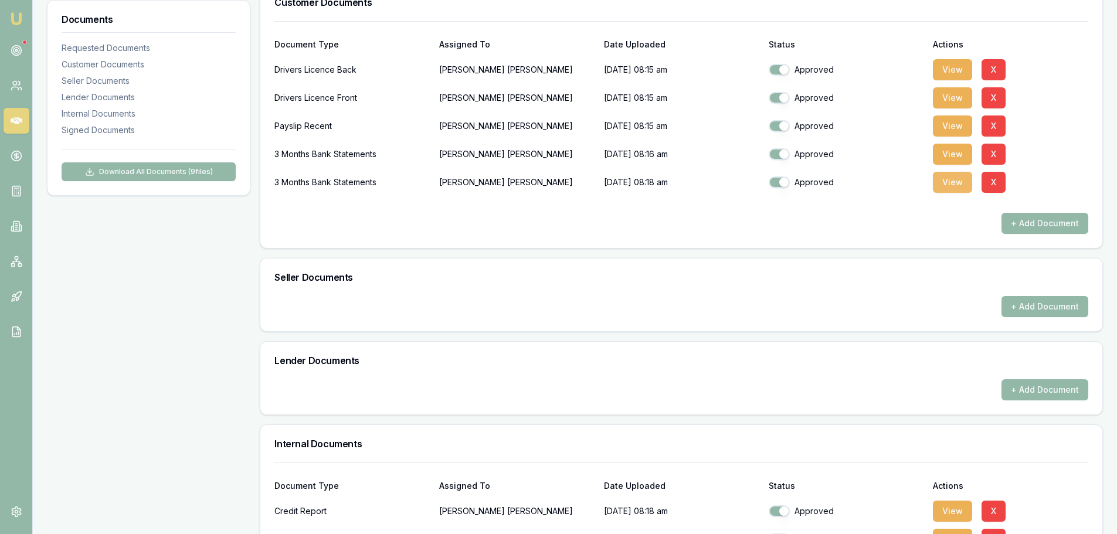
scroll to position [352, 0]
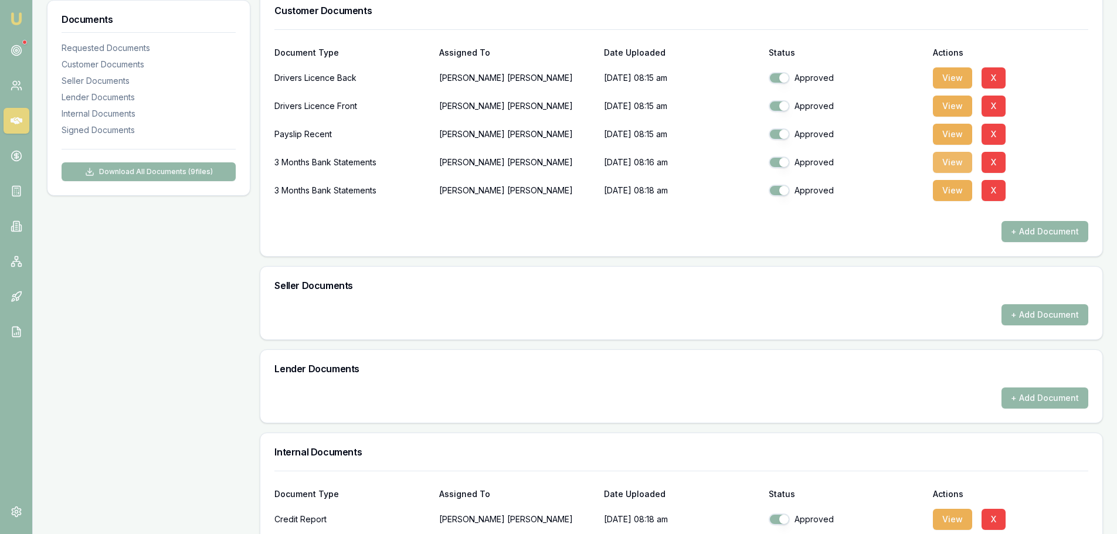
click at [956, 157] on button "View" at bounding box center [952, 162] width 39 height 21
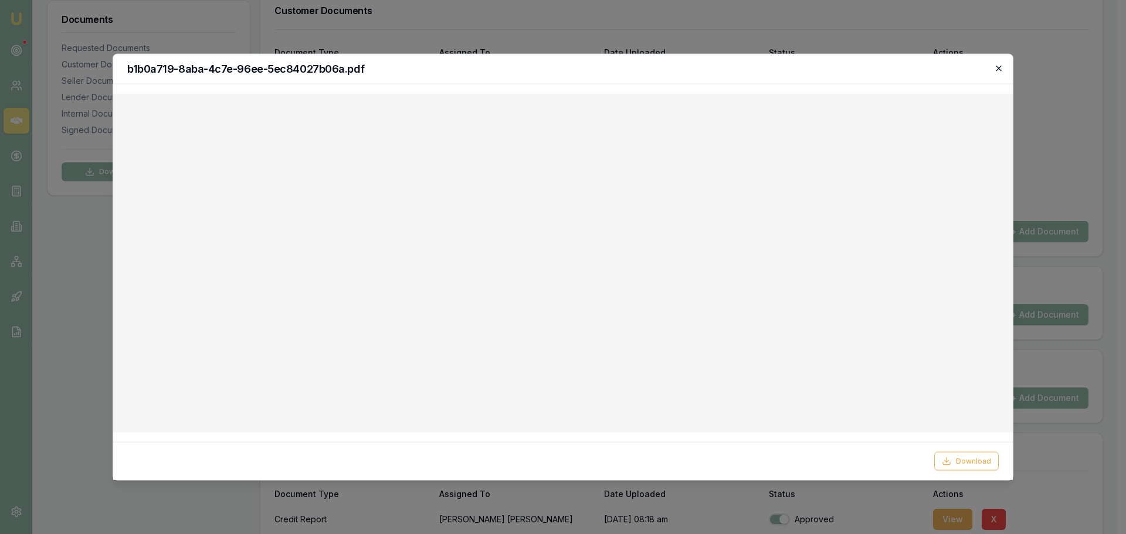
click at [999, 66] on icon "button" at bounding box center [998, 67] width 9 height 9
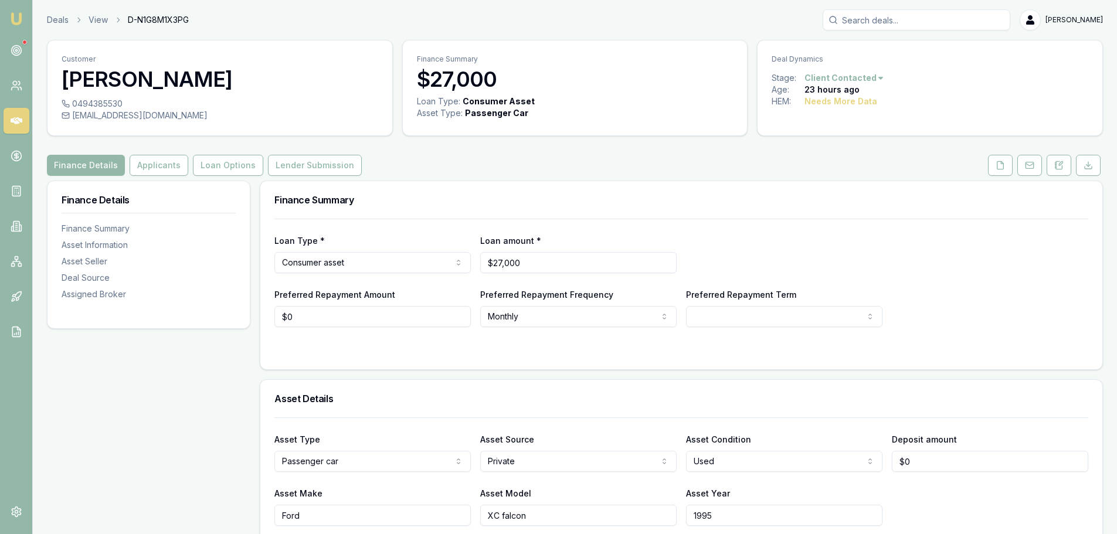
click at [154, 166] on button "Applicants" at bounding box center [159, 165] width 59 height 21
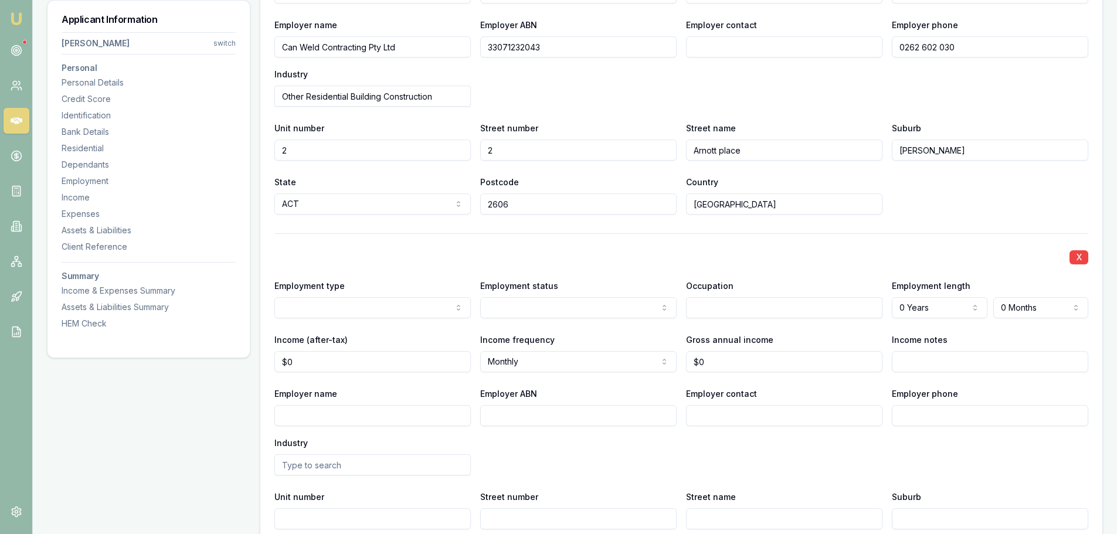
scroll to position [1759, 0]
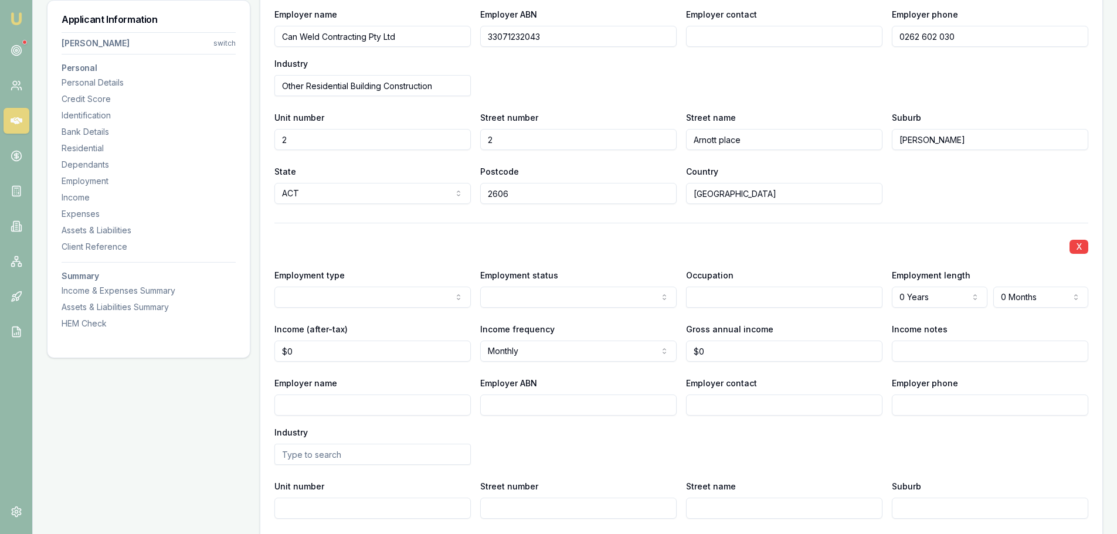
click at [332, 309] on div "X Employment type Current Previous Employment status [DEMOGRAPHIC_DATA] [DEMOGR…" at bounding box center [681, 398] width 814 height 350
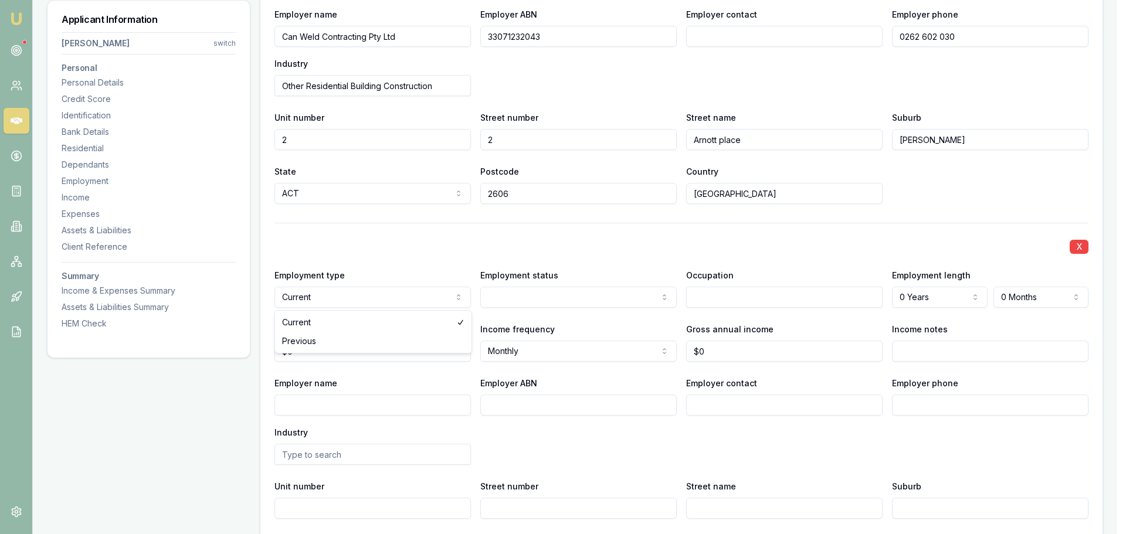
select select "PREVIOUS"
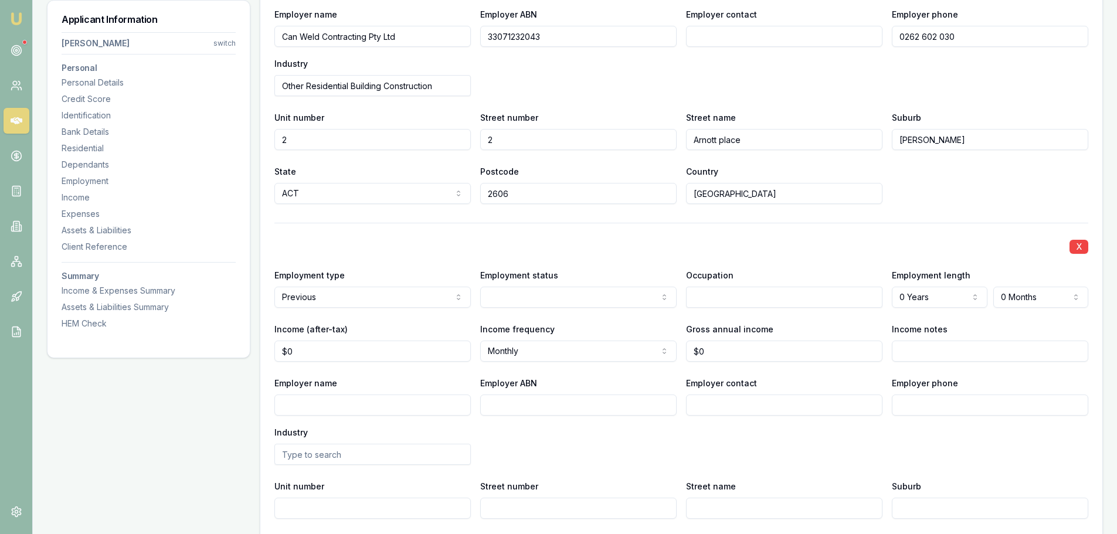
click at [722, 304] on input "text" at bounding box center [784, 297] width 196 height 21
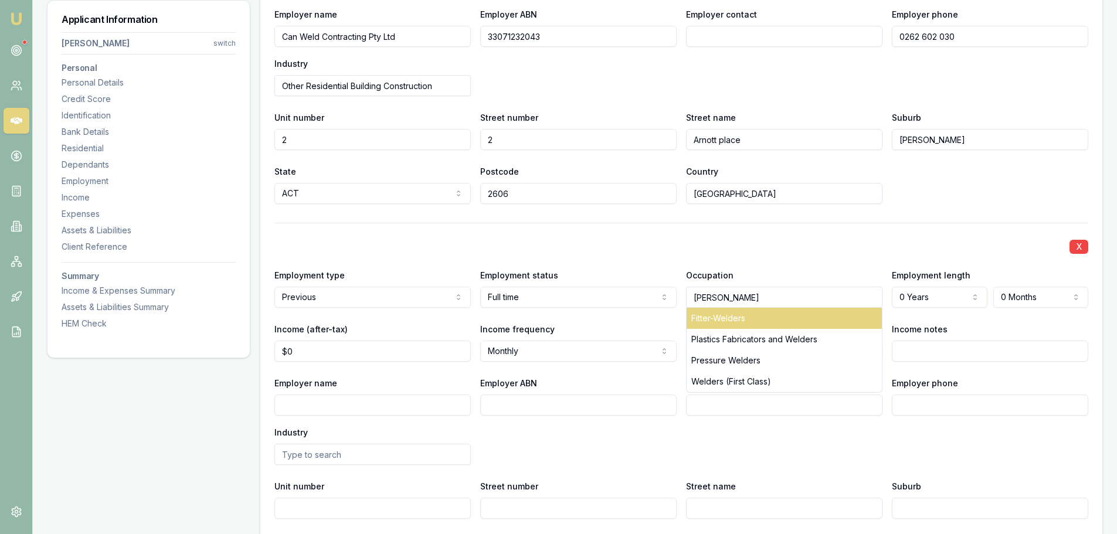
click at [720, 308] on div "[PERSON_NAME] Fitter-Welders Plastics Fabricators and Welders Pressure Welders …" at bounding box center [784, 297] width 196 height 21
type input "[PERSON_NAME]"
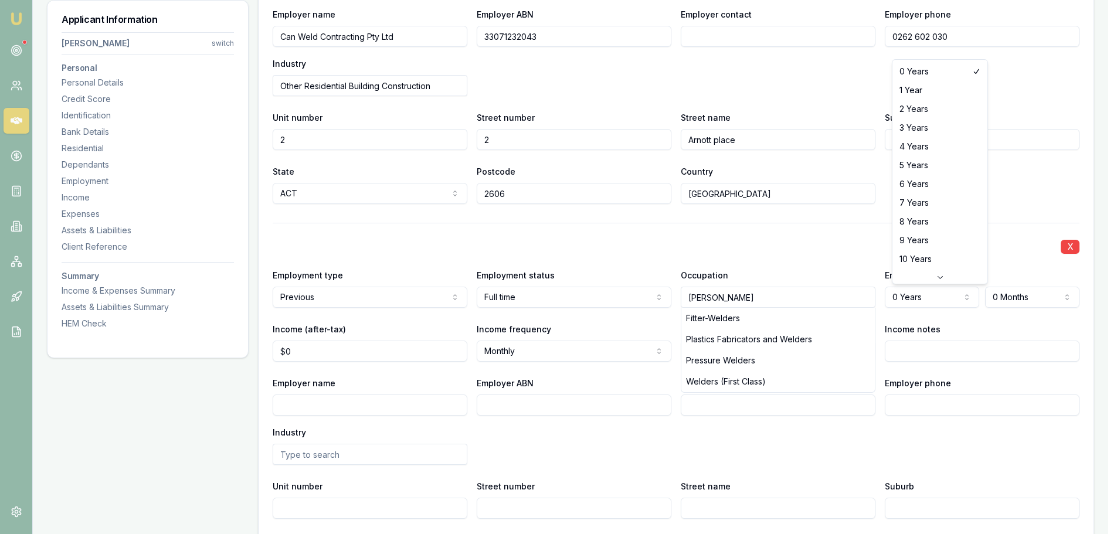
select select "1"
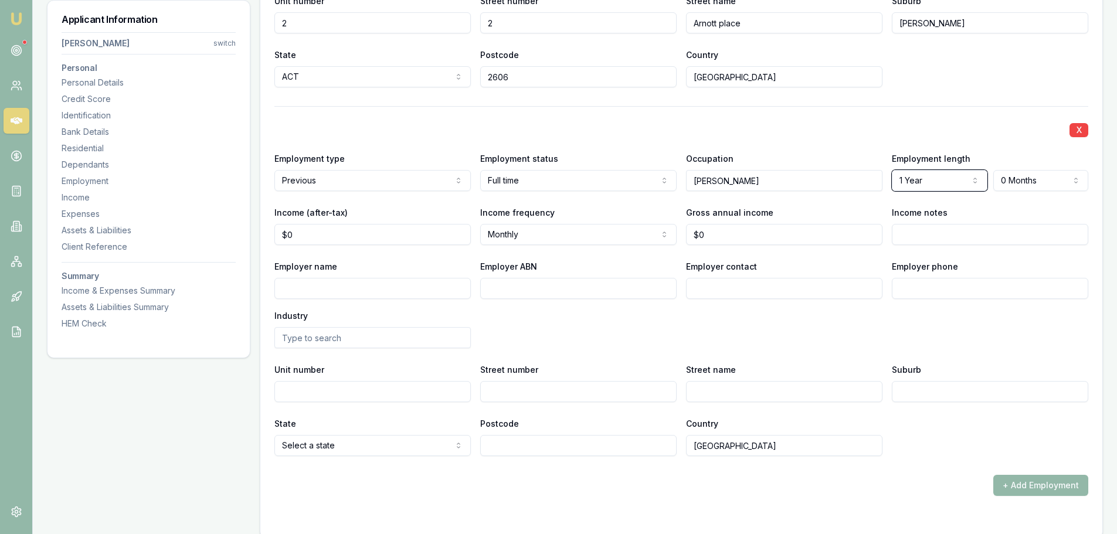
scroll to position [1876, 0]
click at [344, 225] on input "0" at bounding box center [372, 233] width 196 height 21
type input "$0"
click at [326, 284] on input "Employer name" at bounding box center [372, 287] width 196 height 21
type input "Mag Weding"
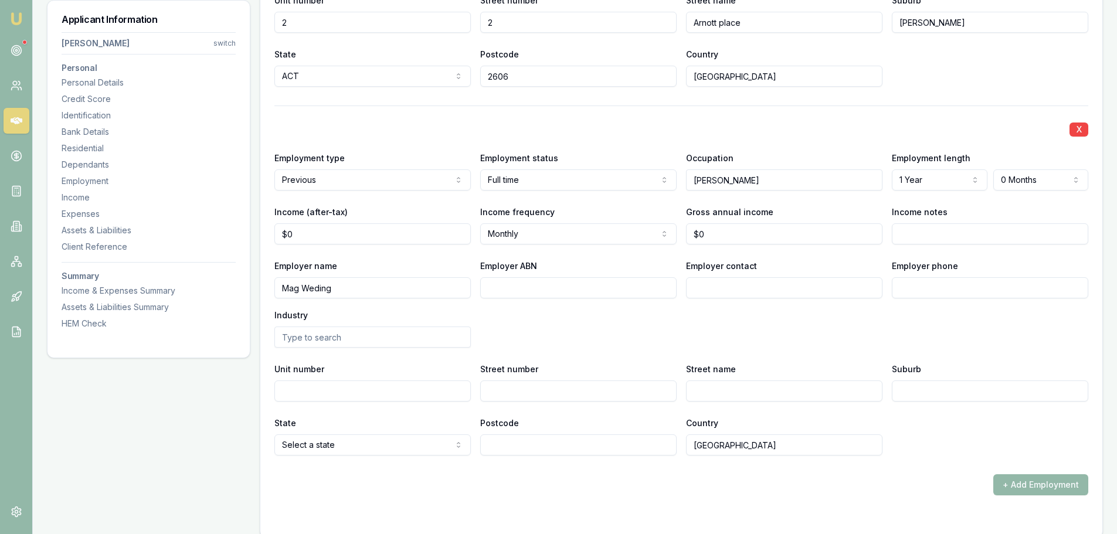
click at [335, 326] on div "Industry" at bounding box center [372, 328] width 196 height 40
click at [335, 339] on input "text" at bounding box center [372, 337] width 196 height 21
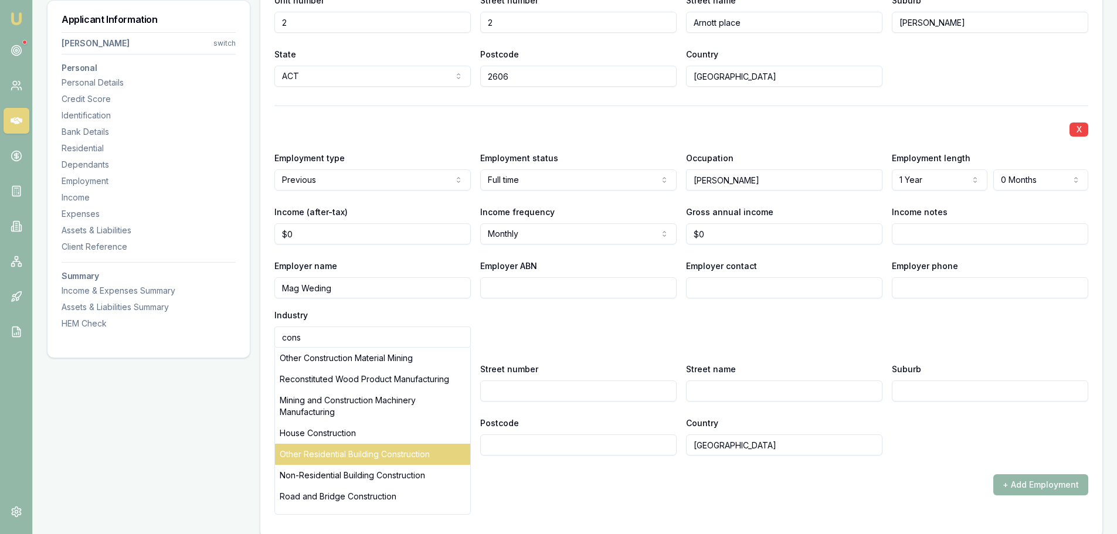
click at [362, 457] on div "Other Residential Building Construction" at bounding box center [372, 454] width 195 height 21
type input "Other Residential Building Construction"
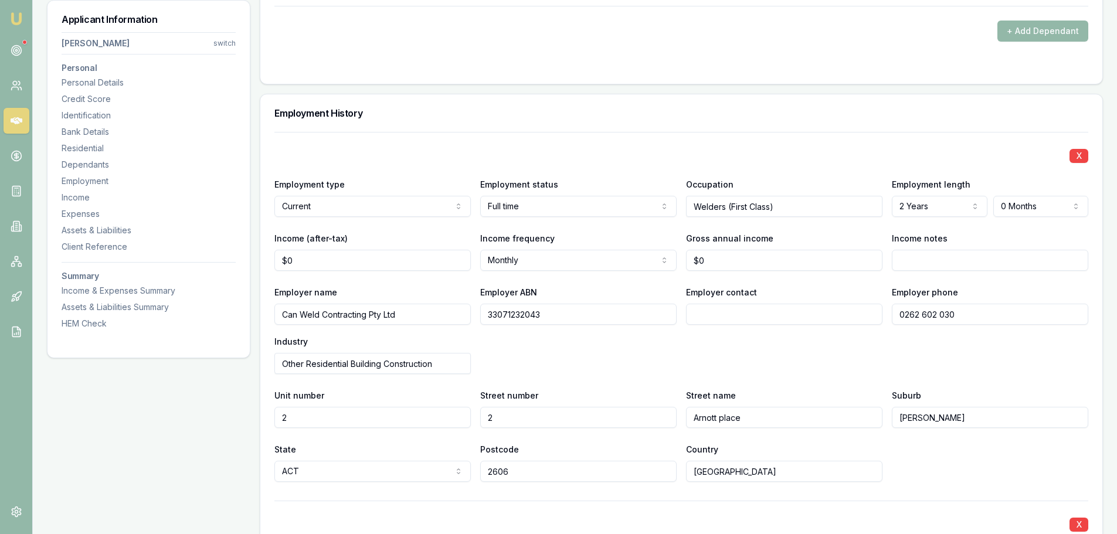
scroll to position [1407, 0]
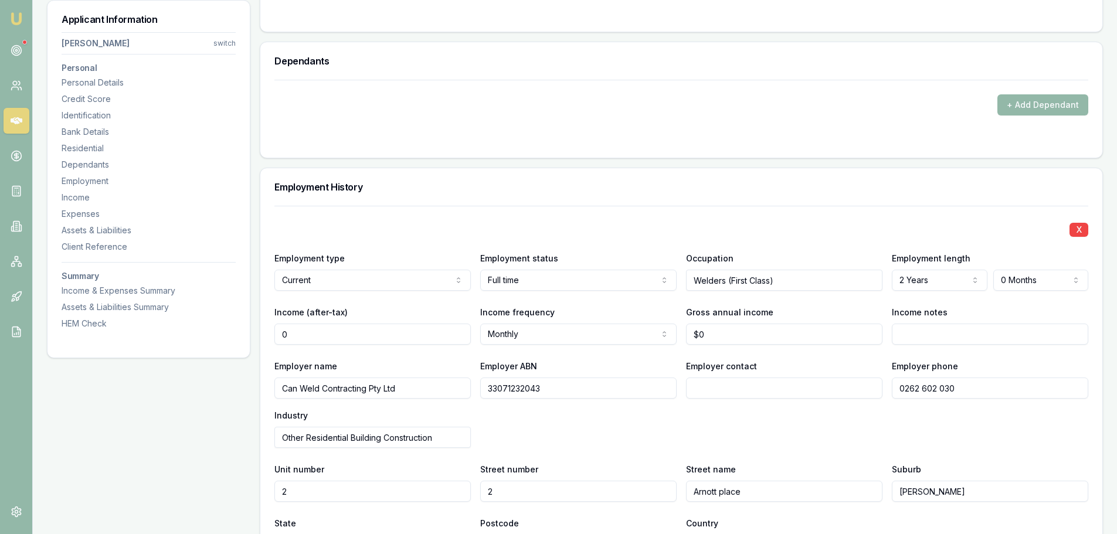
drag, startPoint x: 311, startPoint y: 333, endPoint x: 252, endPoint y: 336, distance: 58.7
type input "$3,237"
type input "0"
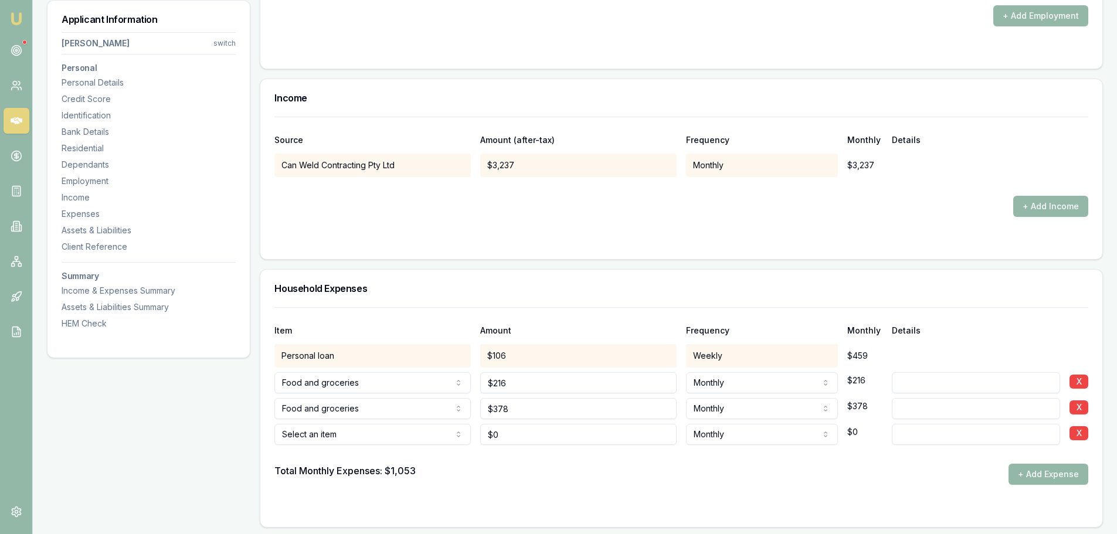
scroll to position [2462, 0]
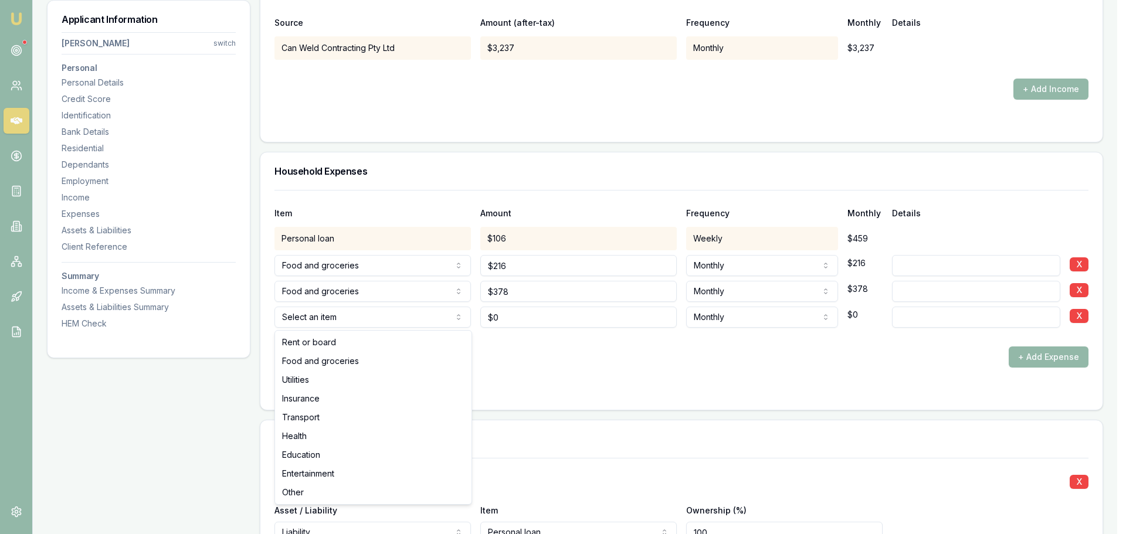
select select "TRANSPORT"
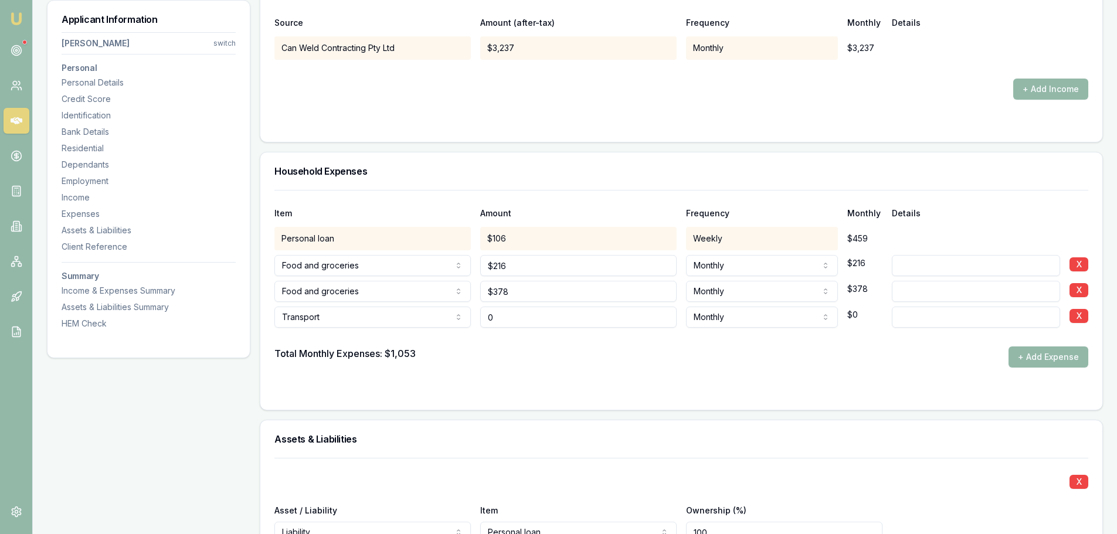
drag, startPoint x: 558, startPoint y: 321, endPoint x: 410, endPoint y: 308, distance: 148.3
click at [410, 308] on div "Transport Rent or board Food and groceries Utilities Insurance Transport Health…" at bounding box center [681, 315] width 814 height 26
type input "$500"
type input "Transport expenses currently higher but new loan will reduce"
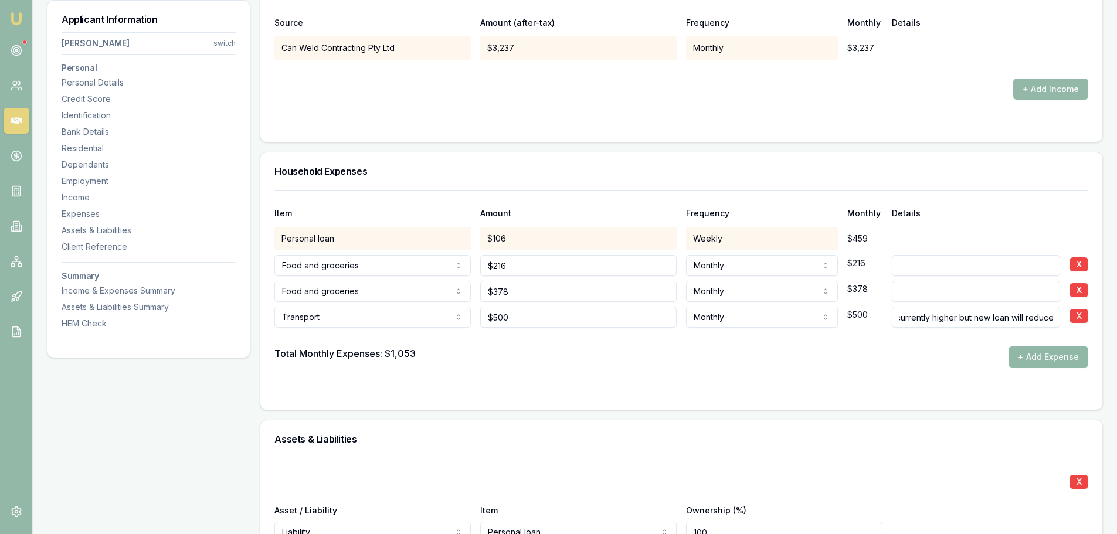
click at [1046, 361] on button "+ Add Expense" at bounding box center [1048, 356] width 80 height 21
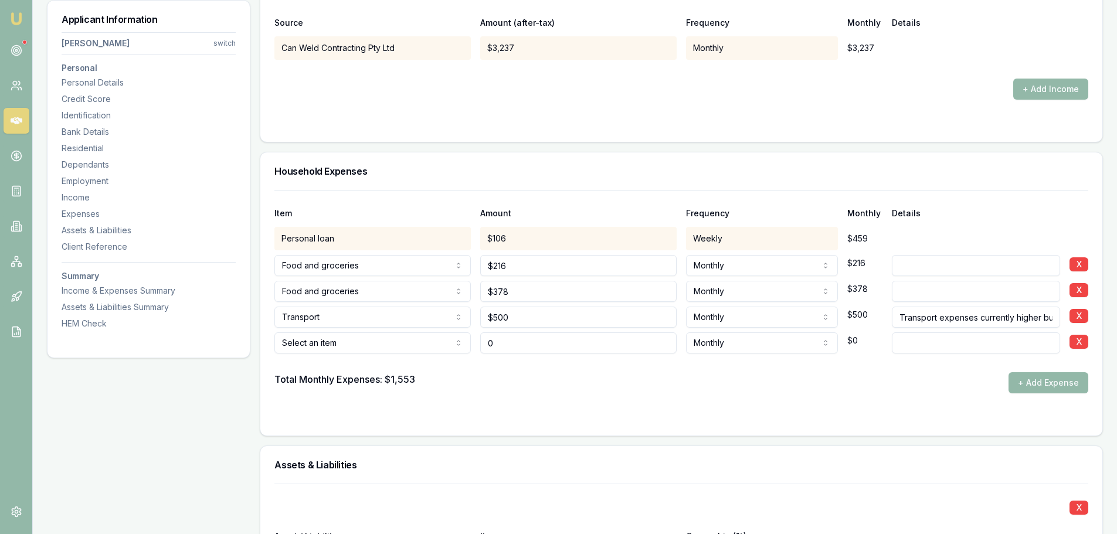
type input "$0"
click at [399, 358] on div at bounding box center [681, 362] width 814 height 19
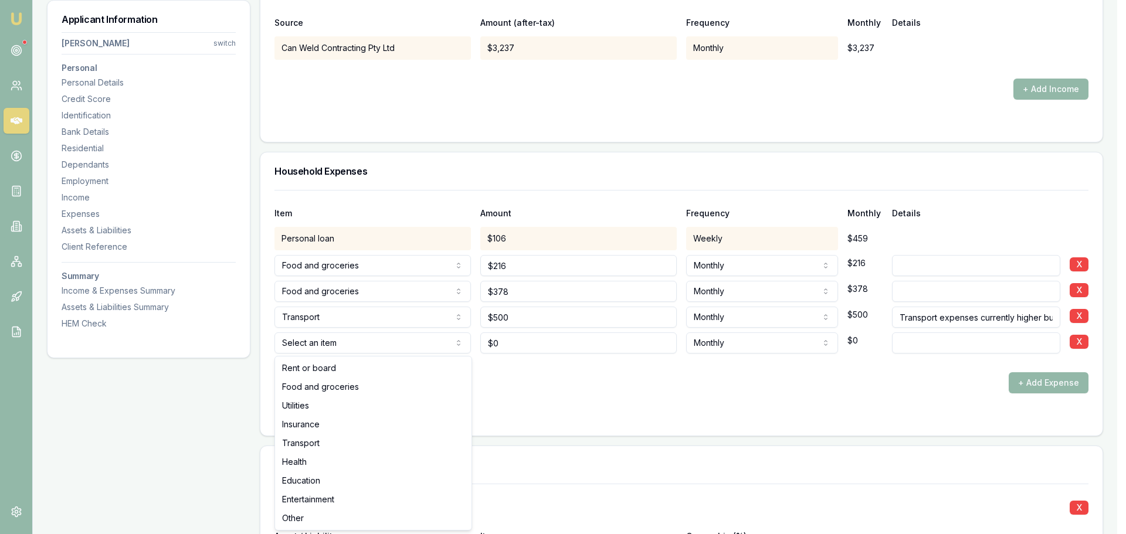
select select "ENTERTAINMENT"
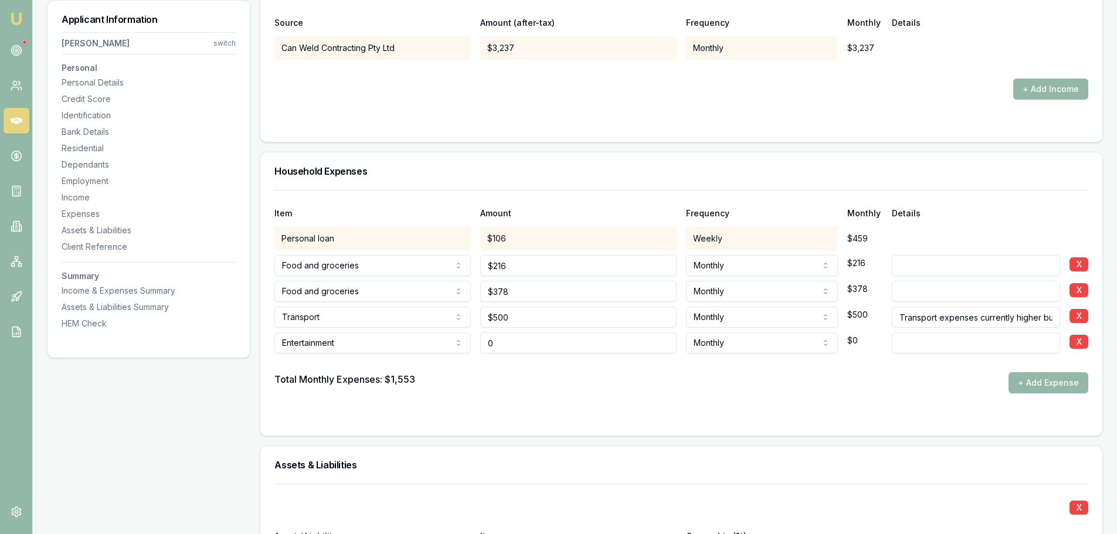
drag, startPoint x: 527, startPoint y: 342, endPoint x: 427, endPoint y: 343, distance: 99.7
click at [437, 343] on div "Entertainment Rent or board Food and groceries Utilities Insurance Transport He…" at bounding box center [681, 341] width 814 height 26
type input "$320"
drag, startPoint x: 548, startPoint y: 401, endPoint x: 702, endPoint y: 374, distance: 155.9
click at [559, 401] on form "Item Amount Frequency Monthly Details Personal loan $106 Weekly $459 Food and g…" at bounding box center [681, 306] width 814 height 232
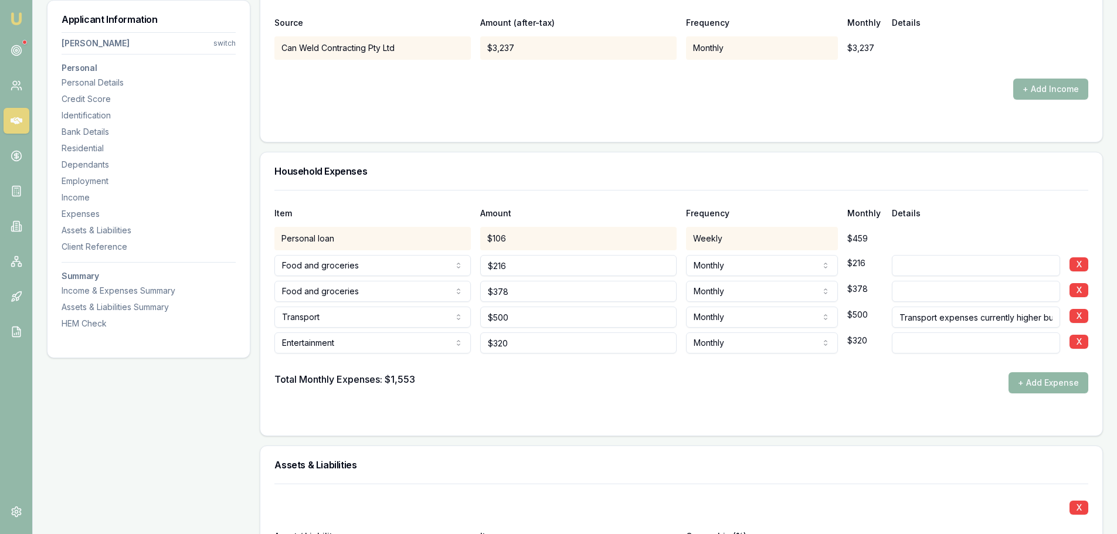
click at [1032, 392] on button "+ Add Expense" at bounding box center [1048, 382] width 80 height 21
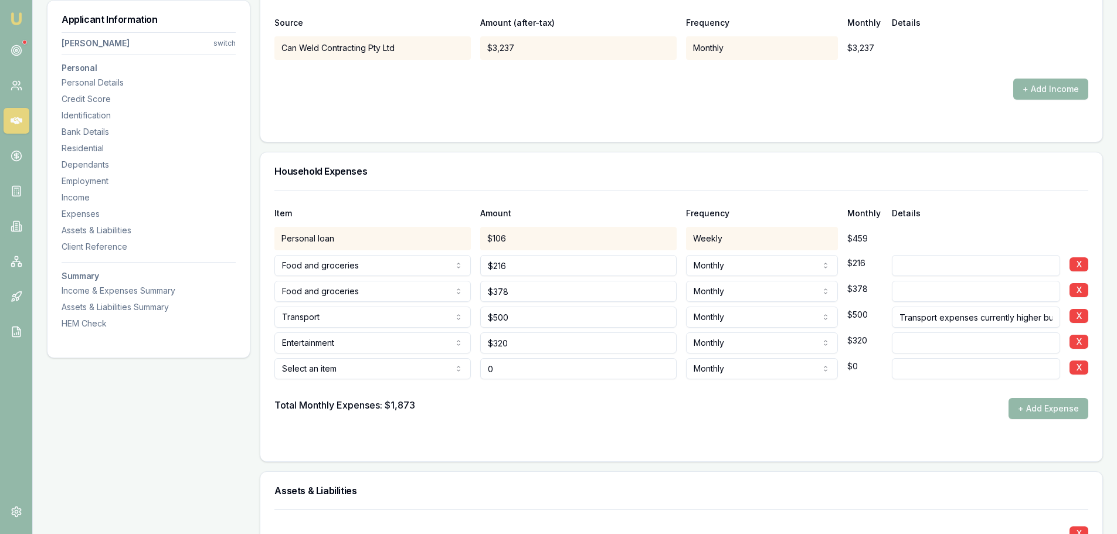
type input "$0"
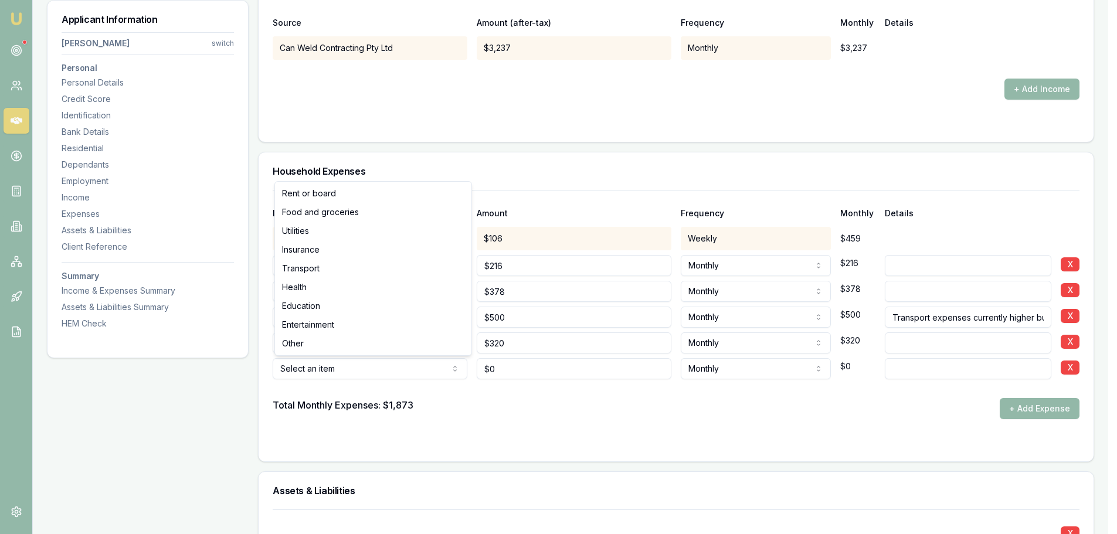
select select "HEALTH"
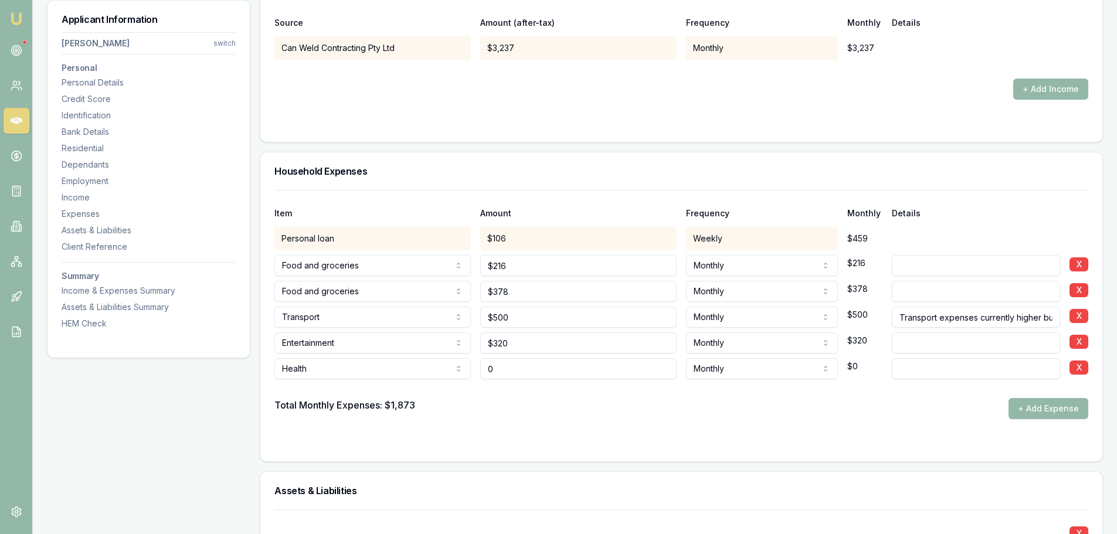
drag, startPoint x: 511, startPoint y: 365, endPoint x: 471, endPoint y: 366, distance: 40.5
click at [471, 366] on div "Health Rent or board Food and groceries Utilities Insurance Transport Health Ed…" at bounding box center [681, 366] width 814 height 26
type input "$27"
click at [555, 452] on div "Item Amount Frequency Monthly Details Personal loan $106 Weekly $459 Food and g…" at bounding box center [681, 325] width 842 height 271
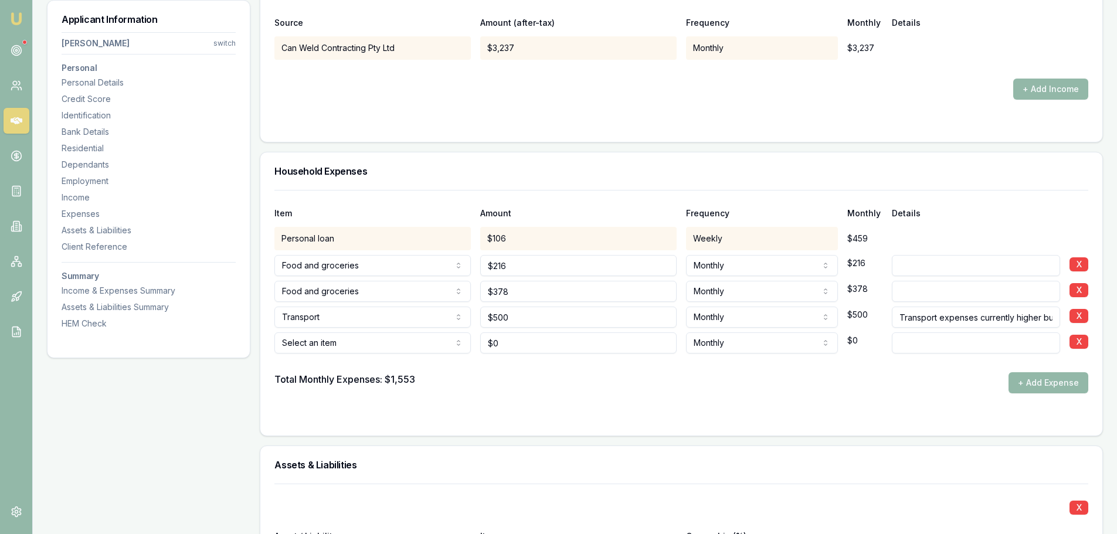
scroll to position [2403, 0]
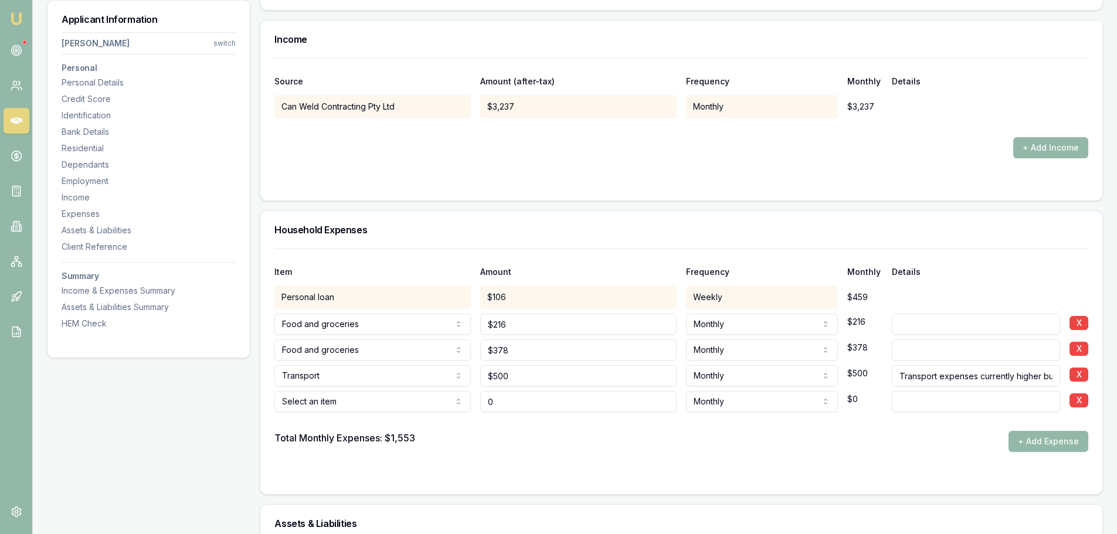
drag, startPoint x: 523, startPoint y: 404, endPoint x: 478, endPoint y: 402, distance: 45.8
click at [478, 402] on div "Select an item Rent or board Food and groceries Utilities Insurance Transport H…" at bounding box center [681, 399] width 814 height 26
type input "$30"
click at [515, 450] on div "Total Monthly Expenses: $1,553 + Add Expense" at bounding box center [681, 441] width 814 height 21
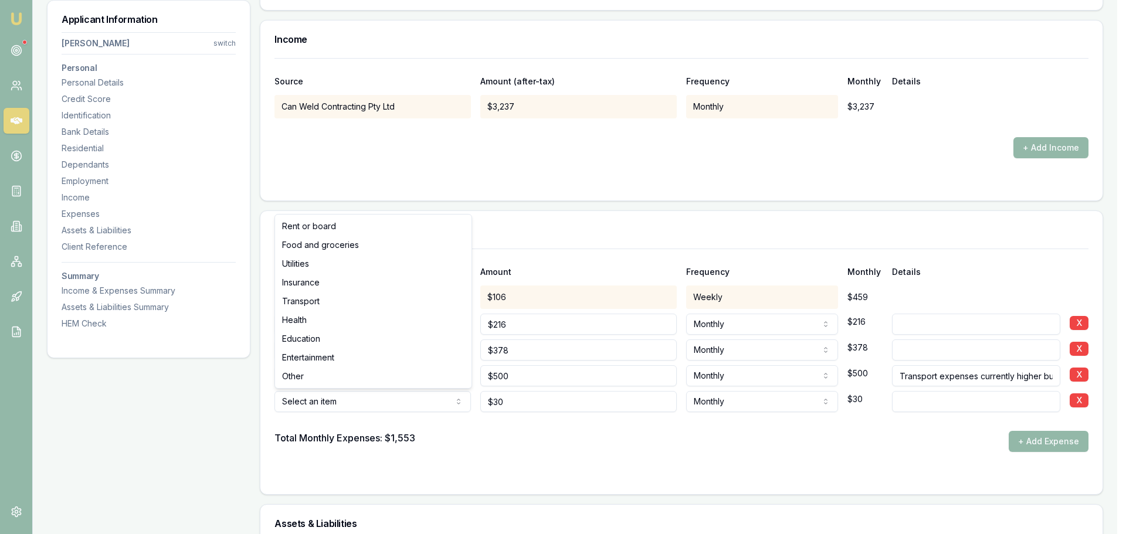
select select "HEALTH"
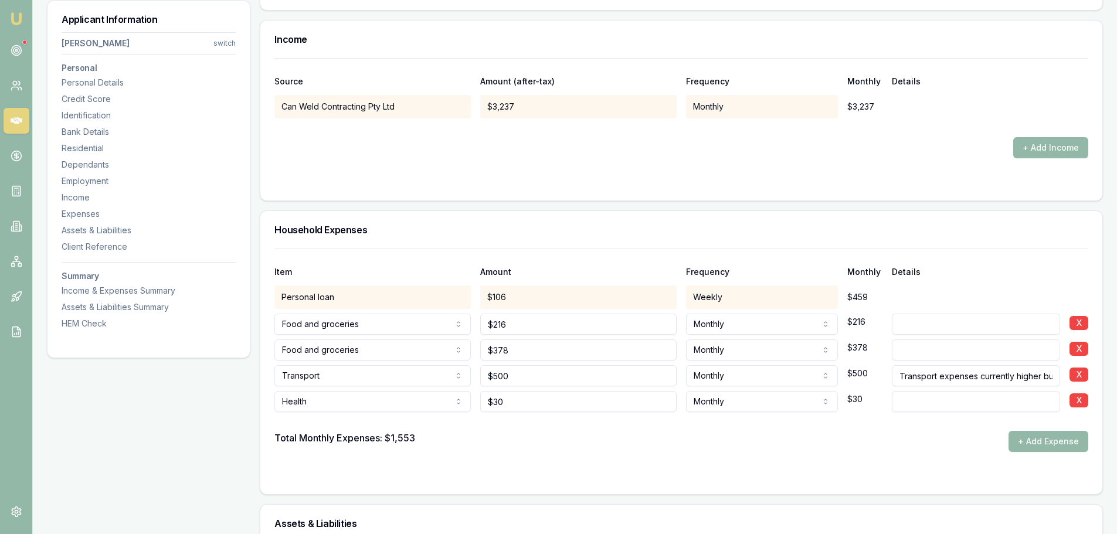
click at [613, 454] on form "Item Amount Frequency Monthly Details Personal loan $106 Weekly $459 Food and g…" at bounding box center [681, 365] width 814 height 232
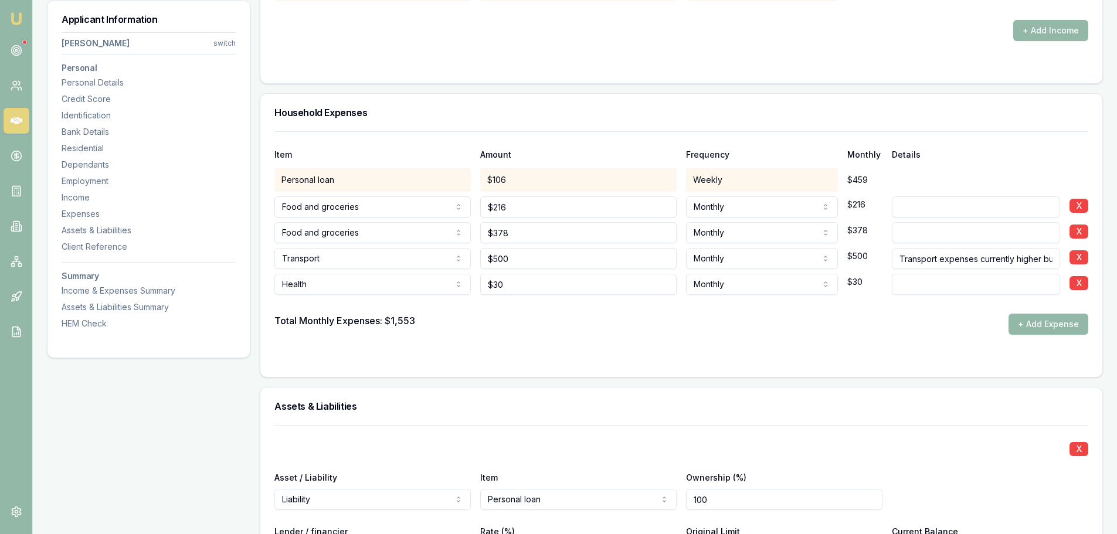
click at [596, 335] on form "Item Amount Frequency Monthly Details Personal loan $106 Weekly $459 Food and g…" at bounding box center [681, 247] width 814 height 232
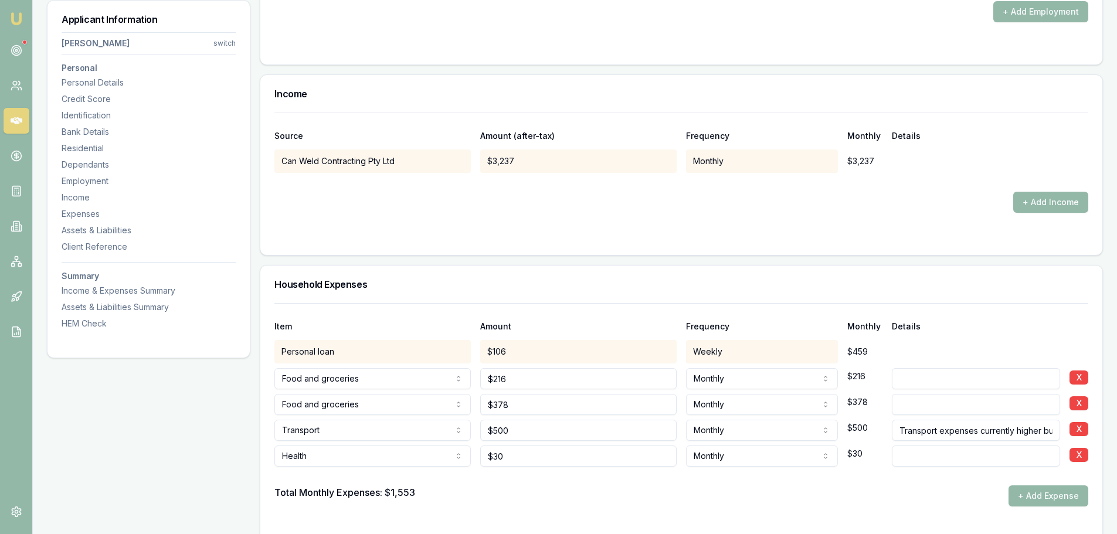
scroll to position [2347, 0]
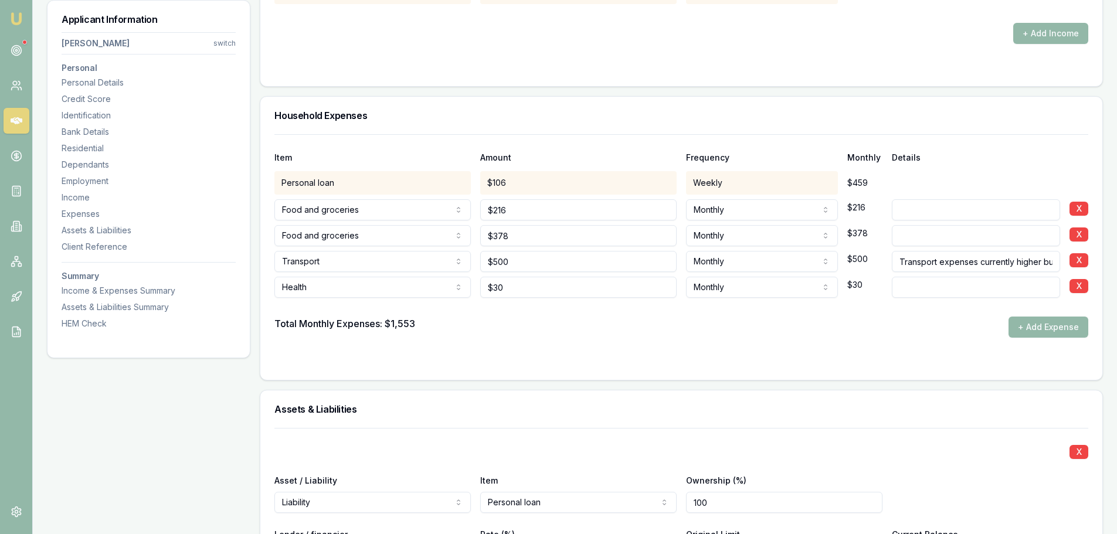
scroll to position [2523, 0]
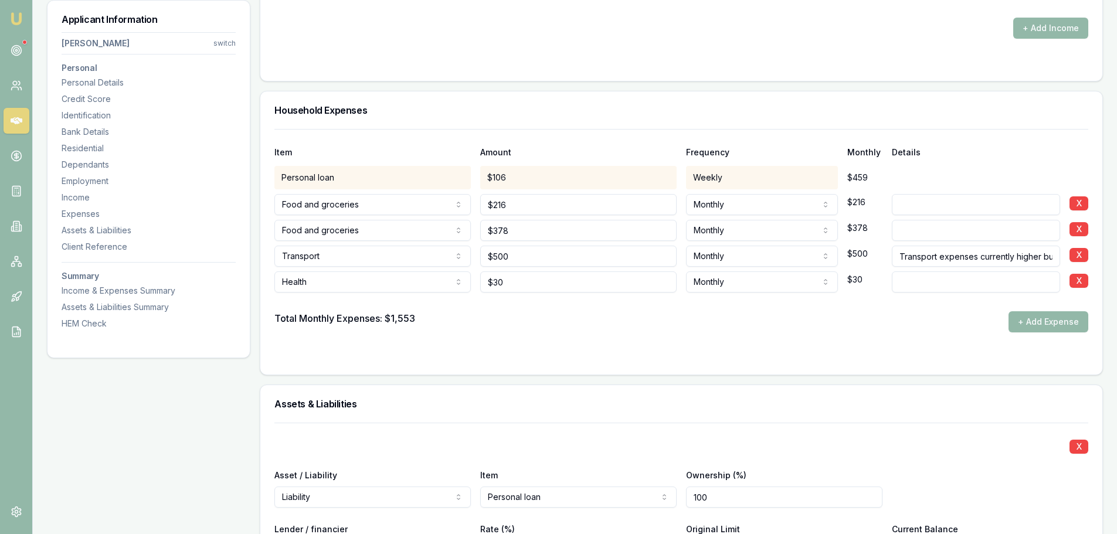
click at [734, 337] on form "Item Amount Frequency Monthly Details Personal loan $106 Weekly $459 Food and g…" at bounding box center [681, 245] width 814 height 232
click at [849, 322] on div "Total Monthly Expenses: $1,553 + Add Expense" at bounding box center [681, 321] width 814 height 21
click at [902, 279] on input at bounding box center [976, 281] width 168 height 21
type input "j"
click at [880, 329] on div "Total Monthly Expenses: $1,553 + Add Expense" at bounding box center [681, 321] width 814 height 21
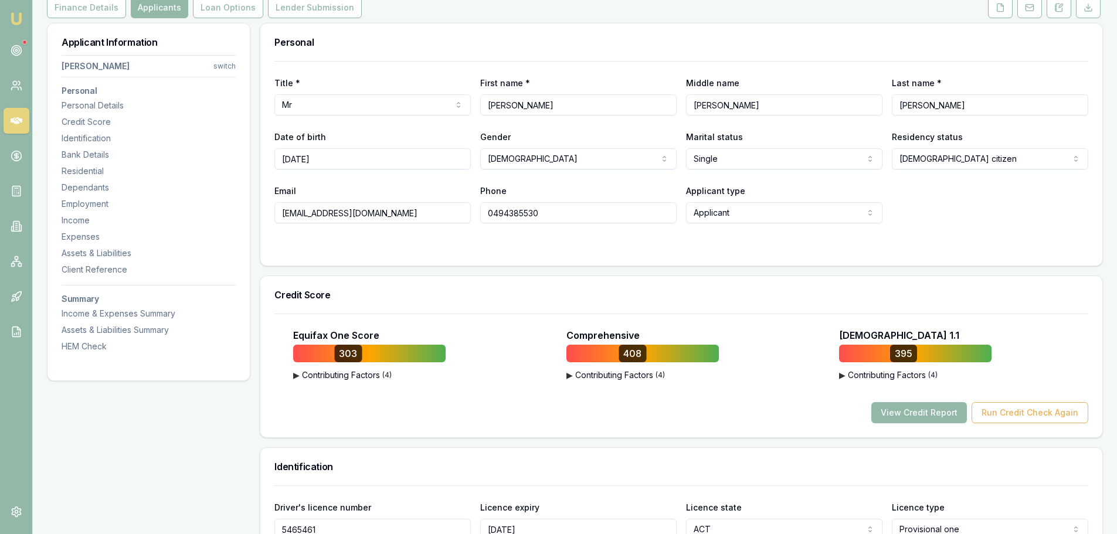
scroll to position [120, 0]
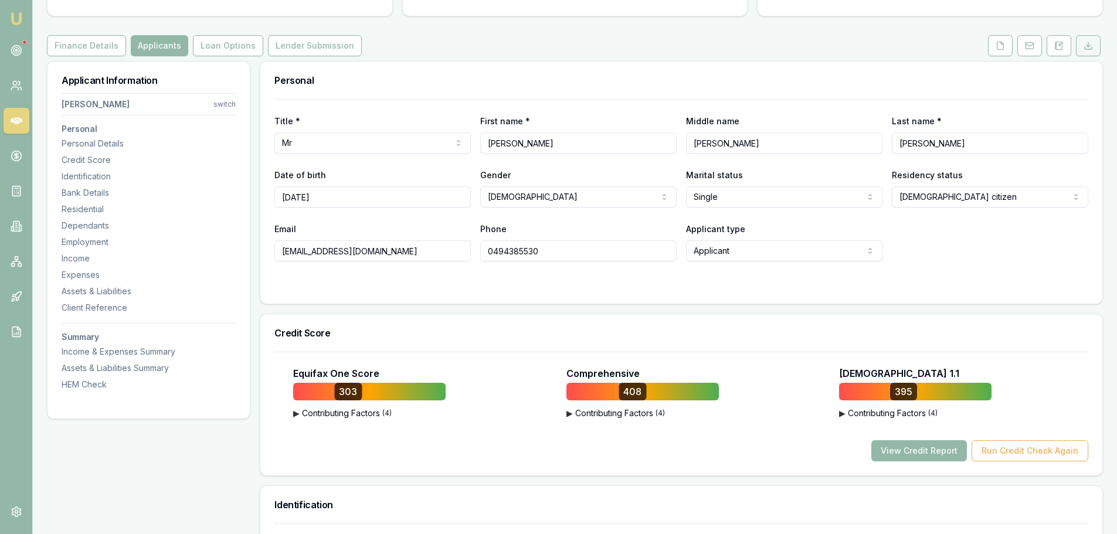
click at [1085, 47] on icon at bounding box center [1087, 45] width 9 height 9
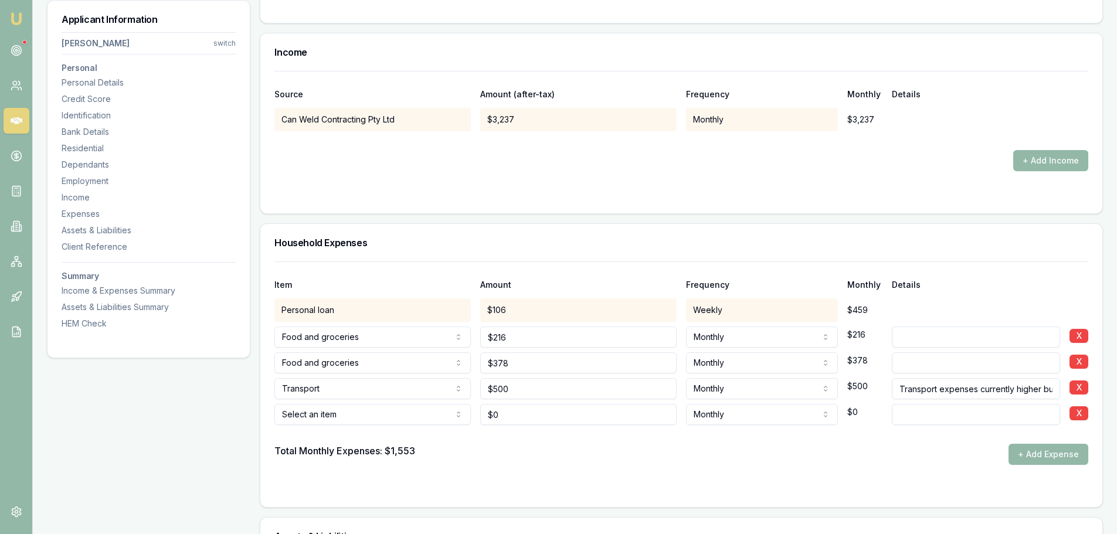
scroll to position [2464, 0]
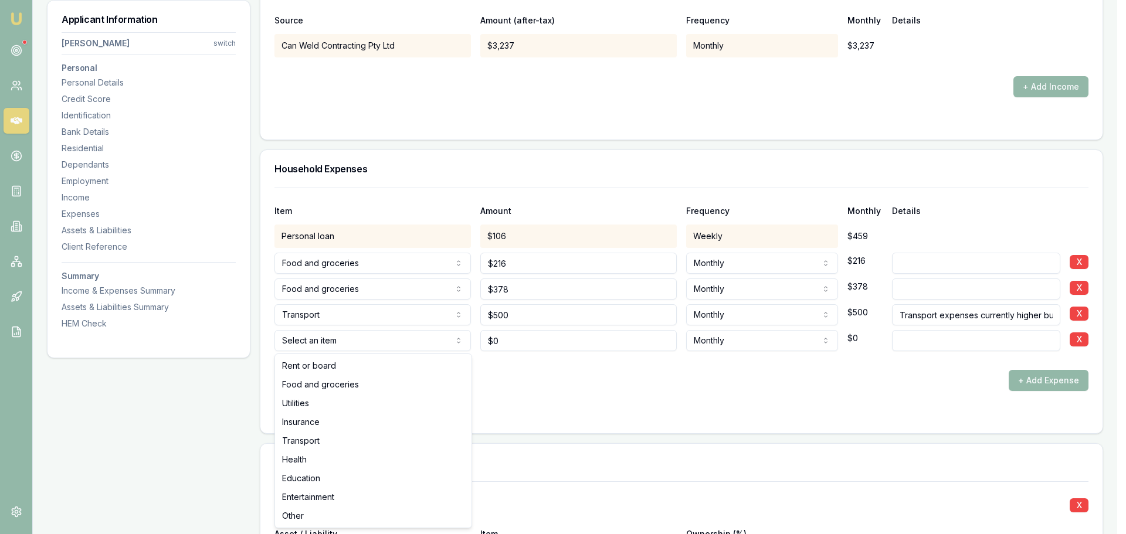
select select "ENTERTAINMENT"
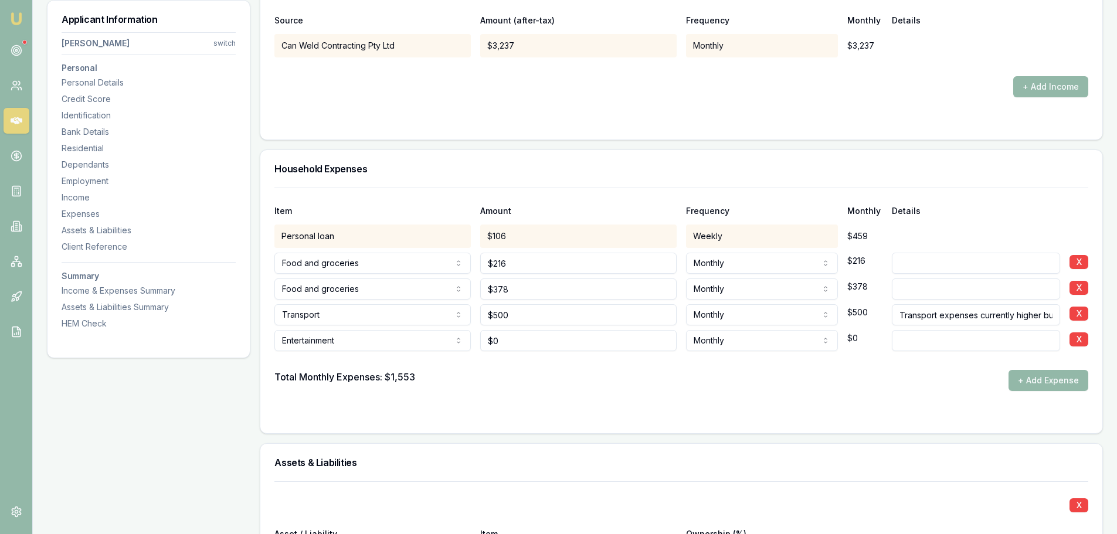
type input "0"
click at [545, 342] on input "0" at bounding box center [578, 340] width 196 height 21
type input "$320"
click at [539, 385] on div "Total Monthly Expenses: $1,553 + Add Expense" at bounding box center [681, 380] width 814 height 21
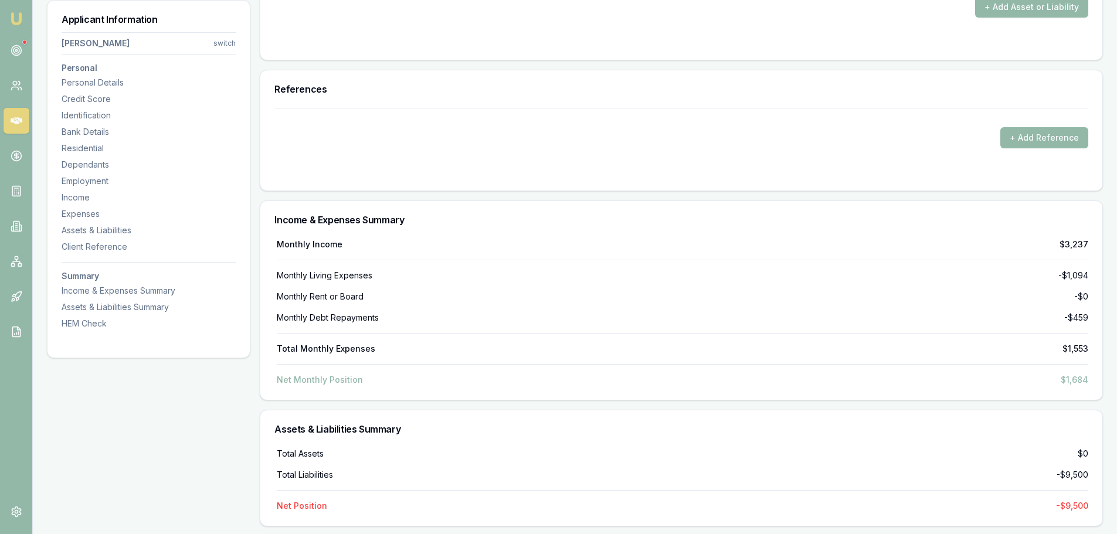
scroll to position [3402, 0]
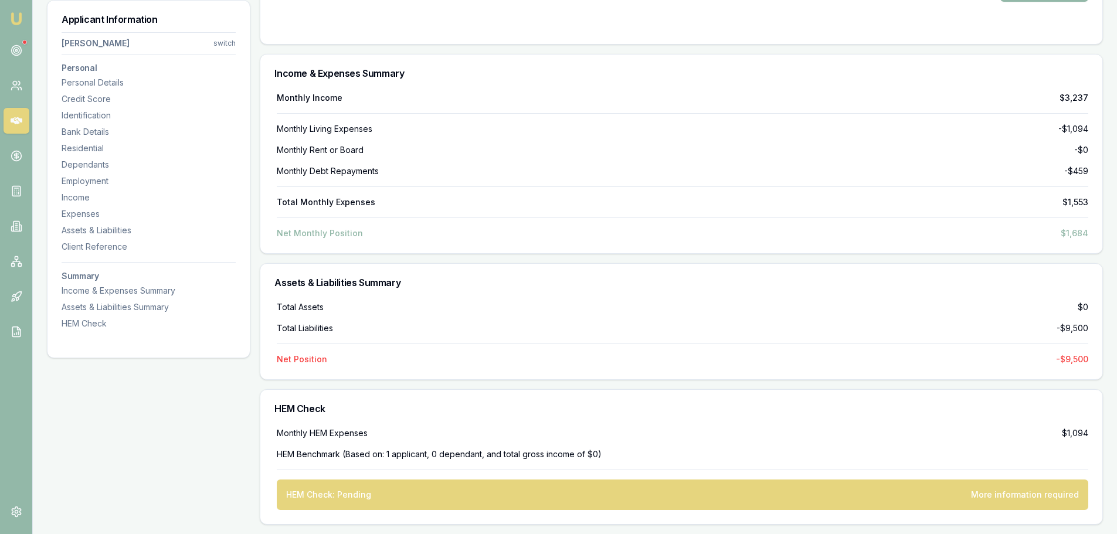
click at [536, 244] on div "Monthly Income $3,237 Monthly Living Expenses -$1,094 Monthly Rent or Board -$0…" at bounding box center [681, 172] width 842 height 161
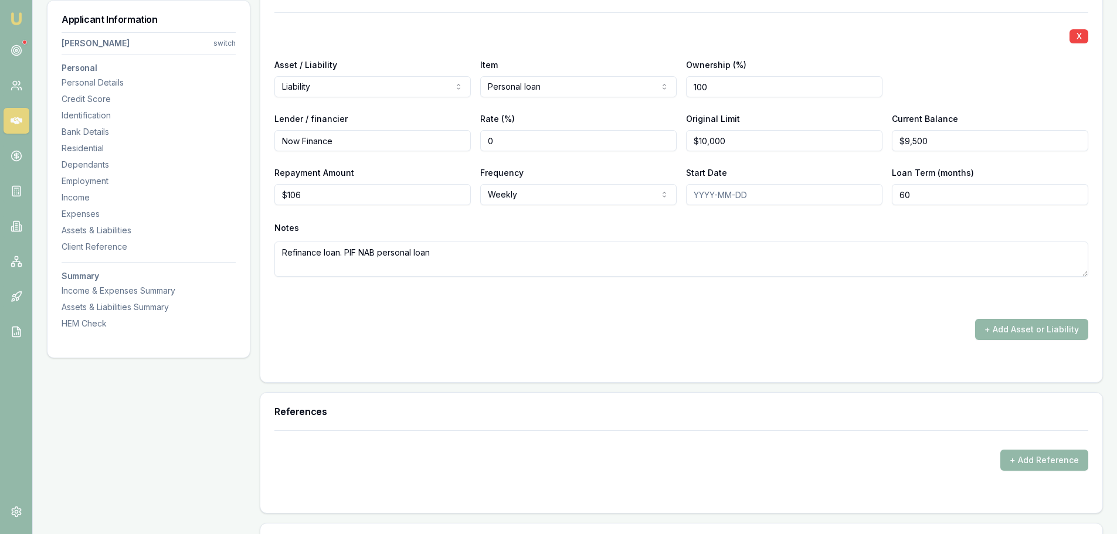
click at [521, 250] on textarea "Refinance loan. PIF NAB personal loan" at bounding box center [681, 259] width 814 height 35
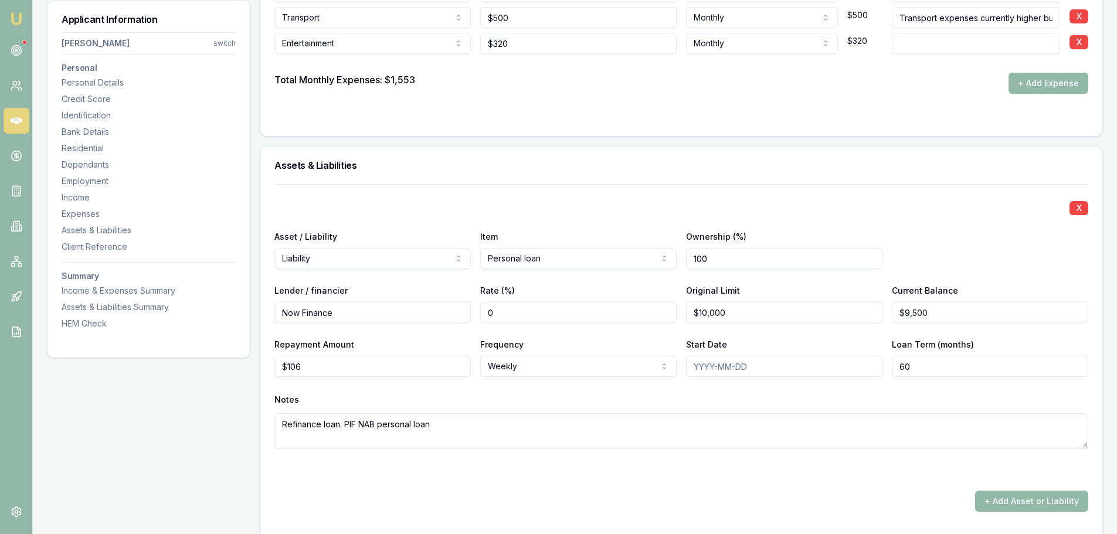
scroll to position [2758, 0]
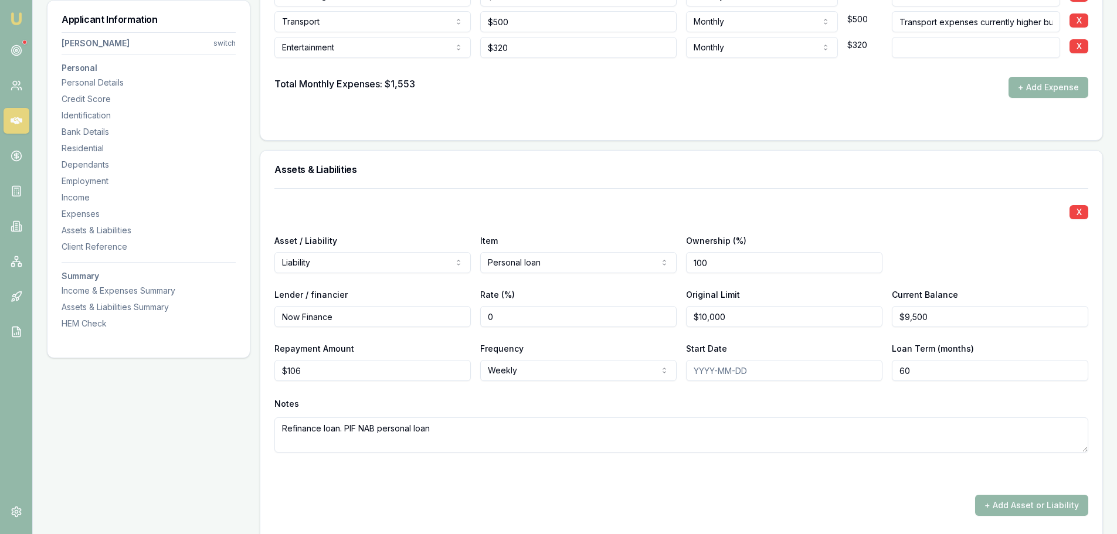
click at [544, 319] on input "0" at bounding box center [578, 316] width 196 height 21
click at [497, 240] on label "Item" at bounding box center [489, 241] width 18 height 10
click at [497, 252] on button "Personal loan" at bounding box center [578, 262] width 196 height 21
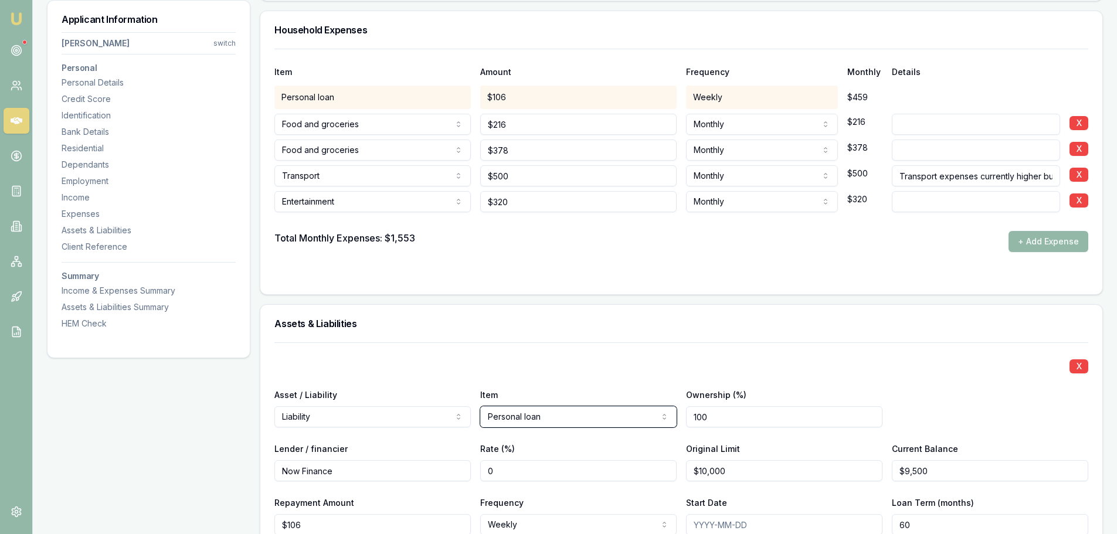
scroll to position [2523, 0]
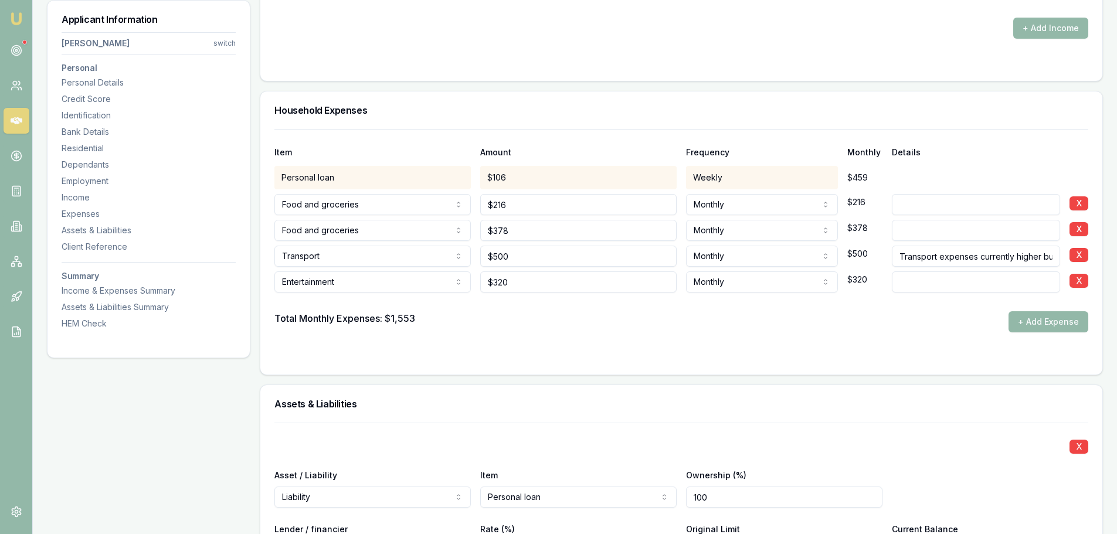
click at [628, 370] on div "Item Amount Frequency Monthly Details Personal loan $106 Weekly $459 Food and g…" at bounding box center [681, 252] width 842 height 246
click at [508, 372] on div "Item Amount Frequency Monthly Details Personal loan $106 Weekly $459 Food and g…" at bounding box center [681, 252] width 842 height 246
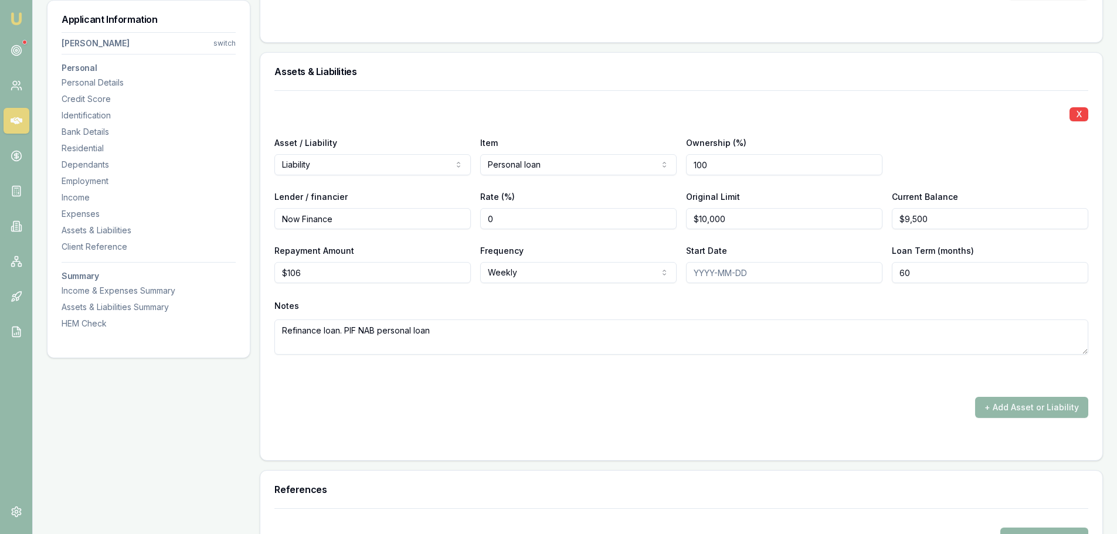
scroll to position [2699, 0]
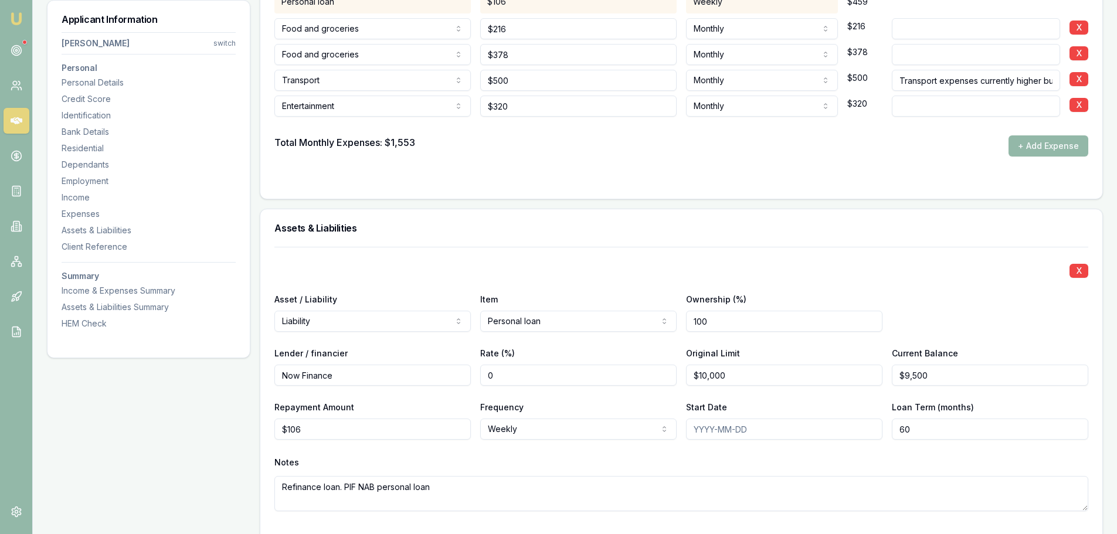
click at [615, 365] on input "0" at bounding box center [578, 375] width 196 height 21
click at [750, 322] on input "100" at bounding box center [784, 321] width 196 height 21
click at [995, 378] on input "9500" at bounding box center [990, 375] width 196 height 21
type input "$9,500"
click at [849, 432] on input "Start Date" at bounding box center [784, 429] width 196 height 21
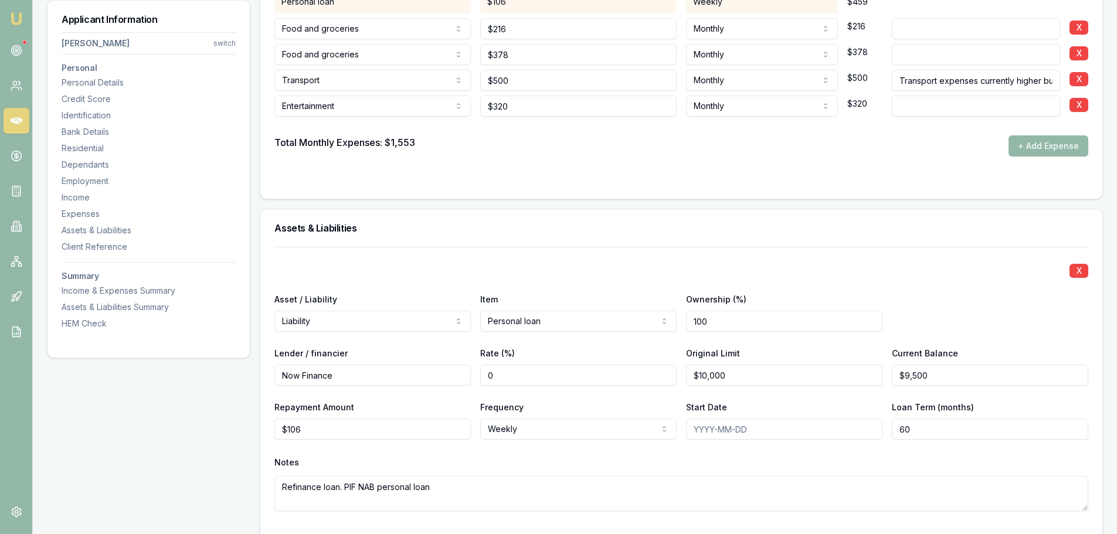
click at [580, 396] on div "X Asset / Liability Liability Asset Liability Item Personal loan Home Car Boat …" at bounding box center [681, 393] width 814 height 293
click at [742, 424] on input "Start Date" at bounding box center [784, 429] width 196 height 21
type input "[DATE]"
click at [842, 280] on div "X Asset / Liability Liability Asset Liability Item Personal loan Home Car Boat …" at bounding box center [681, 393] width 814 height 293
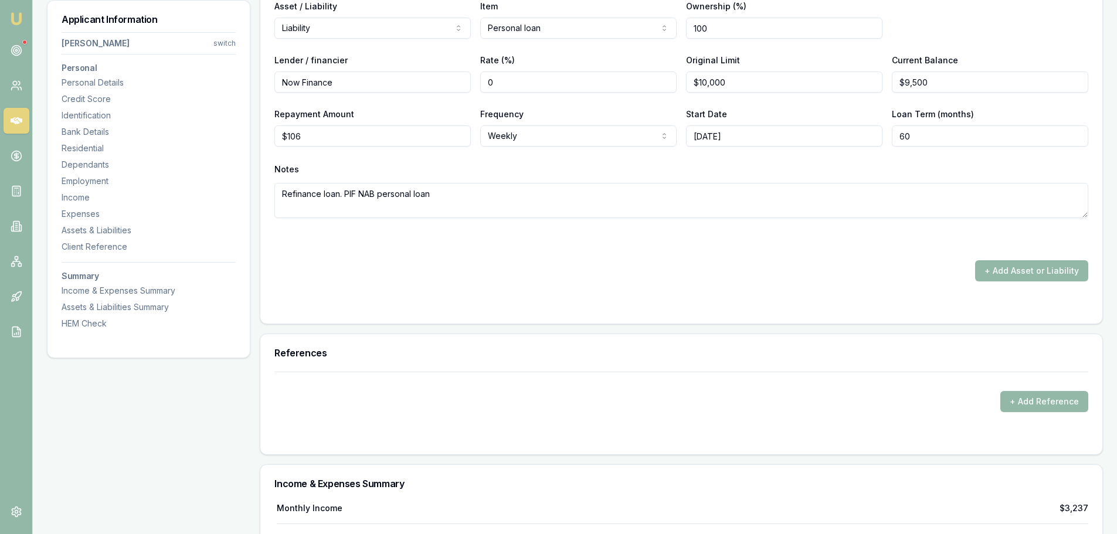
click at [644, 224] on div "X Asset / Liability Liability Asset Liability Item Personal loan Home Car Boat …" at bounding box center [681, 100] width 814 height 293
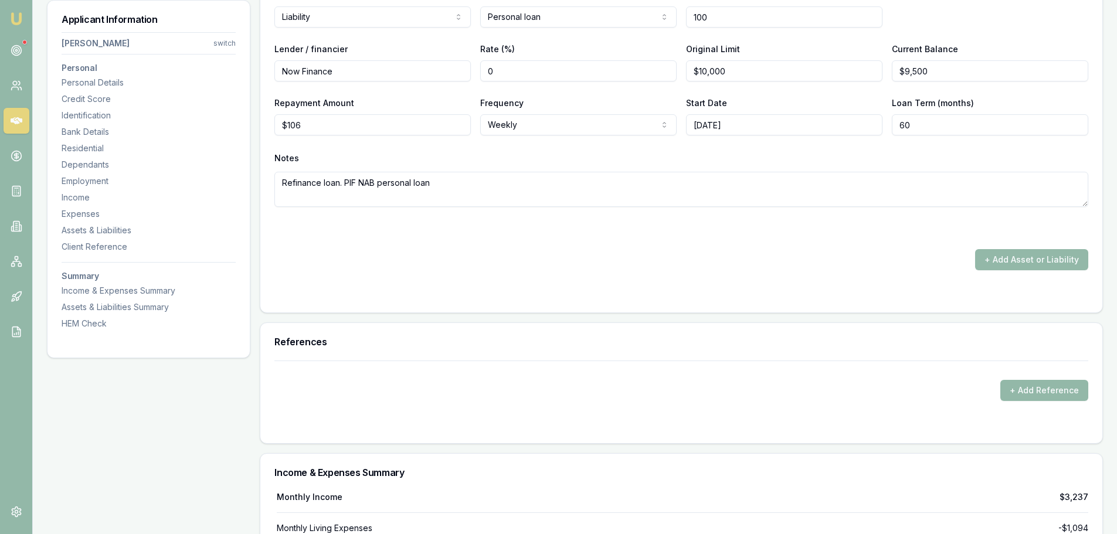
scroll to position [3344, 0]
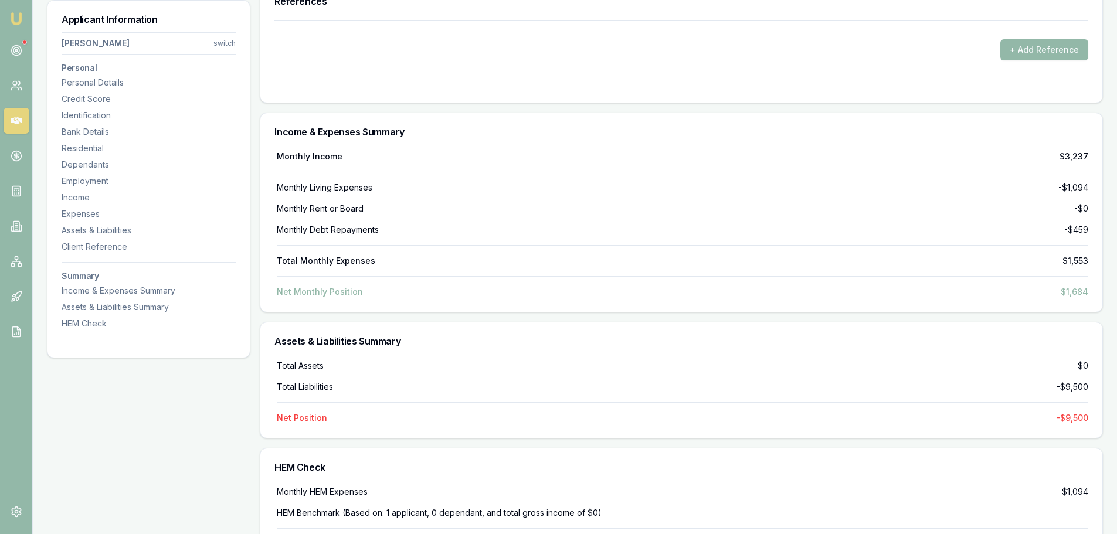
click at [628, 256] on div "Total Monthly Expenses $1,553" at bounding box center [682, 261] width 811 height 12
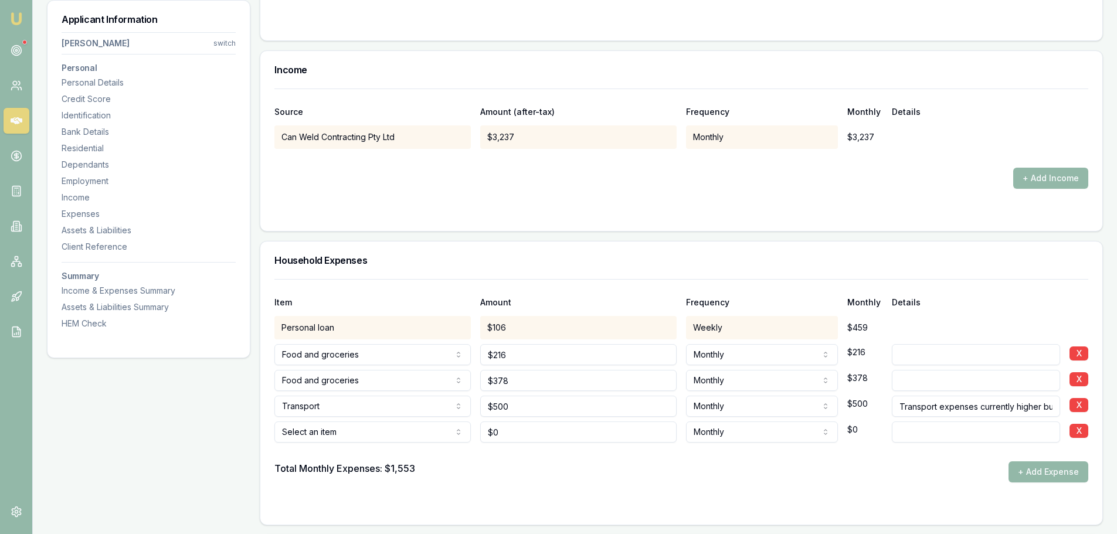
scroll to position [2462, 0]
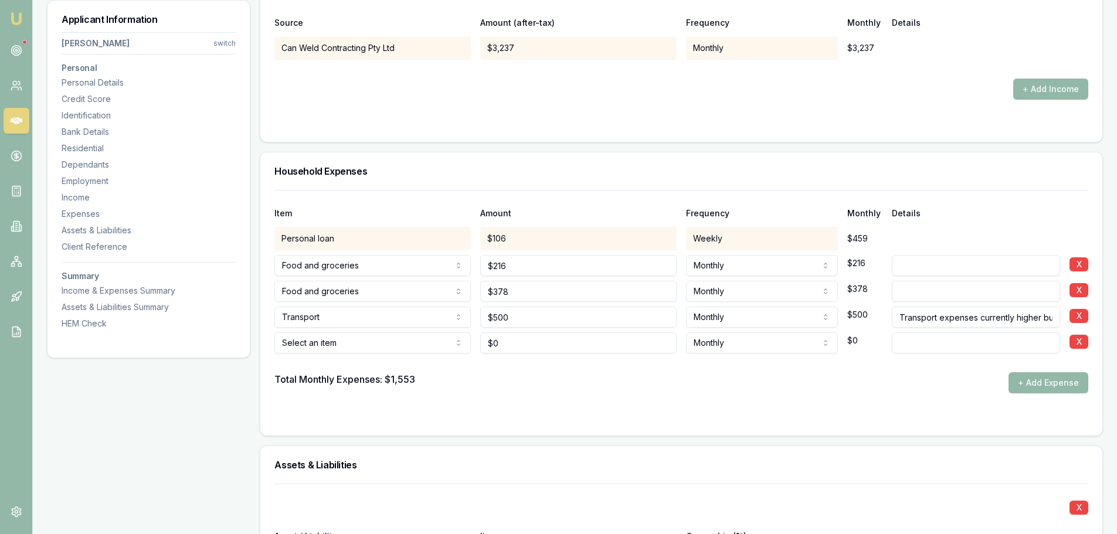
click at [599, 142] on div "Income Source Amount (after-tax) Frequency Monthly Details Can Weld Contracting…" at bounding box center [681, 51] width 843 height 181
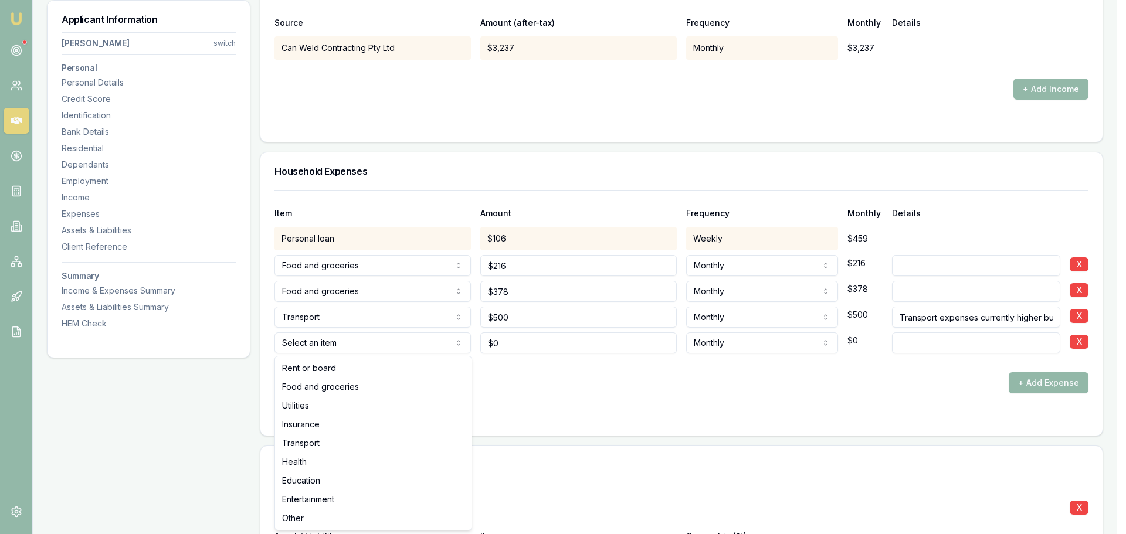
select select "TRANSPORT"
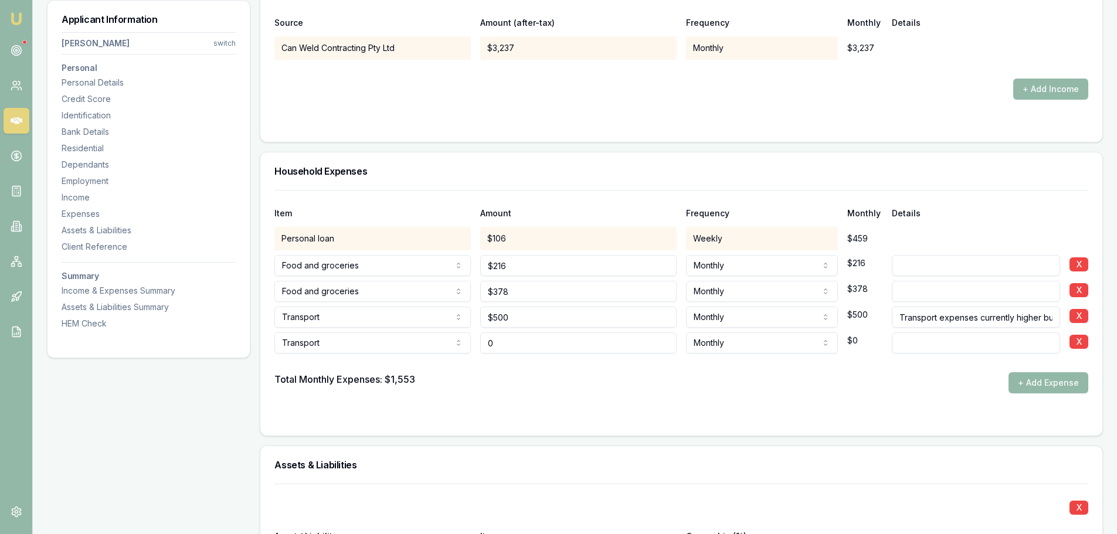
drag, startPoint x: 527, startPoint y: 345, endPoint x: 467, endPoint y: 342, distance: 59.8
click at [468, 342] on div "Transport Rent or board Food and groceries Utilities Insurance Transport Health…" at bounding box center [681, 341] width 814 height 26
type input "$320"
click at [489, 429] on div "Item Amount Frequency Monthly Details Personal loan $106 Weekly $459 Food and g…" at bounding box center [681, 313] width 842 height 246
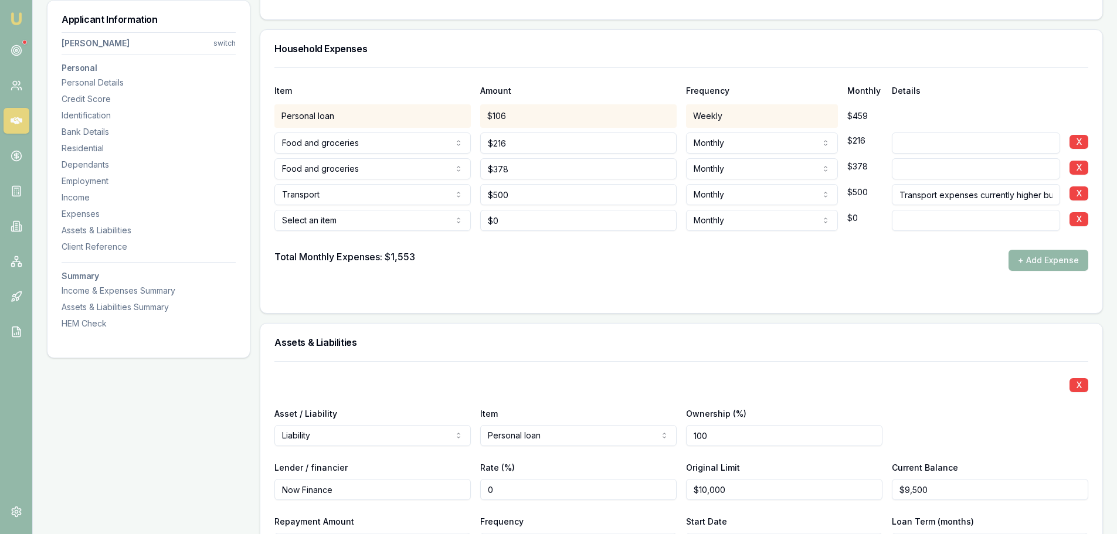
scroll to position [2582, 0]
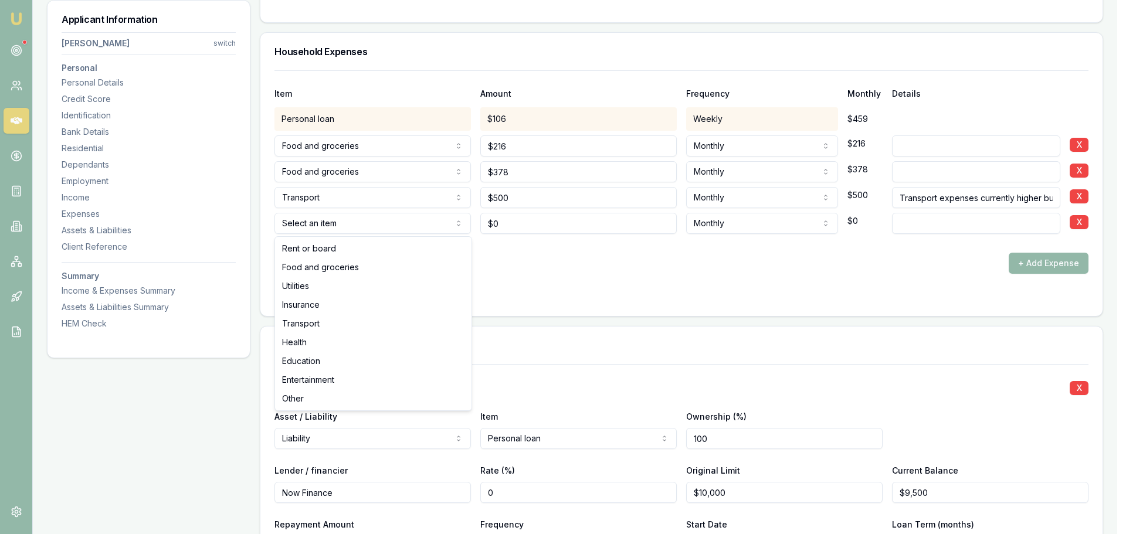
select select "HEALTH"
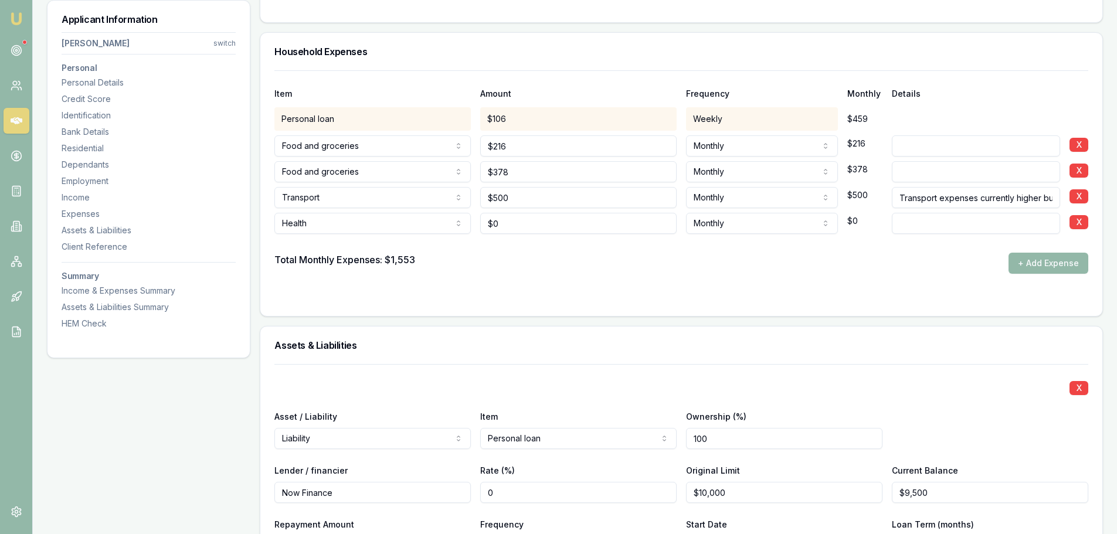
type input "0"
click at [542, 229] on input "0" at bounding box center [578, 223] width 196 height 21
type input "$320"
click at [538, 239] on div at bounding box center [681, 243] width 814 height 19
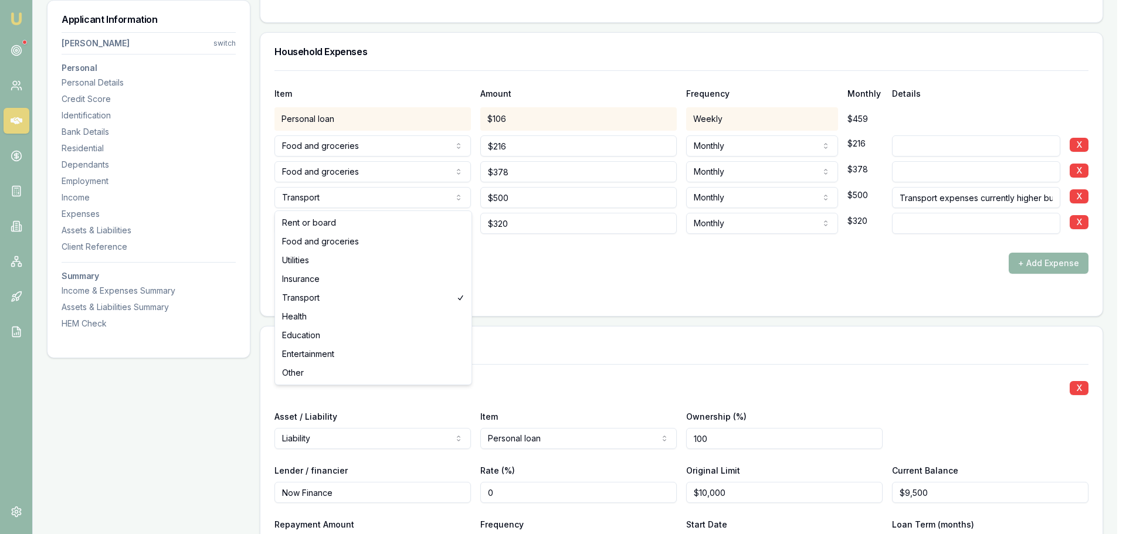
select select "ENTERTAINMENT"
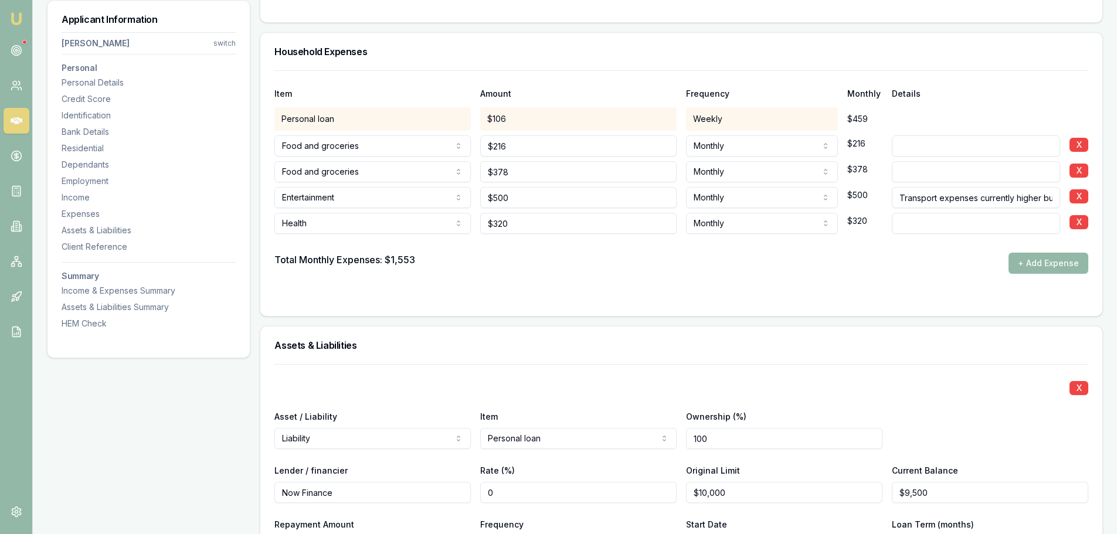
click at [508, 288] on form "Item Amount Frequency Monthly Details Personal loan $106 Weekly $459 Food and g…" at bounding box center [681, 186] width 814 height 232
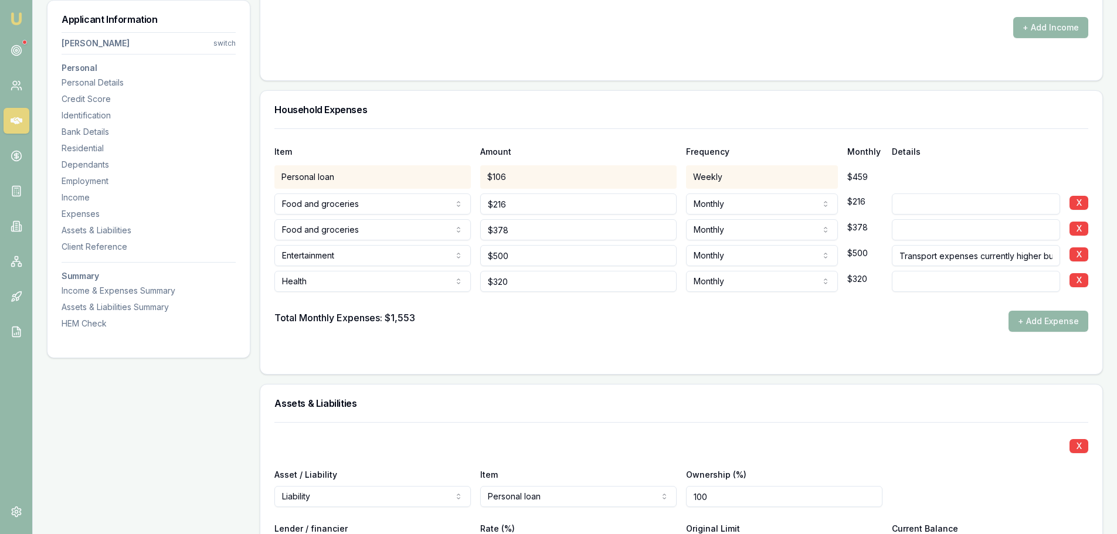
scroll to position [2523, 0]
click at [565, 250] on input "500" at bounding box center [578, 256] width 196 height 21
type input "$500"
click at [581, 329] on div "Total Monthly Expenses: $1,553 + Add Expense" at bounding box center [681, 321] width 814 height 21
click at [640, 219] on div "$378" at bounding box center [578, 228] width 196 height 26
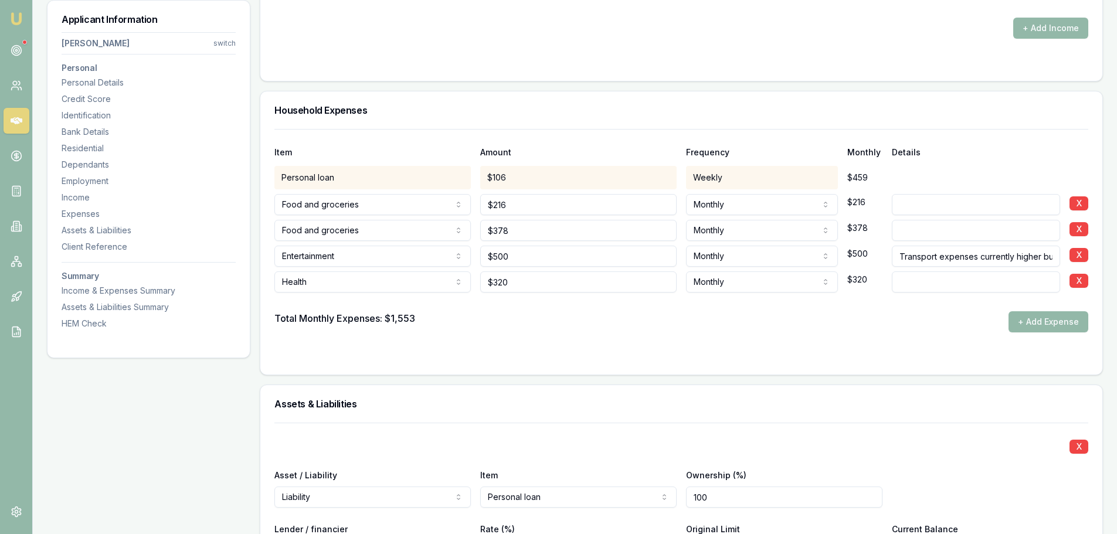
click at [940, 277] on input at bounding box center [976, 281] width 168 height 21
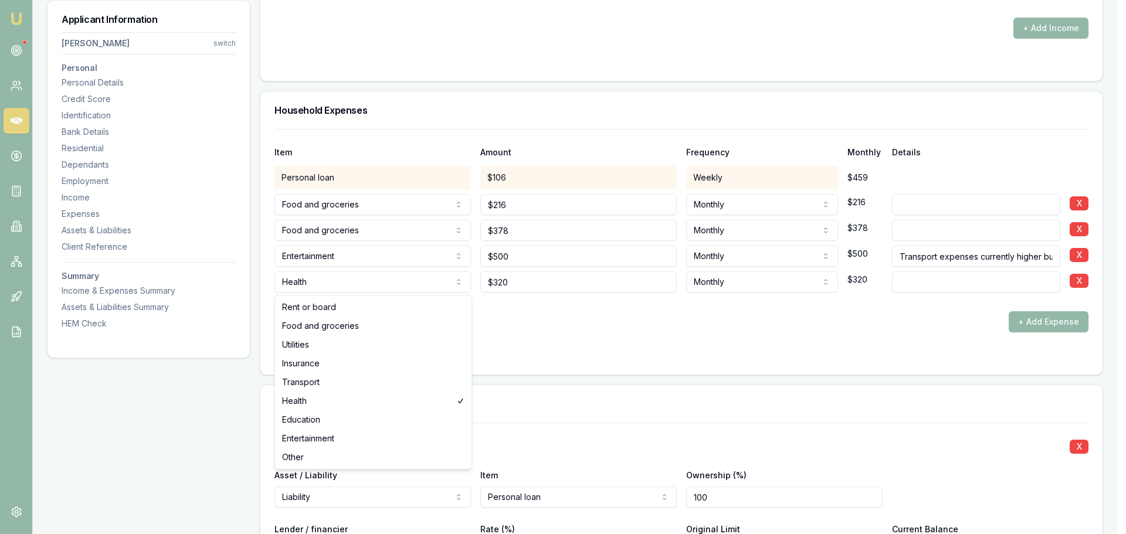
select select "ENTERTAINMENT"
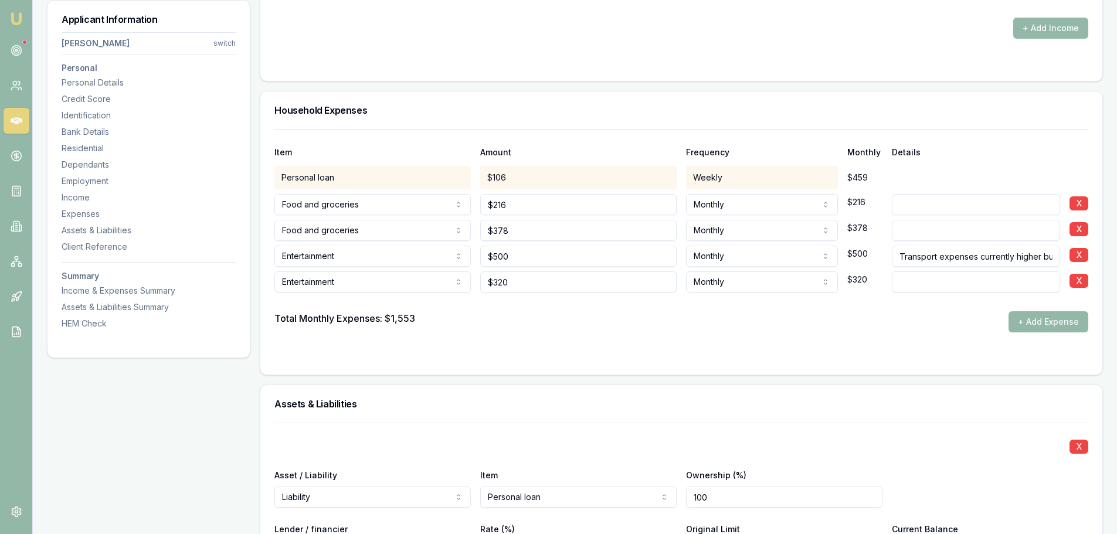
click at [922, 277] on input at bounding box center [976, 281] width 168 height 21
type input "discretionary spending"
click at [820, 351] on div at bounding box center [681, 355] width 814 height 9
click at [915, 233] on input at bounding box center [976, 230] width 168 height 21
click at [926, 202] on input at bounding box center [976, 204] width 168 height 21
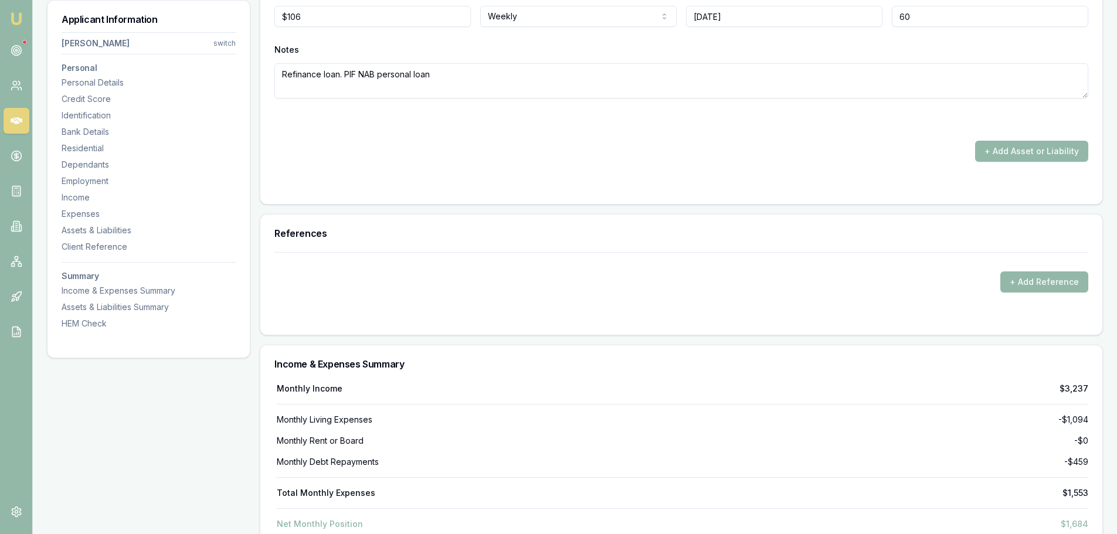
scroll to position [3402, 0]
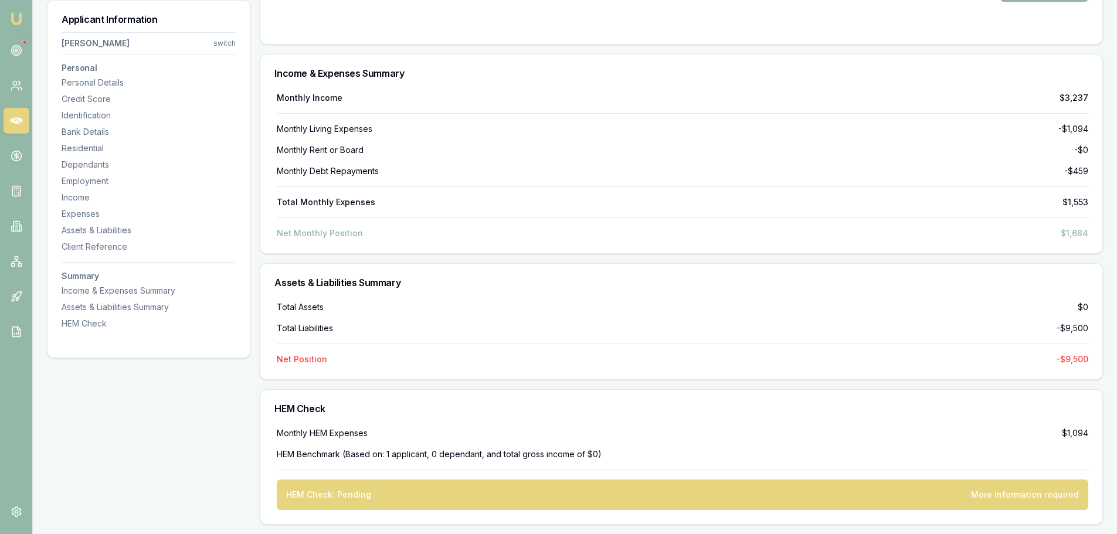
click at [528, 285] on h3 "Assets & Liabilities Summary" at bounding box center [681, 282] width 814 height 9
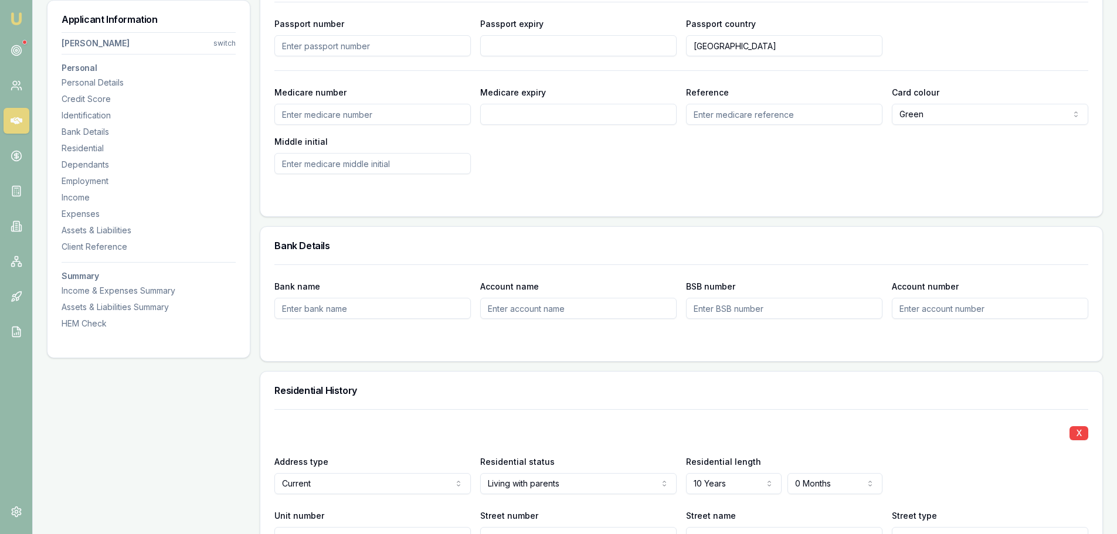
scroll to position [997, 0]
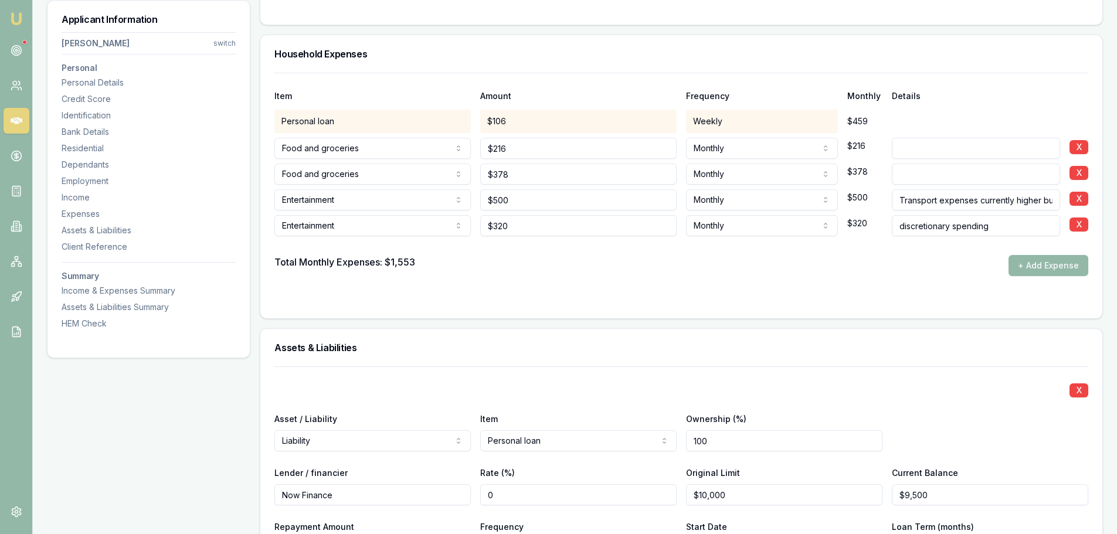
click at [570, 302] on div at bounding box center [681, 299] width 814 height 9
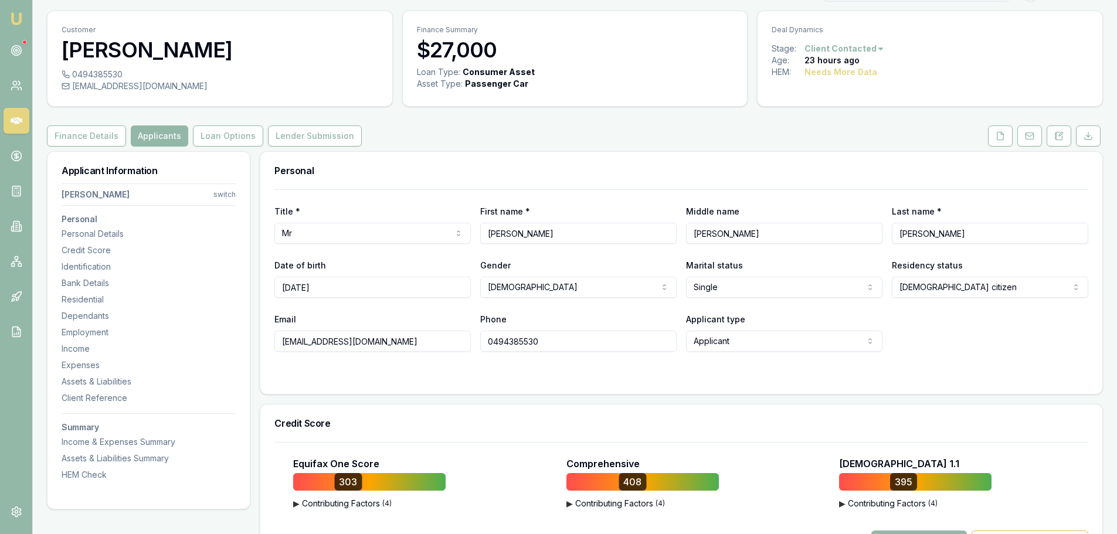
scroll to position [0, 0]
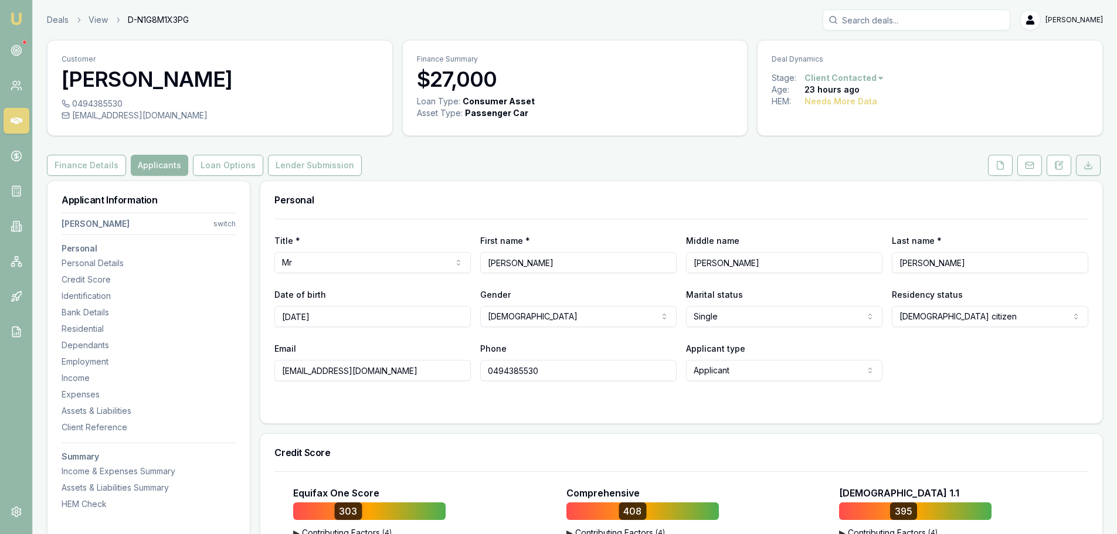
click at [1088, 172] on button at bounding box center [1088, 165] width 25 height 21
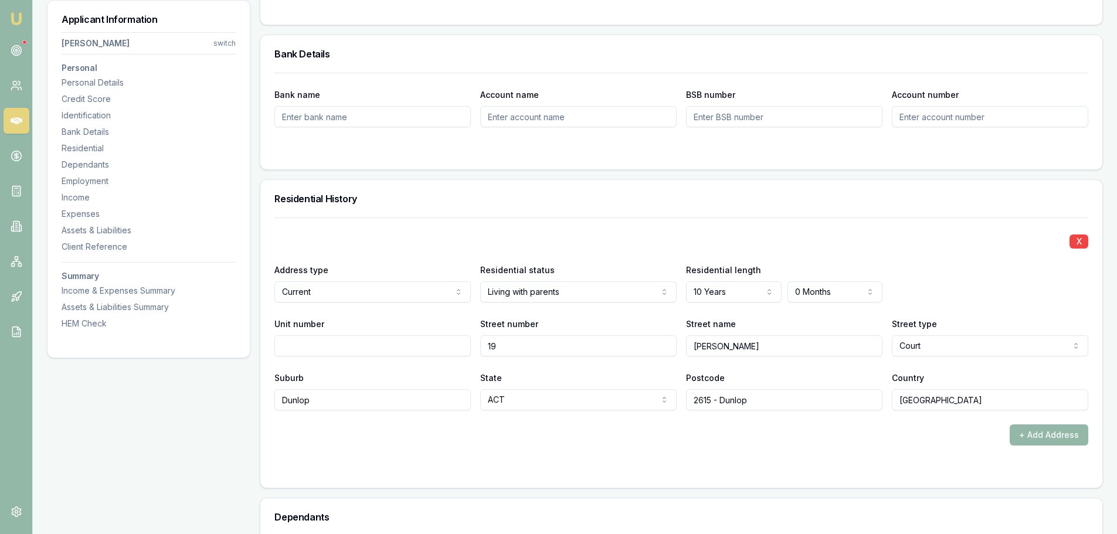
scroll to position [938, 0]
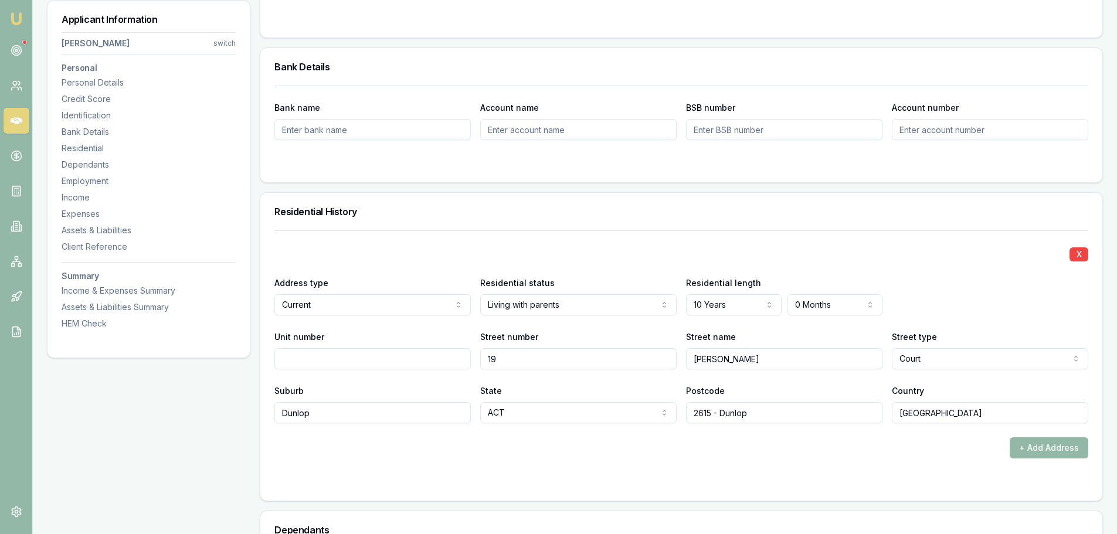
click at [650, 282] on div "Residential status Living with parents Owner with mortgage Owner without mortga…" at bounding box center [578, 296] width 196 height 40
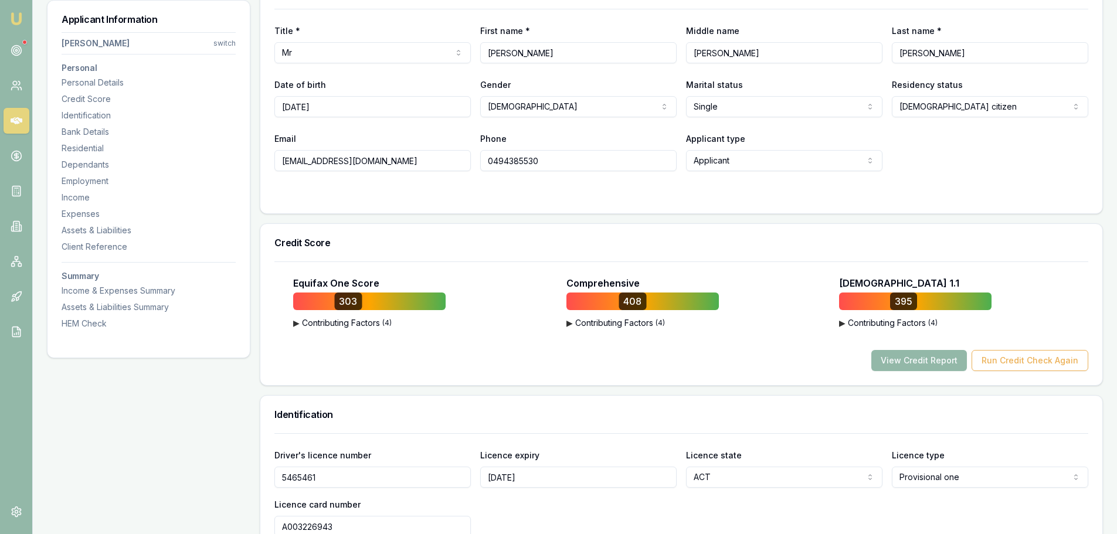
scroll to position [59, 0]
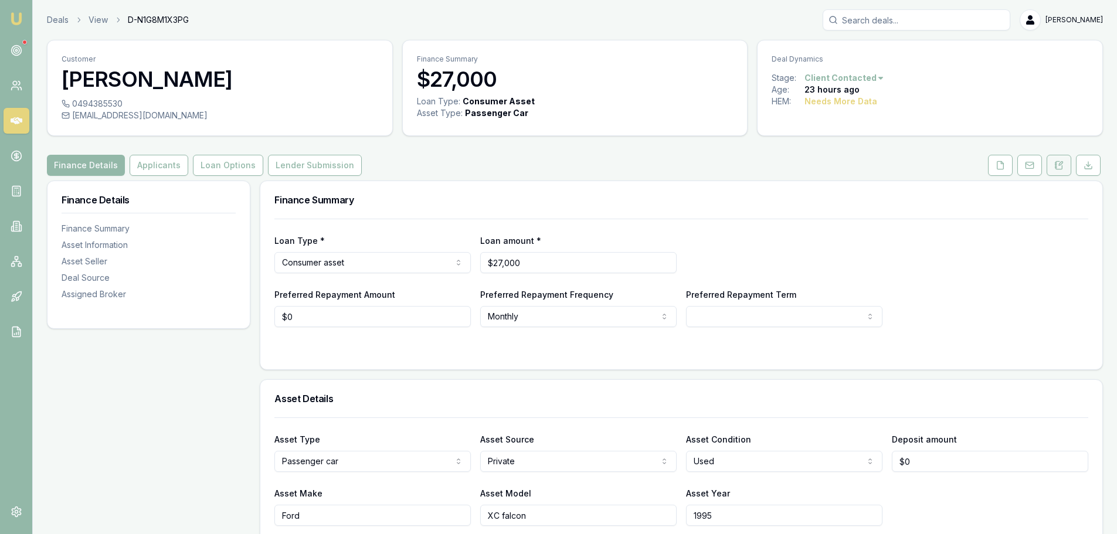
click at [1067, 172] on button at bounding box center [1058, 165] width 25 height 21
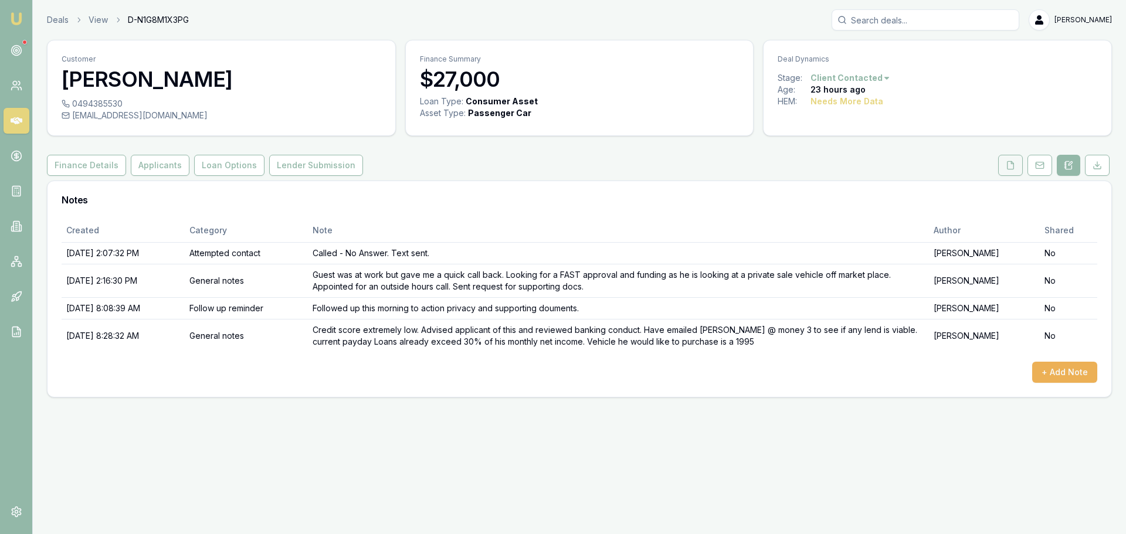
click at [1004, 162] on button at bounding box center [1010, 165] width 25 height 21
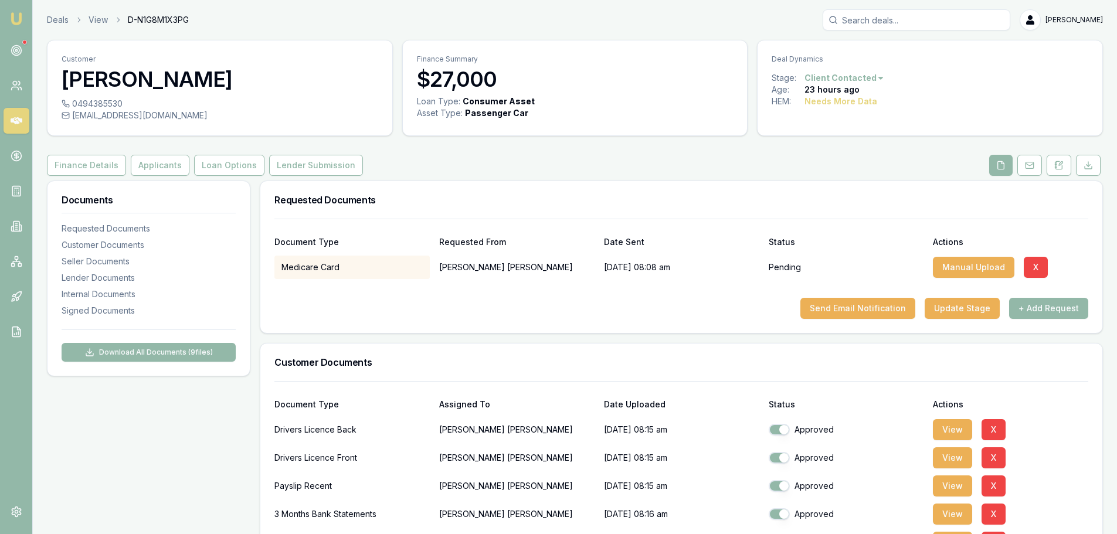
scroll to position [234, 0]
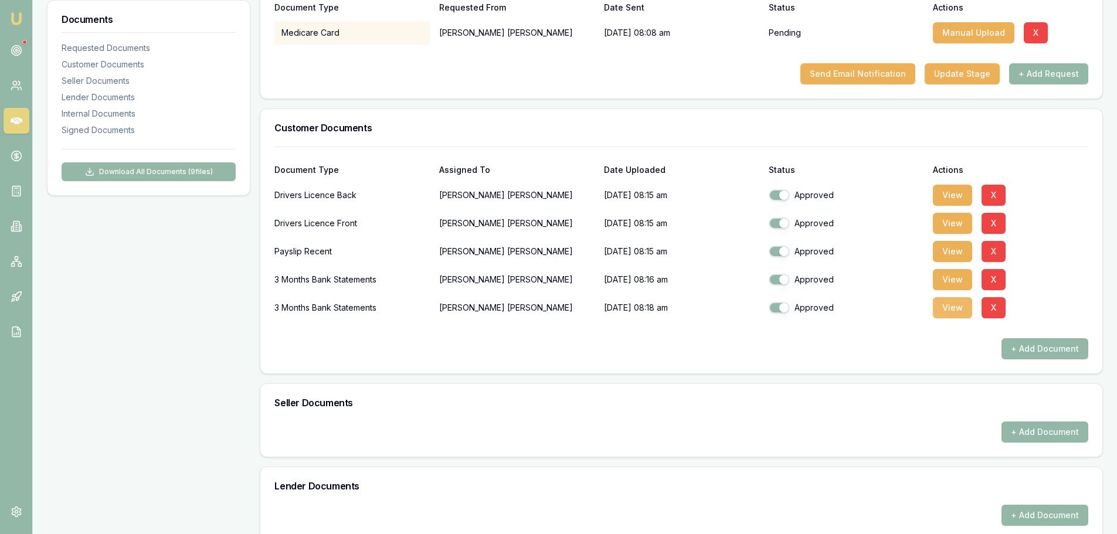
click at [967, 307] on button "View" at bounding box center [952, 307] width 39 height 21
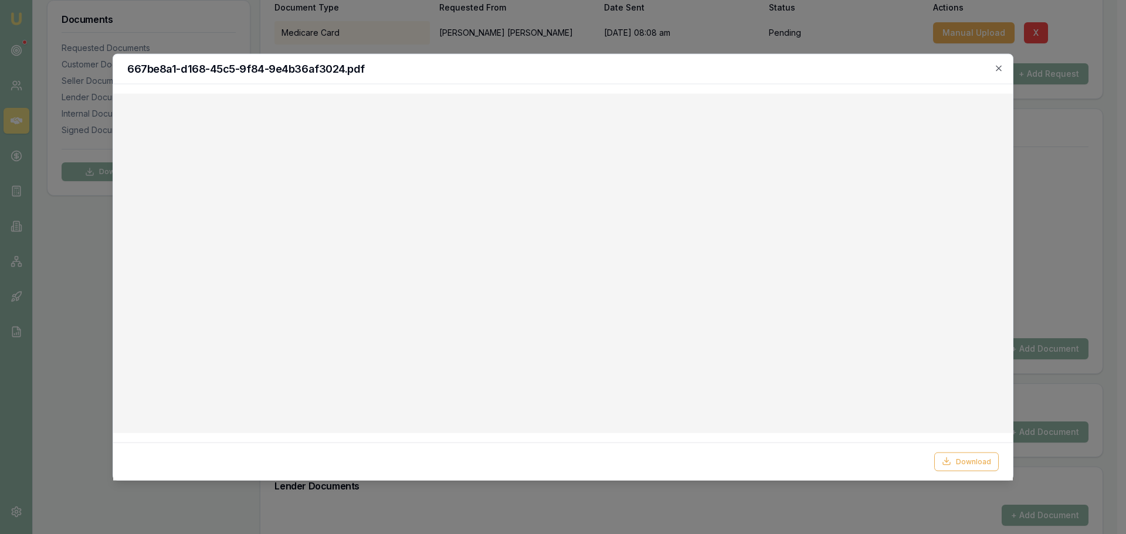
click at [1003, 69] on div "667be8a1-d168-45c5-9f84-9e4b36af3024.pdf" at bounding box center [562, 69] width 899 height 30
drag, startPoint x: 995, startPoint y: 67, endPoint x: 1002, endPoint y: 70, distance: 7.6
click at [995, 67] on icon "button" at bounding box center [998, 67] width 9 height 9
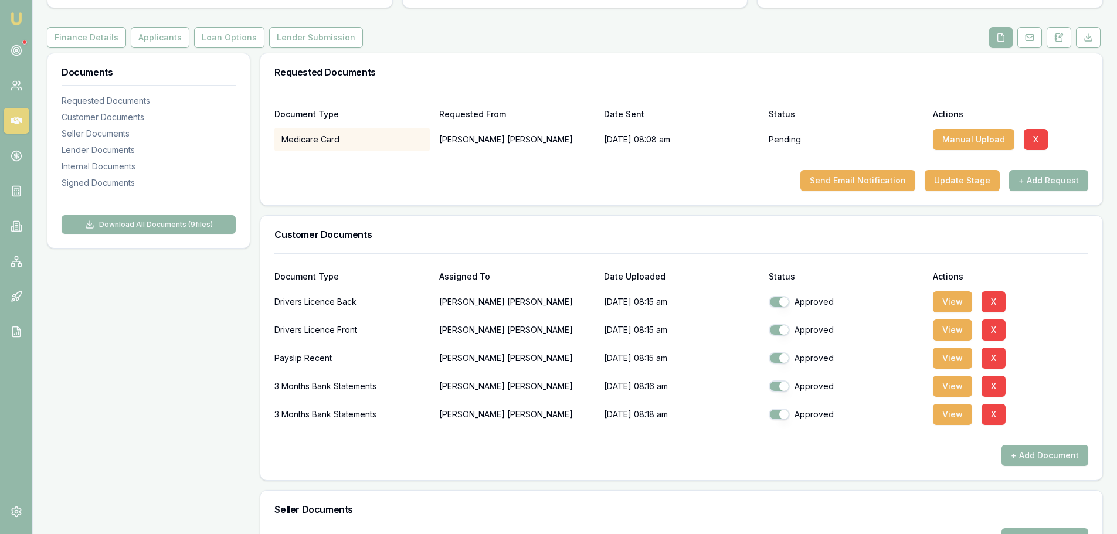
scroll to position [0, 0]
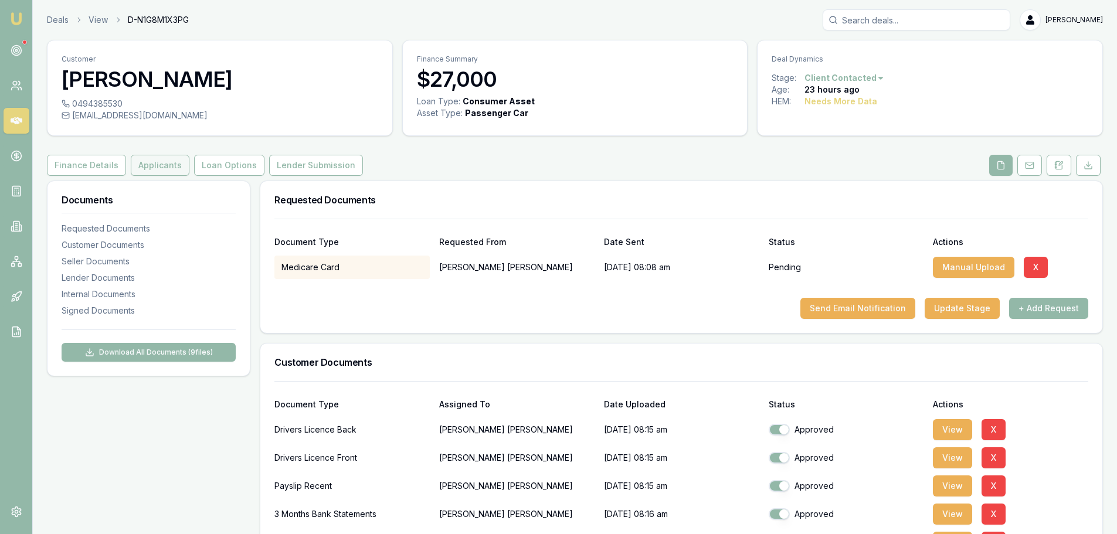
click at [149, 169] on button "Applicants" at bounding box center [160, 165] width 59 height 21
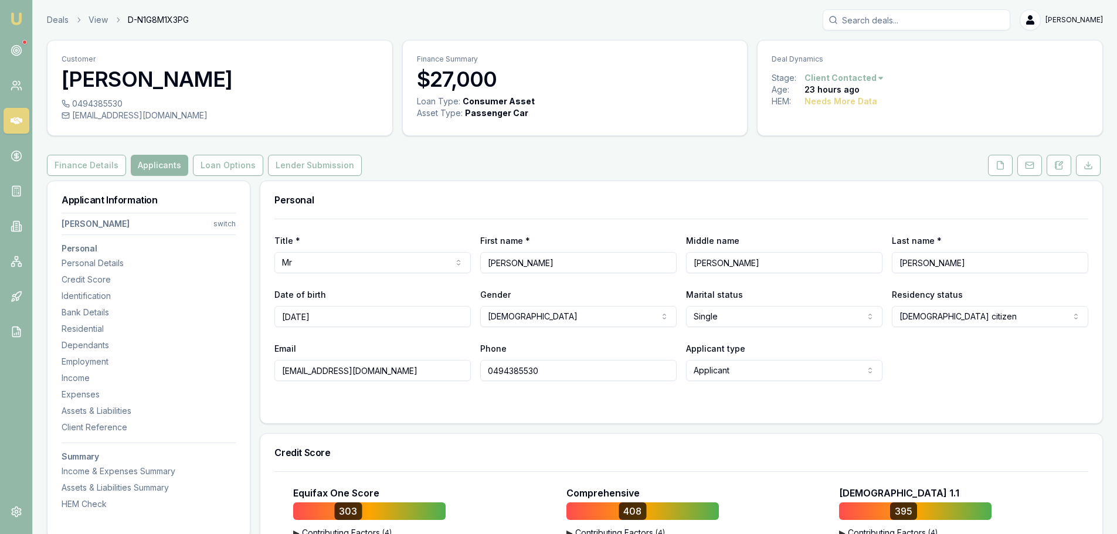
click at [1089, 164] on icon at bounding box center [1087, 165] width 9 height 9
